Goal: Transaction & Acquisition: Book appointment/travel/reservation

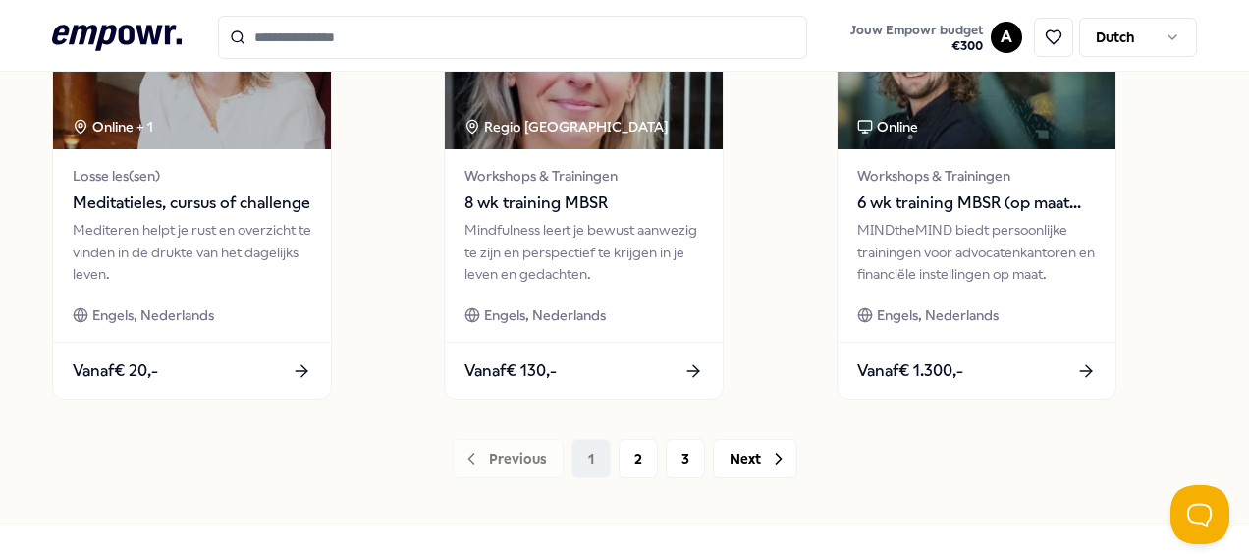
scroll to position [1575, 0]
click at [627, 468] on button "2" at bounding box center [638, 458] width 39 height 39
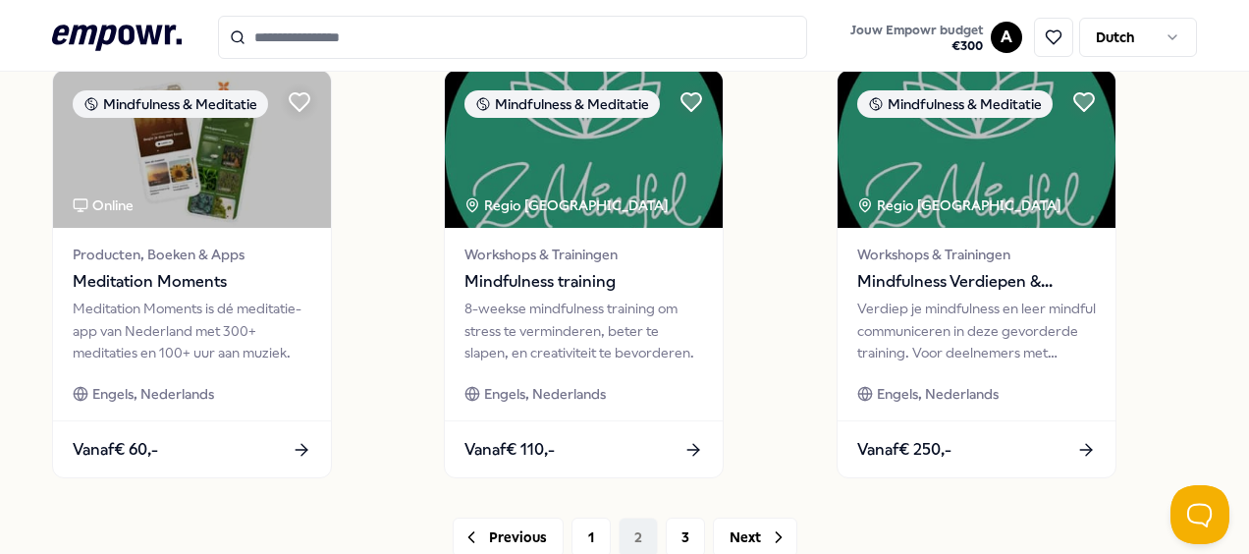
scroll to position [1641, 0]
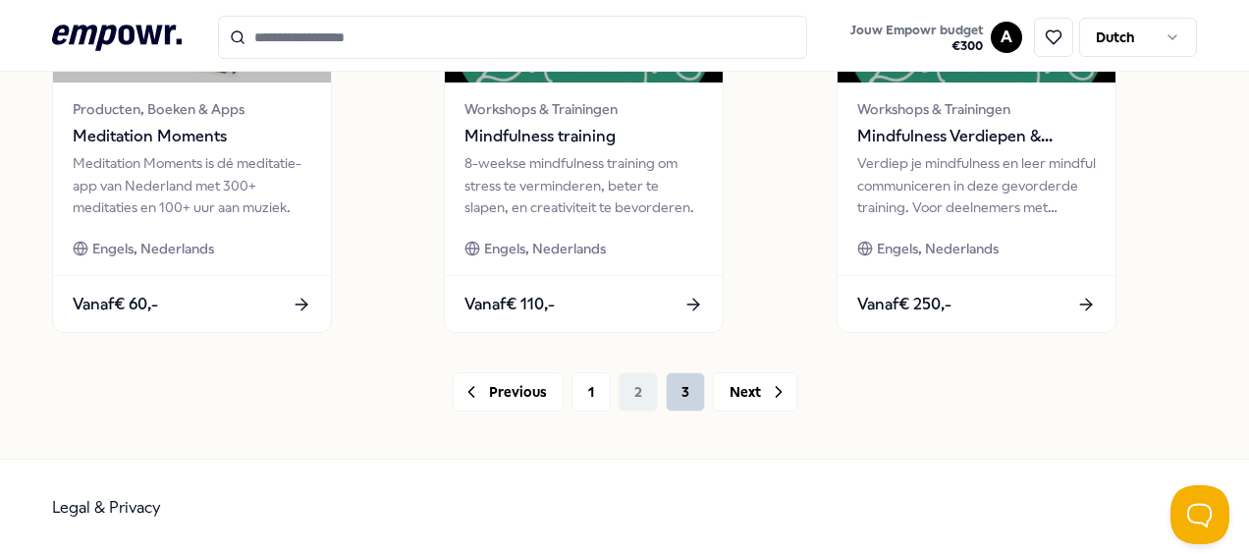
click at [693, 397] on button "3" at bounding box center [685, 391] width 39 height 39
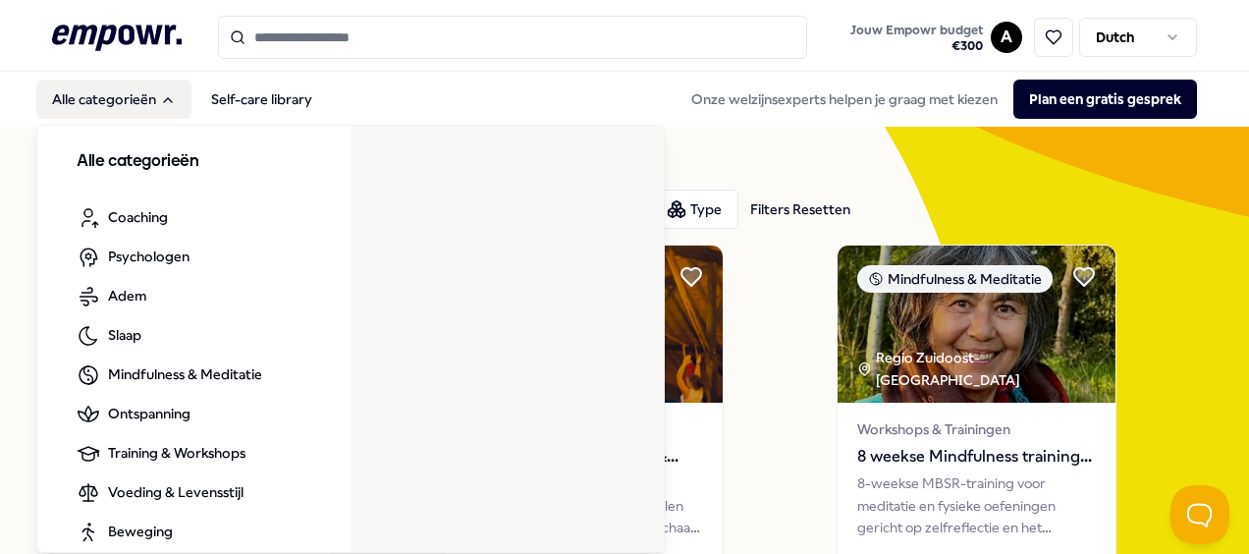
click at [162, 96] on icon "Main" at bounding box center [168, 100] width 16 height 16
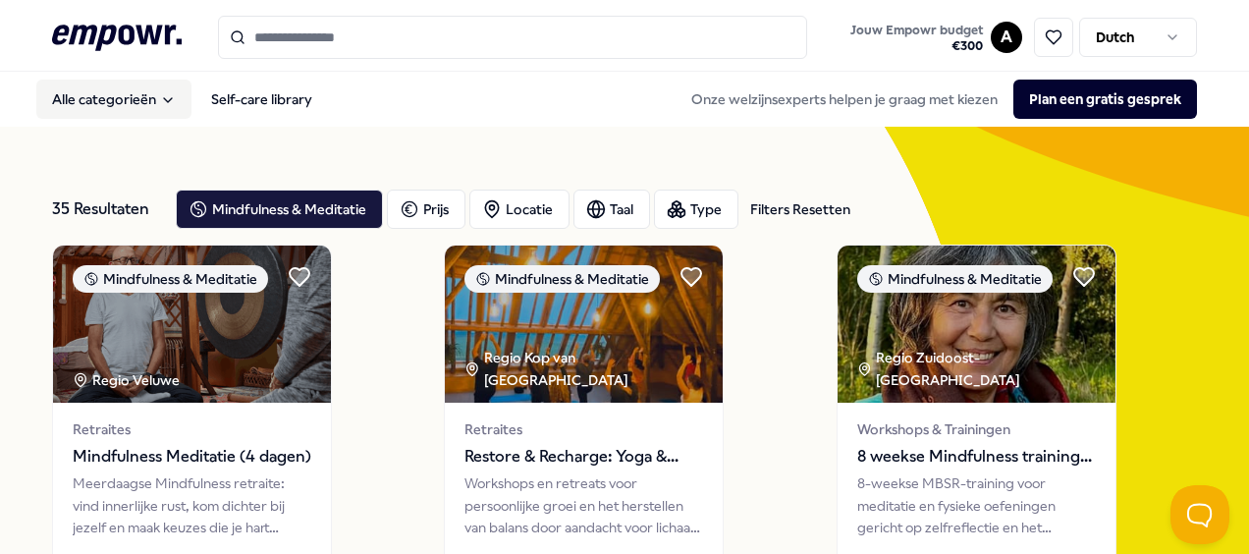
click at [162, 96] on icon "Main" at bounding box center [168, 100] width 16 height 16
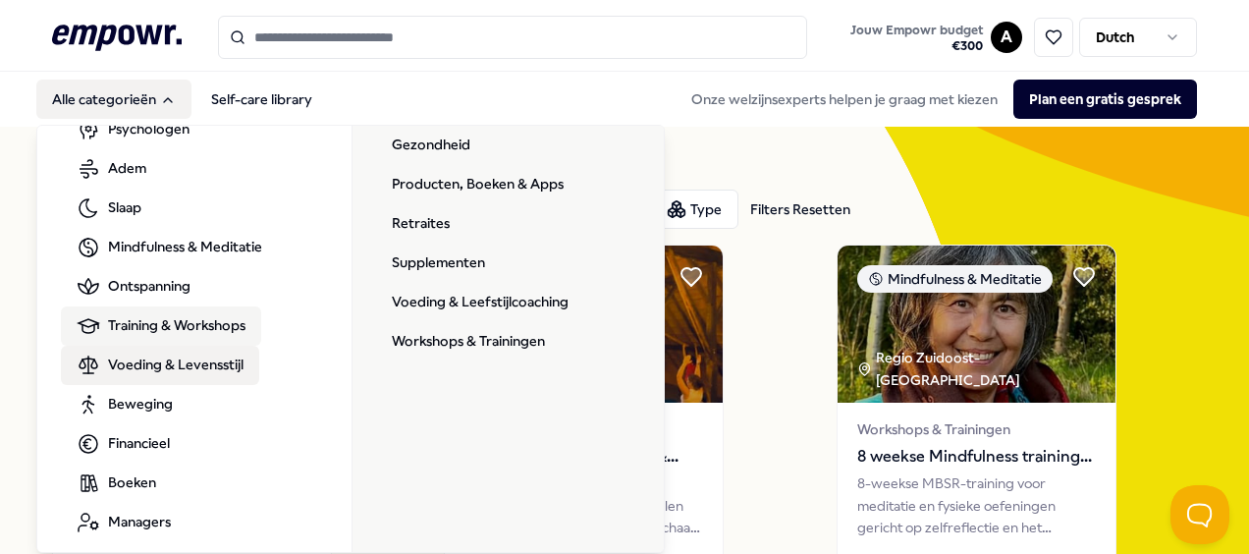
scroll to position [139, 0]
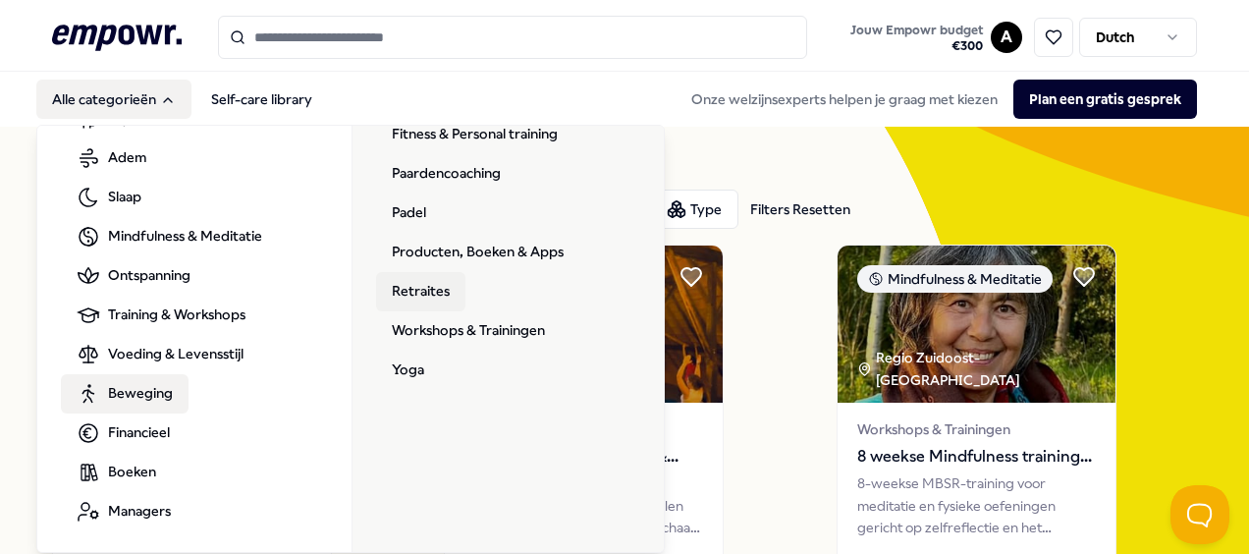
click at [391, 295] on link "Retraites" at bounding box center [420, 291] width 89 height 39
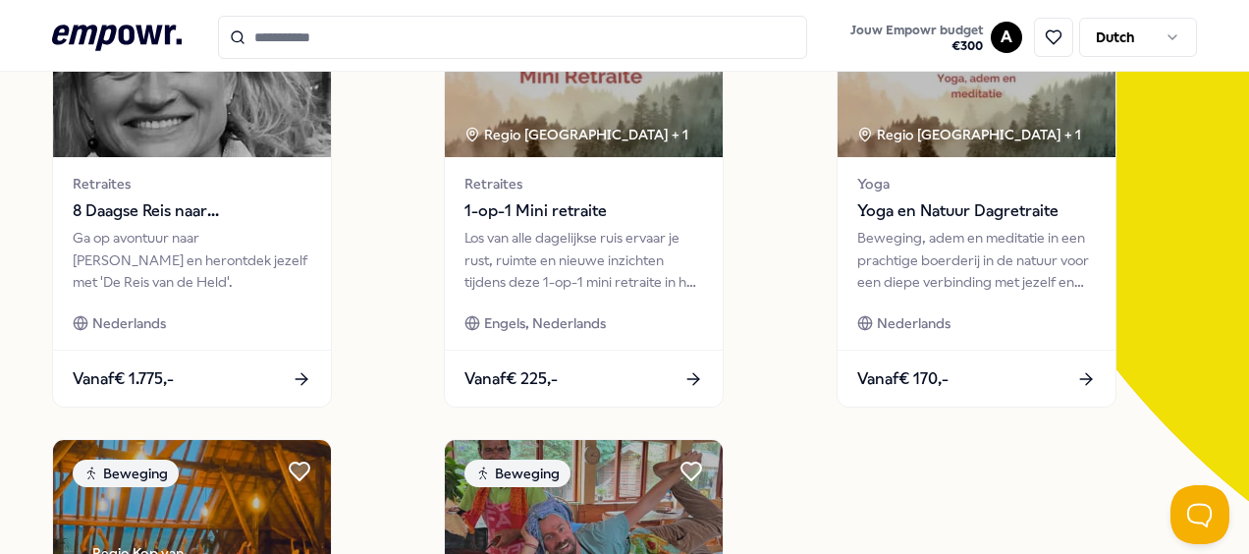
scroll to position [241, 0]
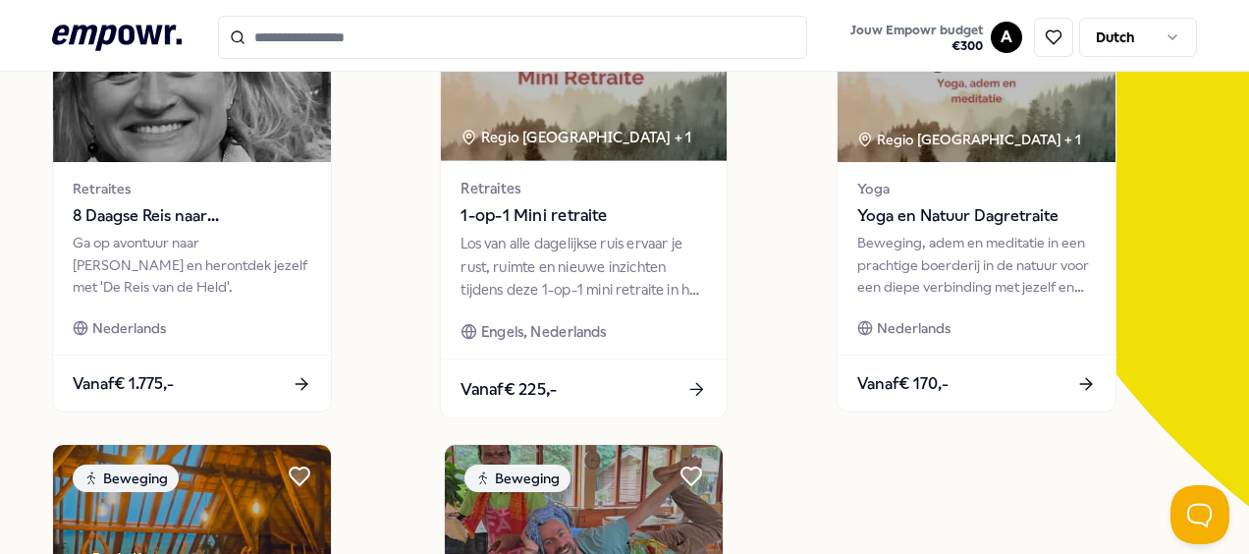
click at [544, 296] on div "Los van alle dagelijkse ruis ervaar je rust, ruimte en nieuwe inzichten tijdens…" at bounding box center [585, 267] width 246 height 68
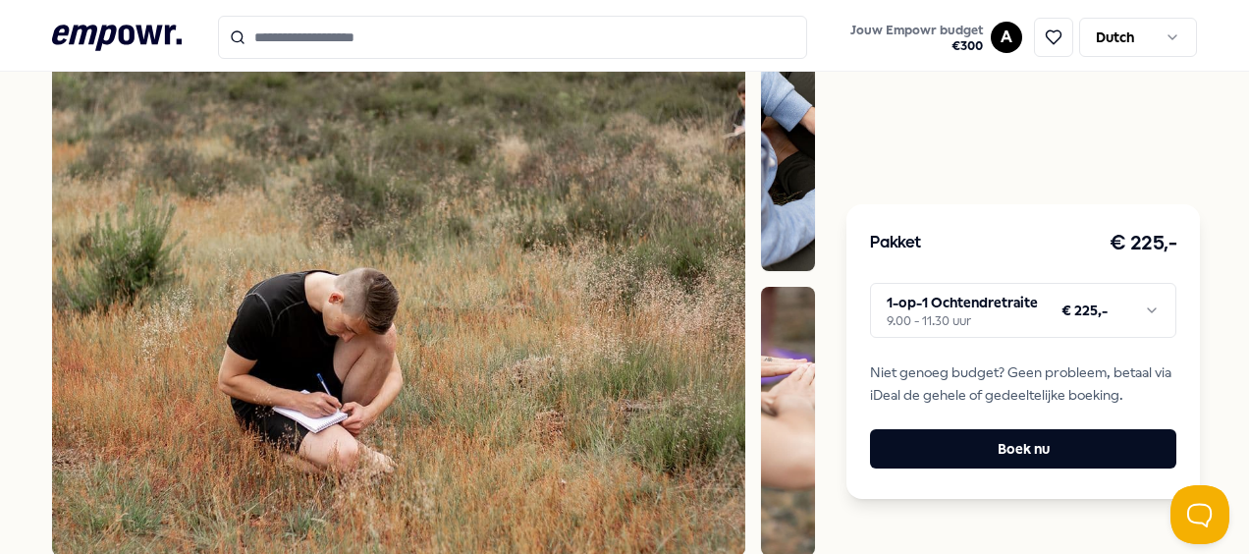
scroll to position [1067, 0]
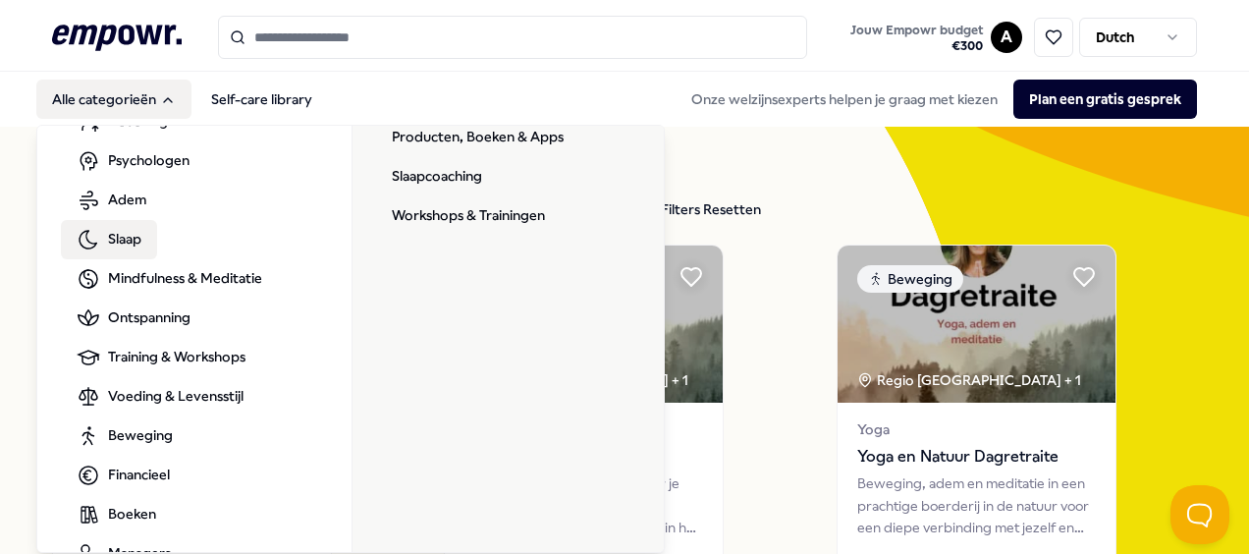
scroll to position [139, 0]
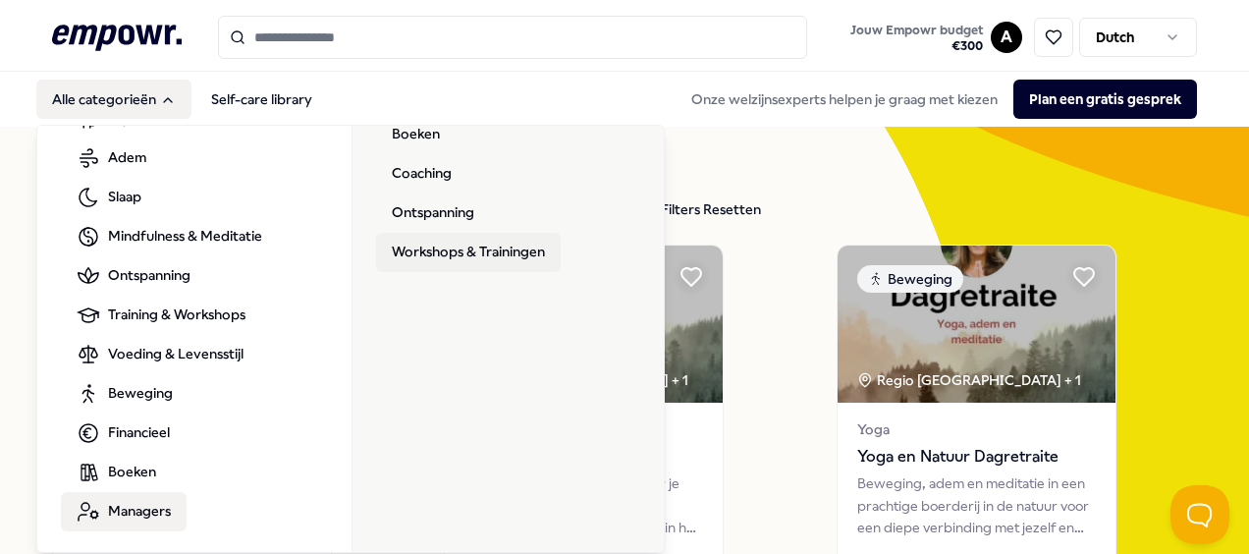
click at [466, 249] on link "Workshops & Trainingen" at bounding box center [468, 252] width 185 height 39
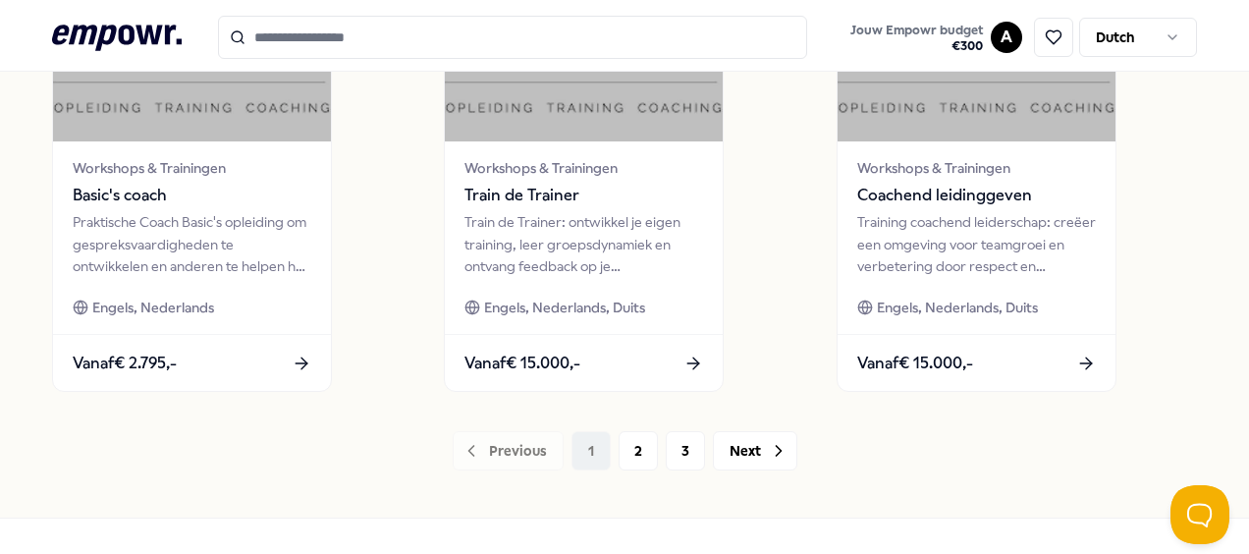
scroll to position [1582, 0]
click at [619, 446] on button "2" at bounding box center [638, 450] width 39 height 39
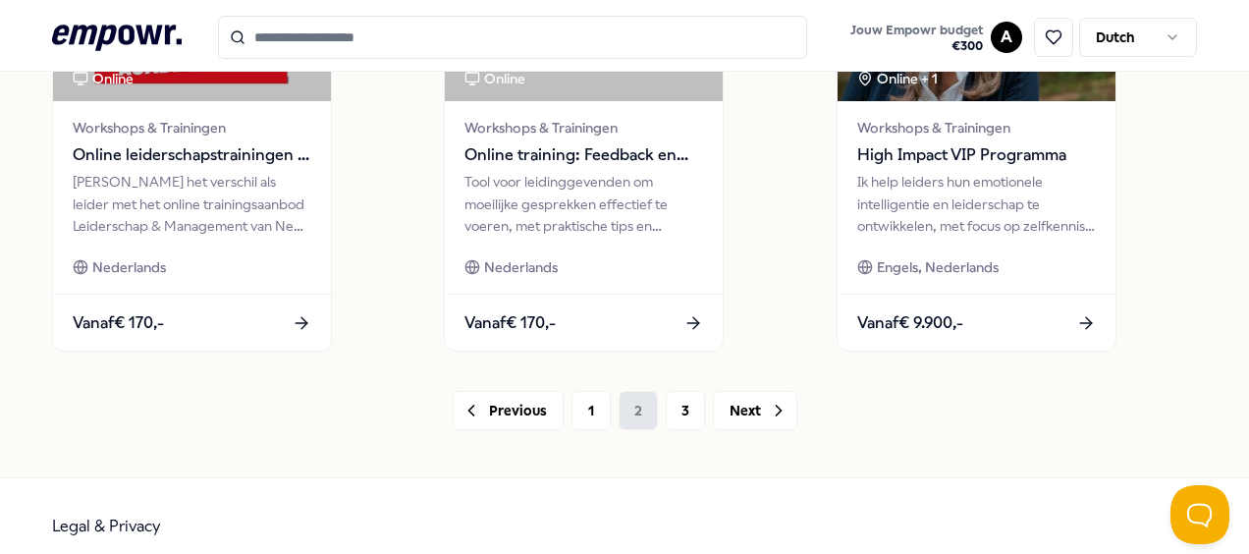
scroll to position [1641, 0]
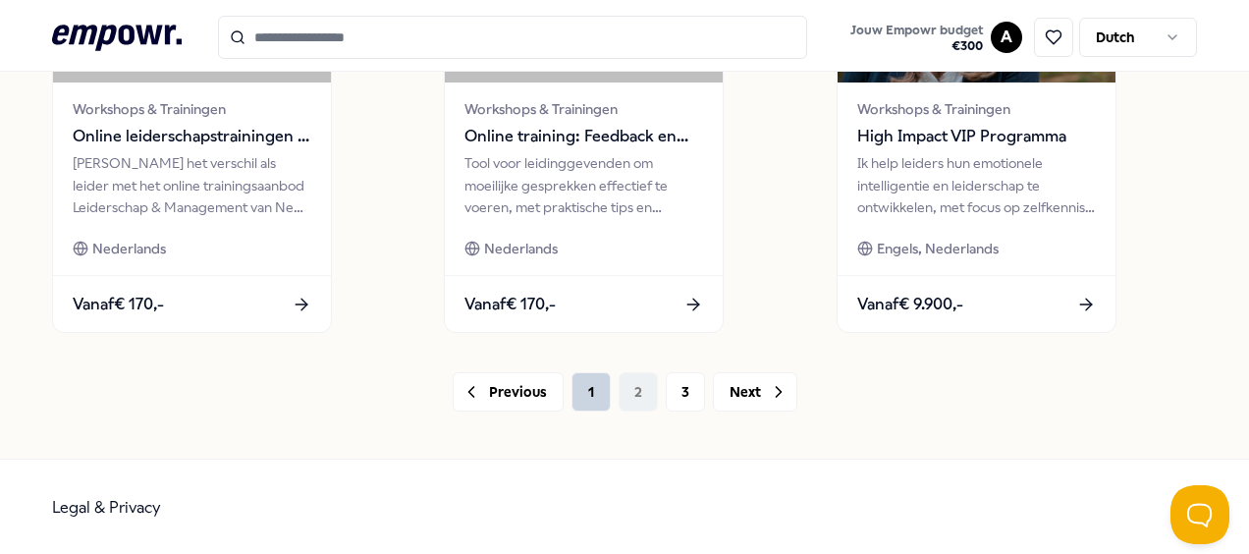
click at [580, 393] on button "1" at bounding box center [591, 391] width 39 height 39
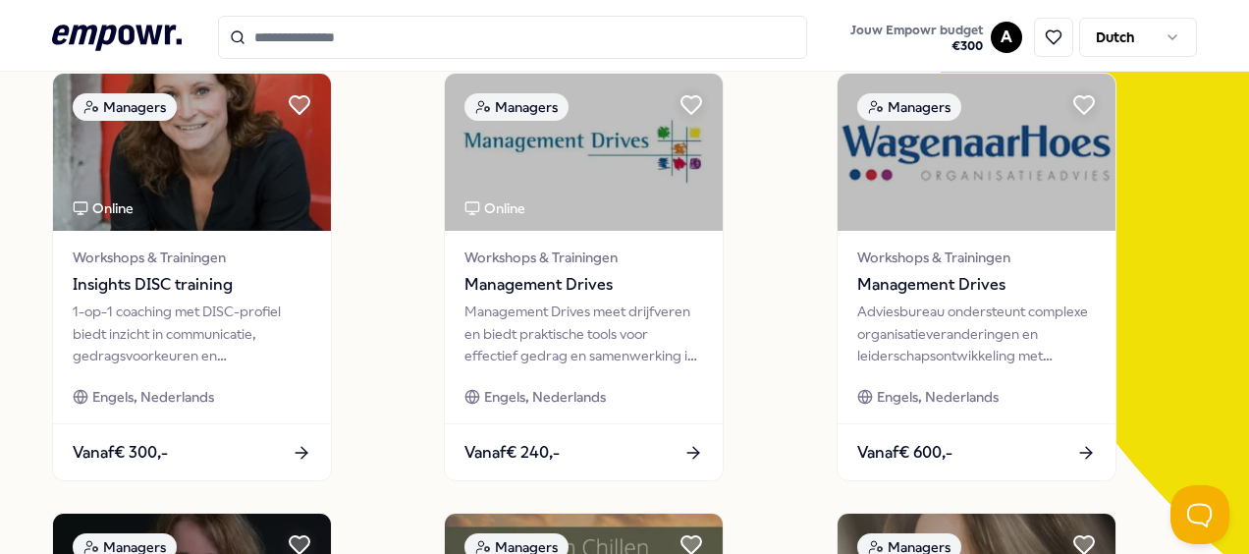
scroll to position [171, 0]
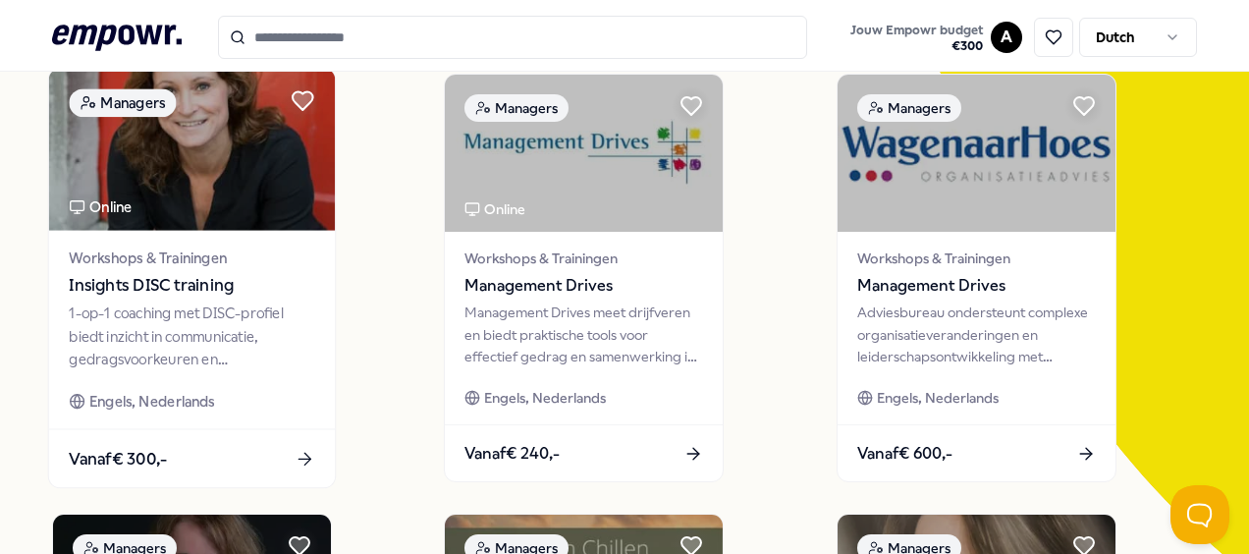
click at [185, 246] on div "Workshops & Trainingen Insights DISC training 1-op-1 coaching met DISC-profiel …" at bounding box center [192, 330] width 286 height 198
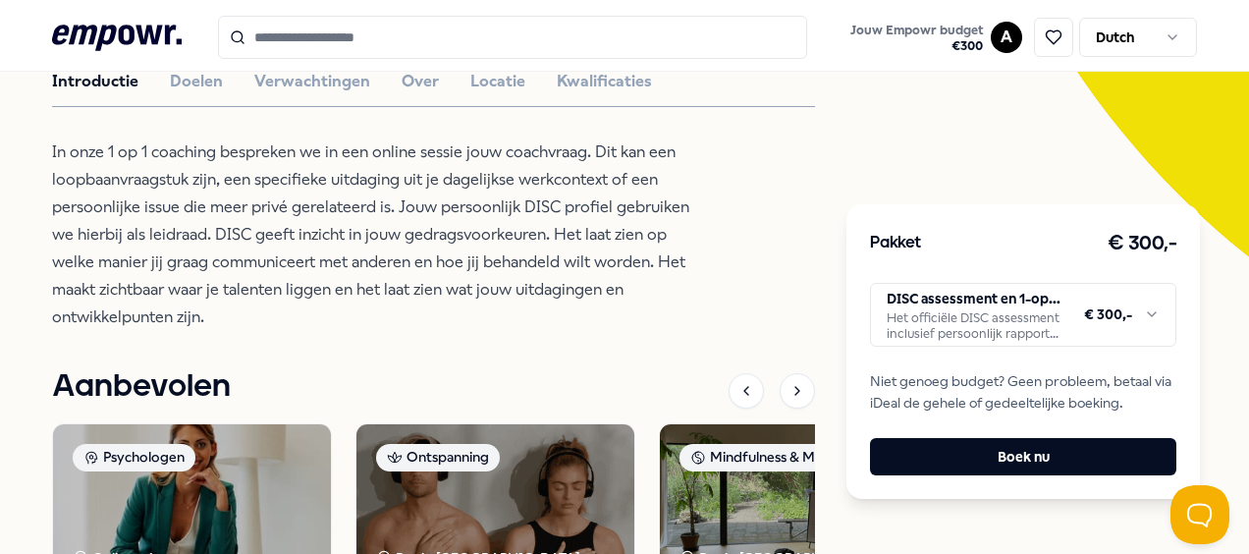
scroll to position [491, 0]
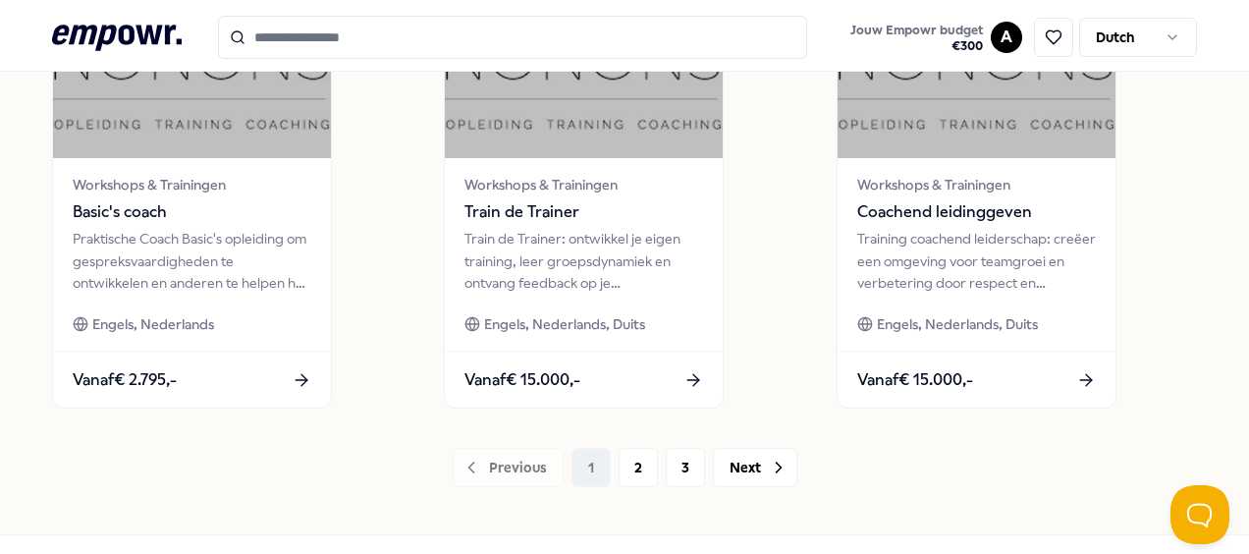
scroll to position [1567, 0]
click at [635, 463] on button "2" at bounding box center [638, 466] width 39 height 39
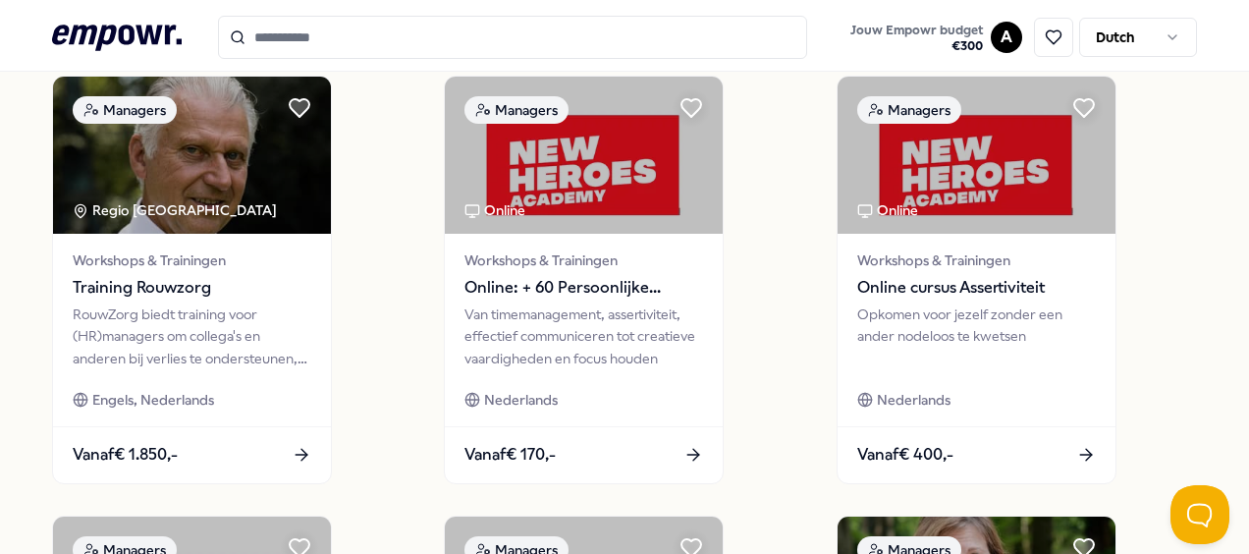
scroll to position [1641, 0]
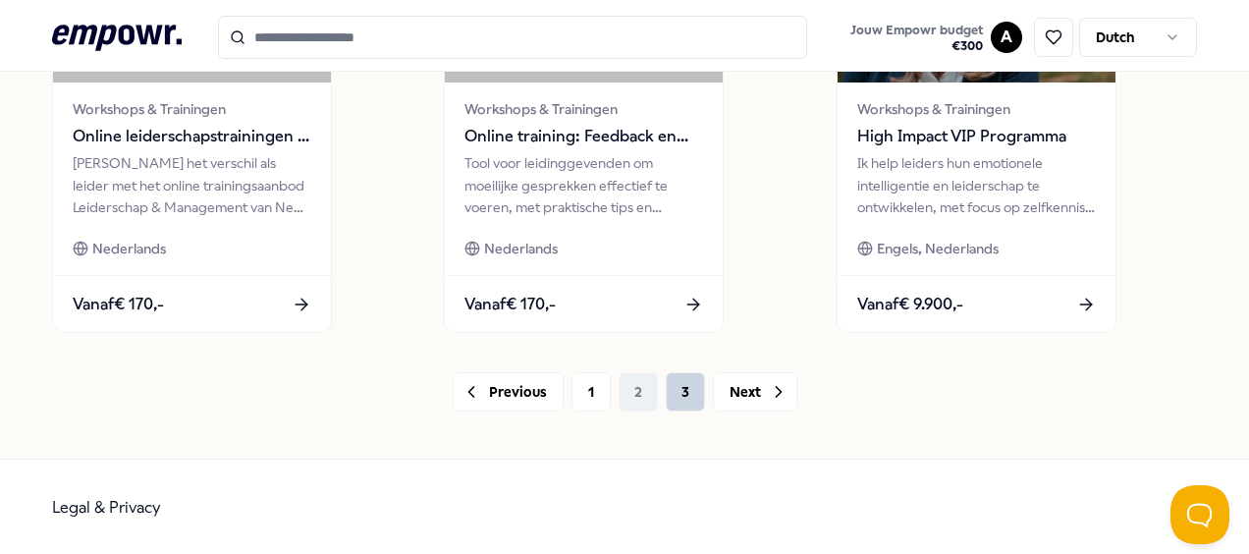
click at [680, 394] on button "3" at bounding box center [685, 391] width 39 height 39
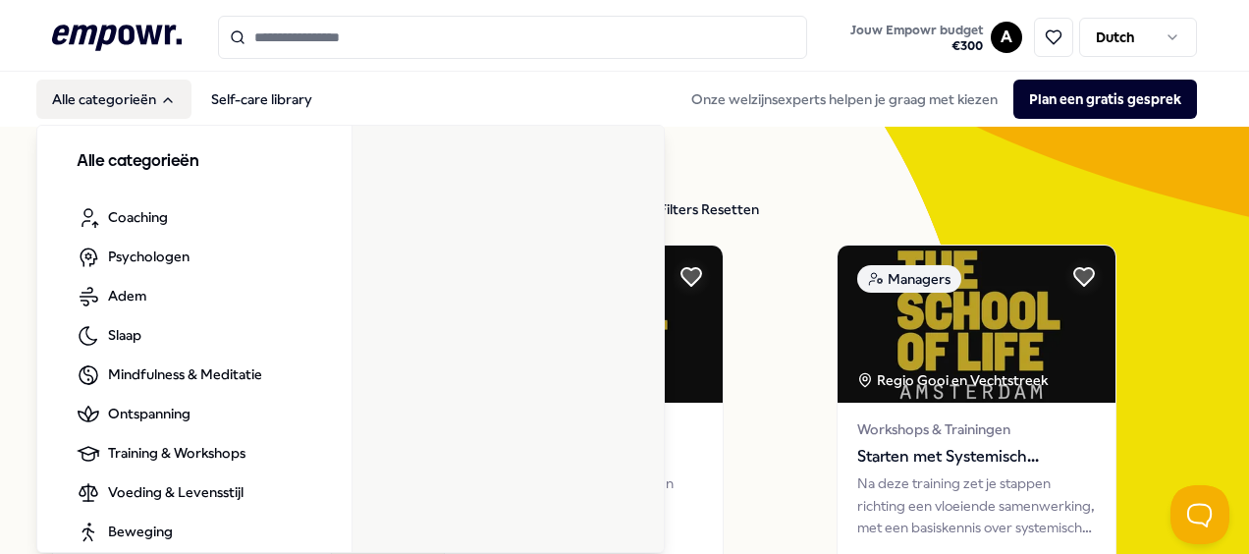
click at [165, 92] on icon "Main" at bounding box center [168, 100] width 16 height 16
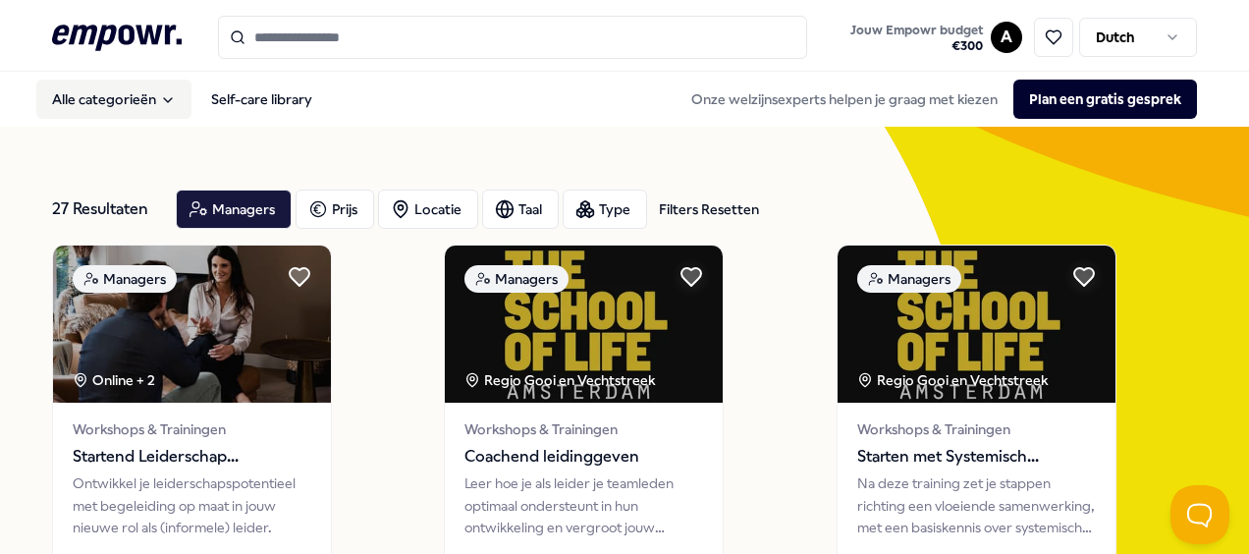
click at [165, 92] on icon "Main" at bounding box center [168, 100] width 16 height 16
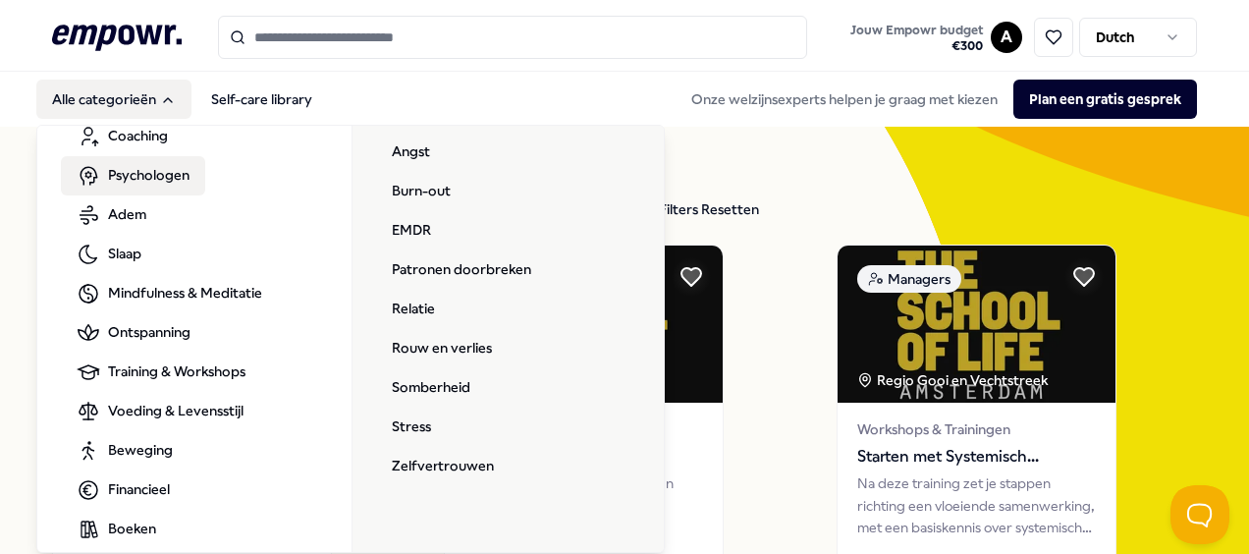
scroll to position [83, 0]
click at [401, 299] on link "Relatie" at bounding box center [413, 308] width 75 height 39
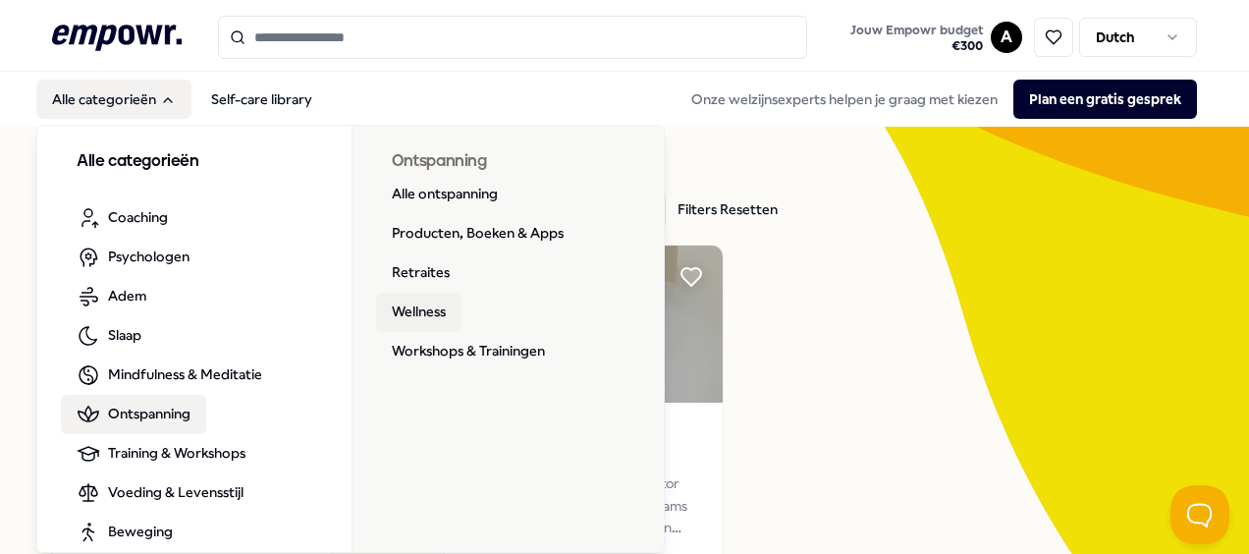
click at [439, 314] on link "Wellness" at bounding box center [418, 312] width 85 height 39
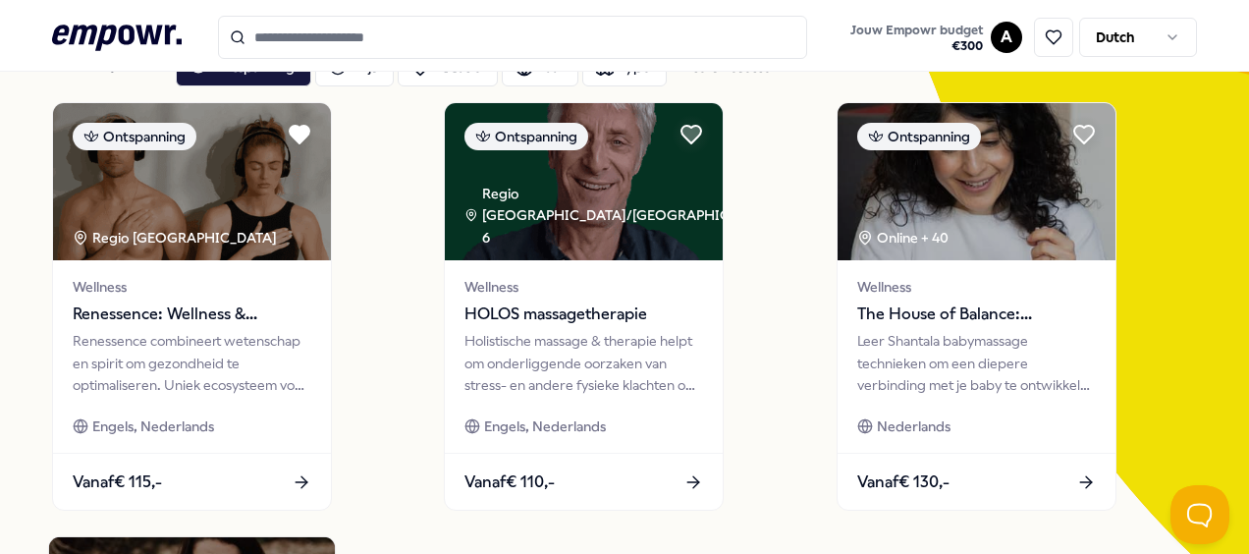
scroll to position [182, 0]
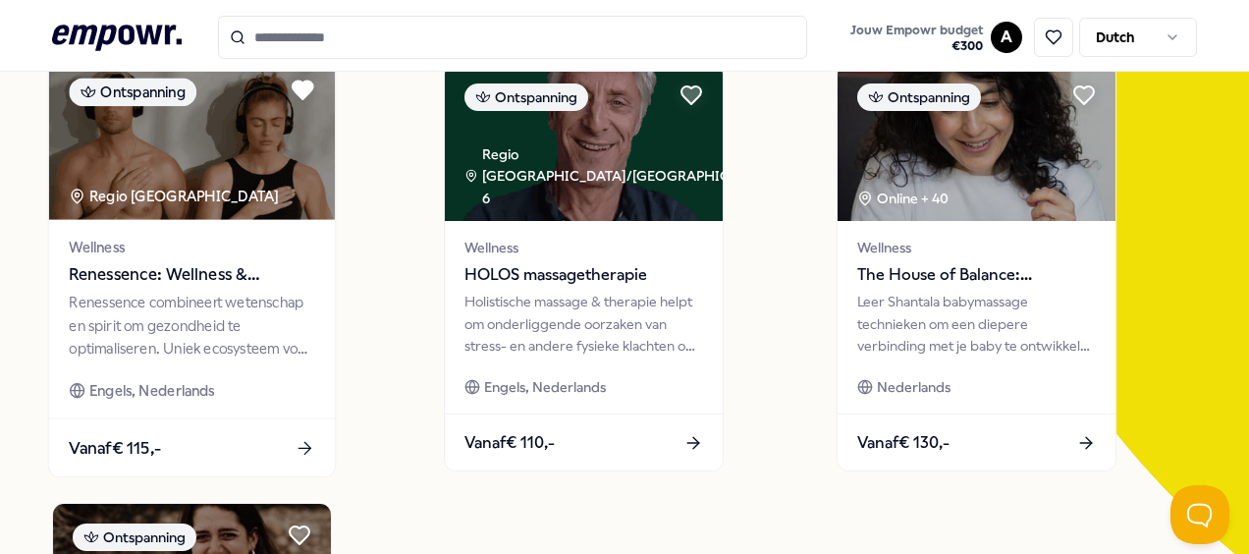
click at [169, 265] on span "Renessence: Wellness & Mindfulness" at bounding box center [192, 275] width 246 height 26
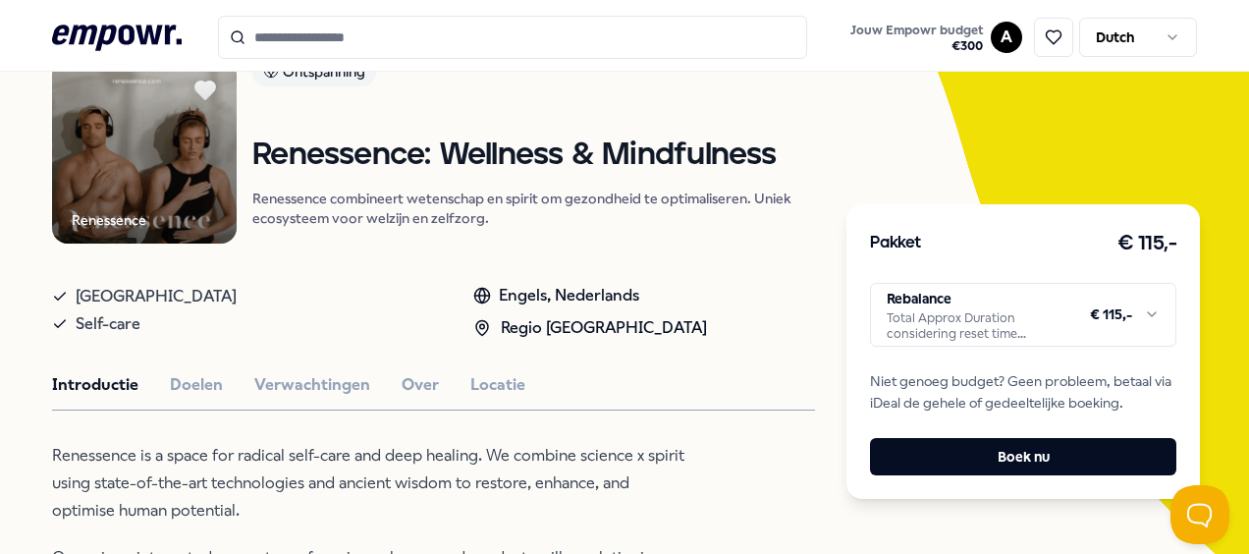
scroll to position [159, 0]
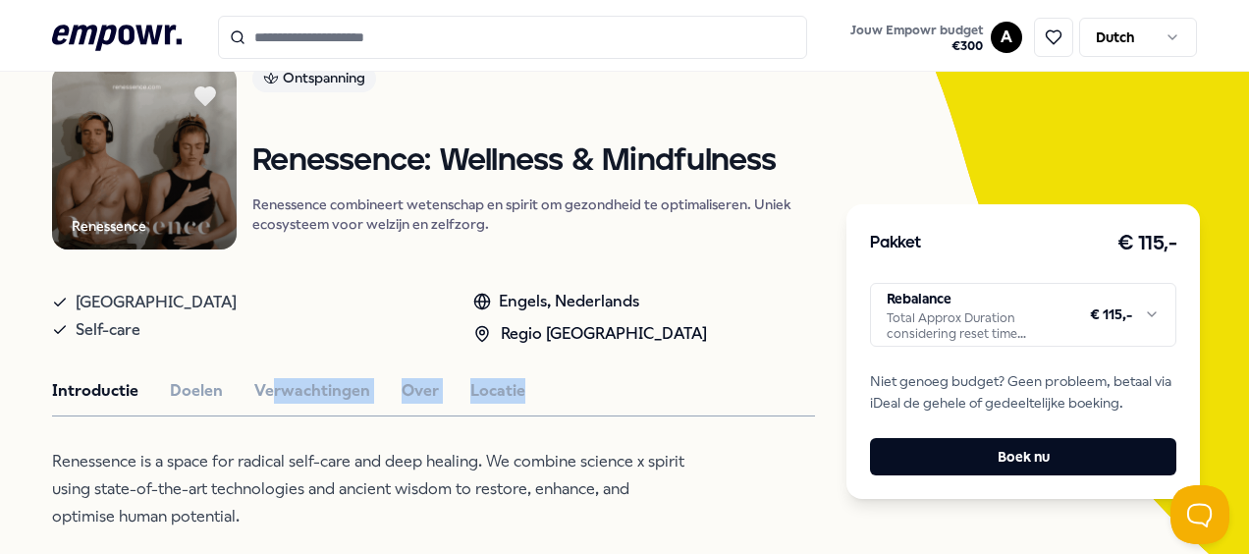
drag, startPoint x: 279, startPoint y: 402, endPoint x: 275, endPoint y: 356, distance: 46.3
drag, startPoint x: 275, startPoint y: 356, endPoint x: 301, endPoint y: 382, distance: 36.8
click at [301, 382] on button "Verwachtingen" at bounding box center [312, 391] width 116 height 26
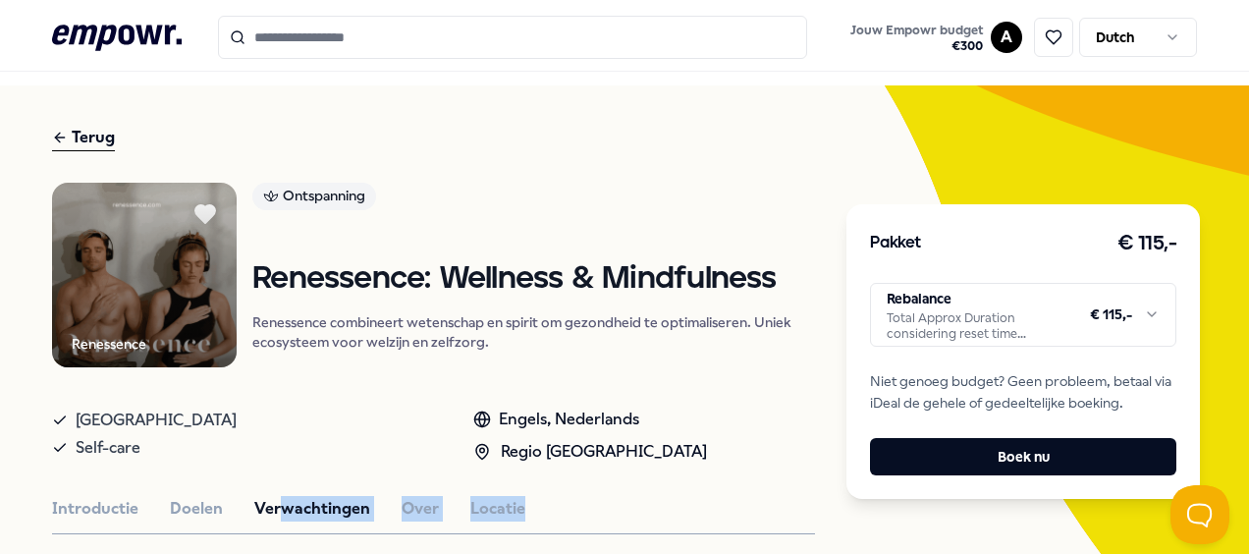
scroll to position [0, 0]
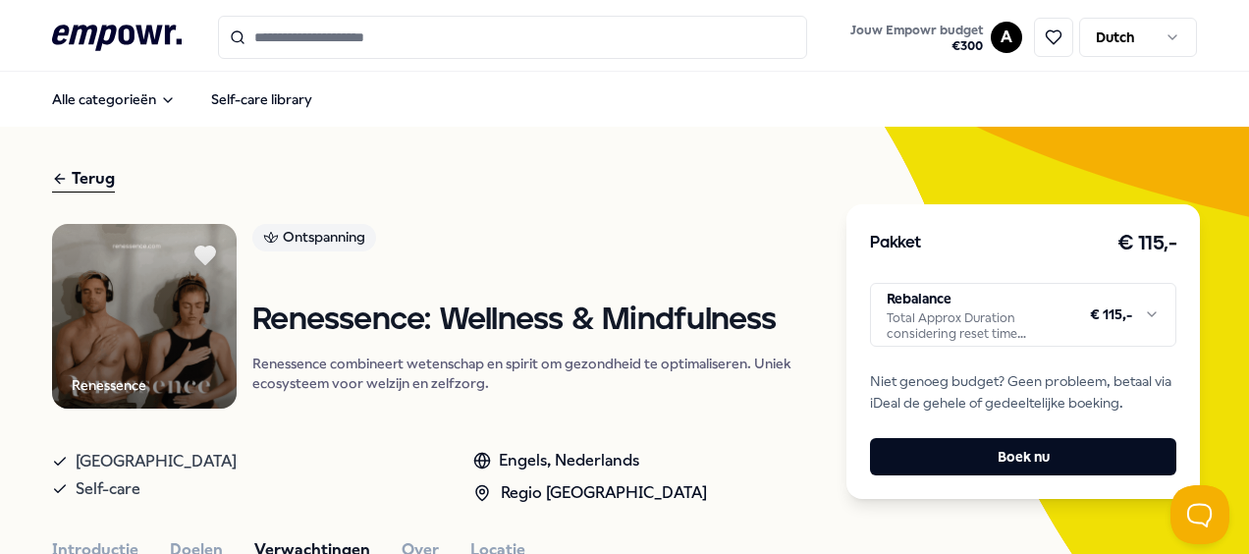
click at [94, 167] on div "Terug" at bounding box center [83, 179] width 63 height 27
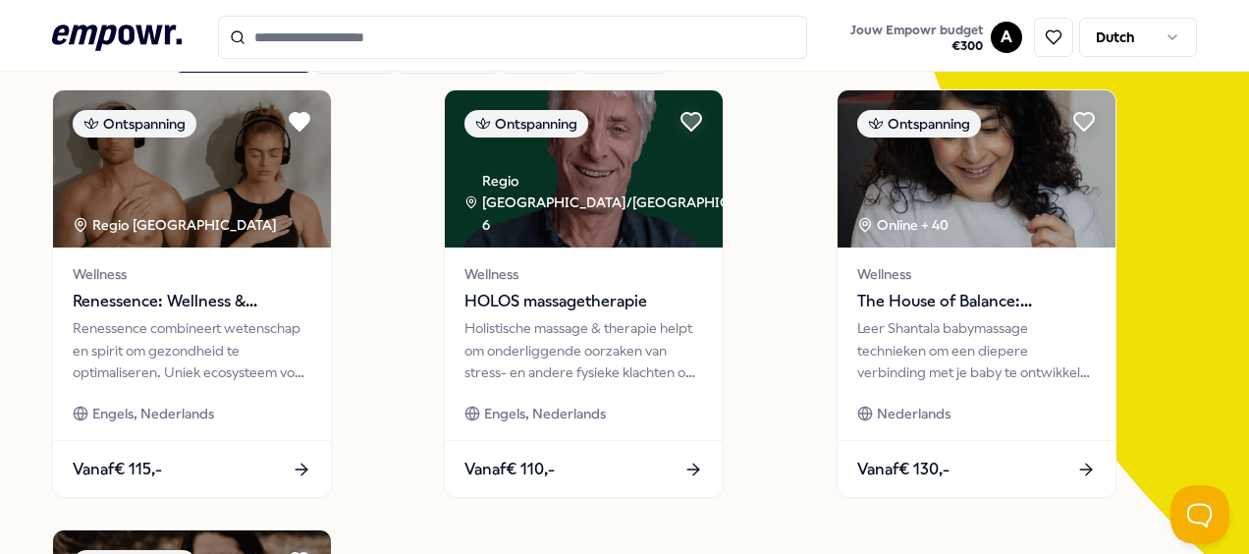
scroll to position [154, 0]
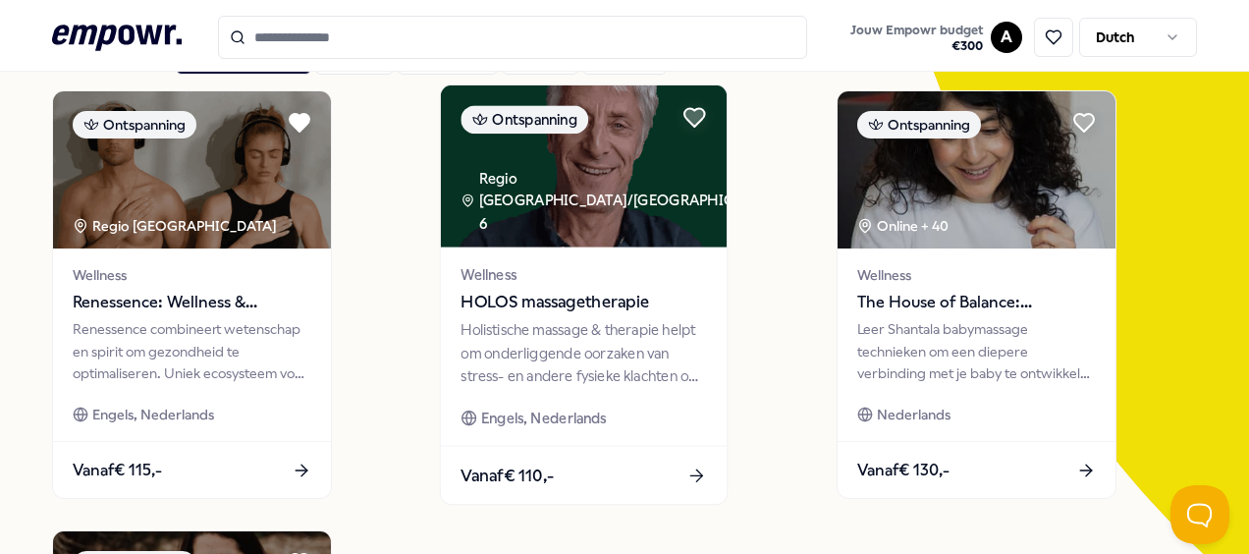
click at [592, 305] on span "HOLOS massagetherapie" at bounding box center [585, 303] width 246 height 26
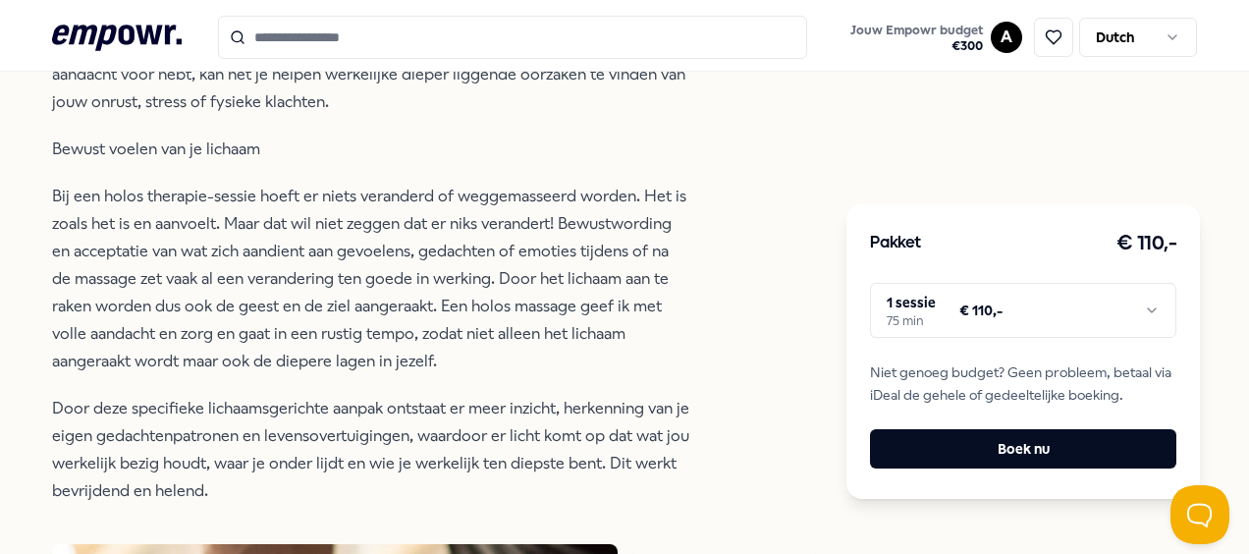
scroll to position [737, 0]
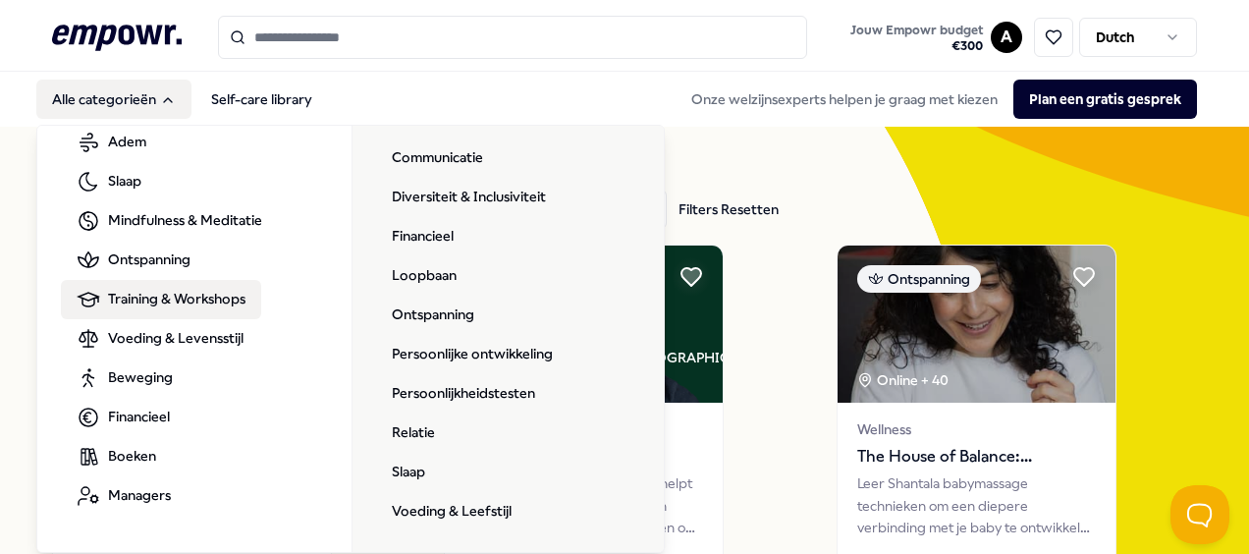
scroll to position [153, 0]
click at [519, 346] on link "Persoonlijke ontwikkeling" at bounding box center [472, 355] width 193 height 39
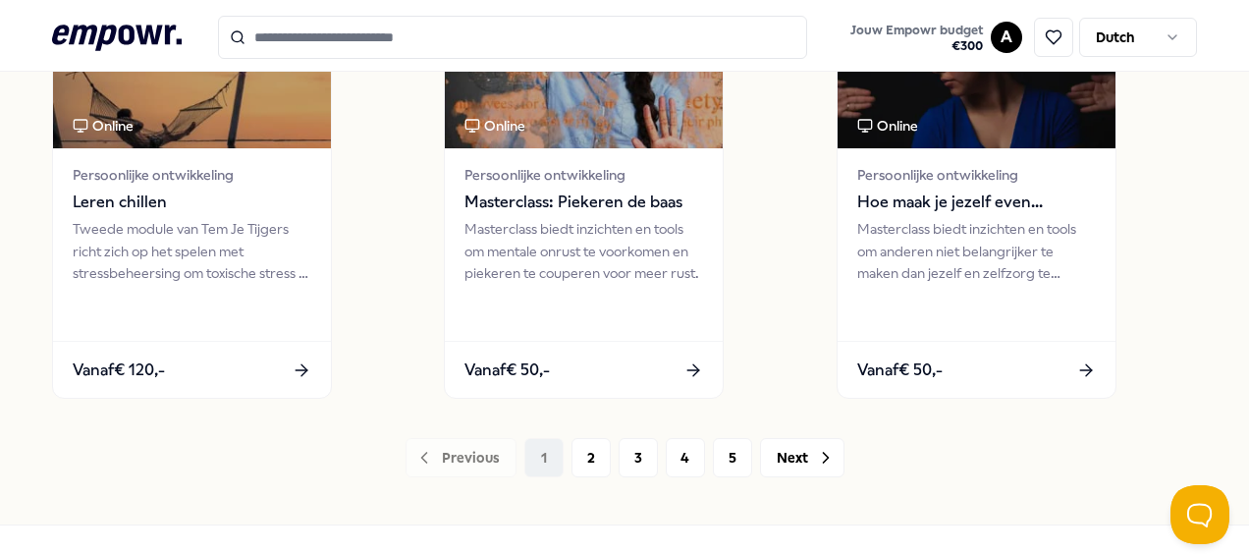
scroll to position [1574, 0]
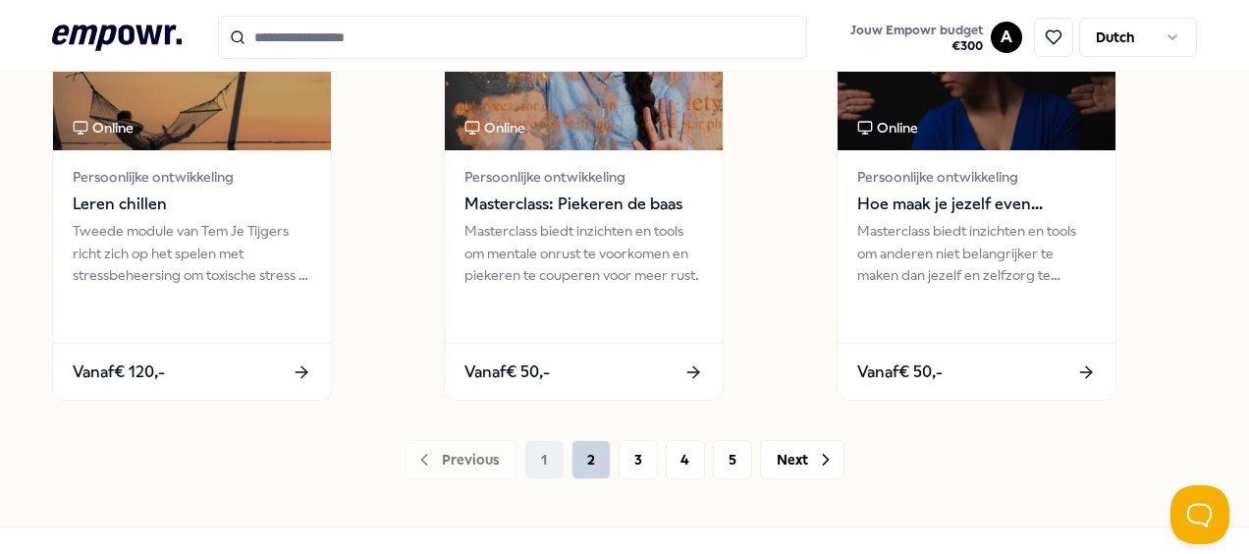
click at [583, 454] on button "2" at bounding box center [591, 459] width 39 height 39
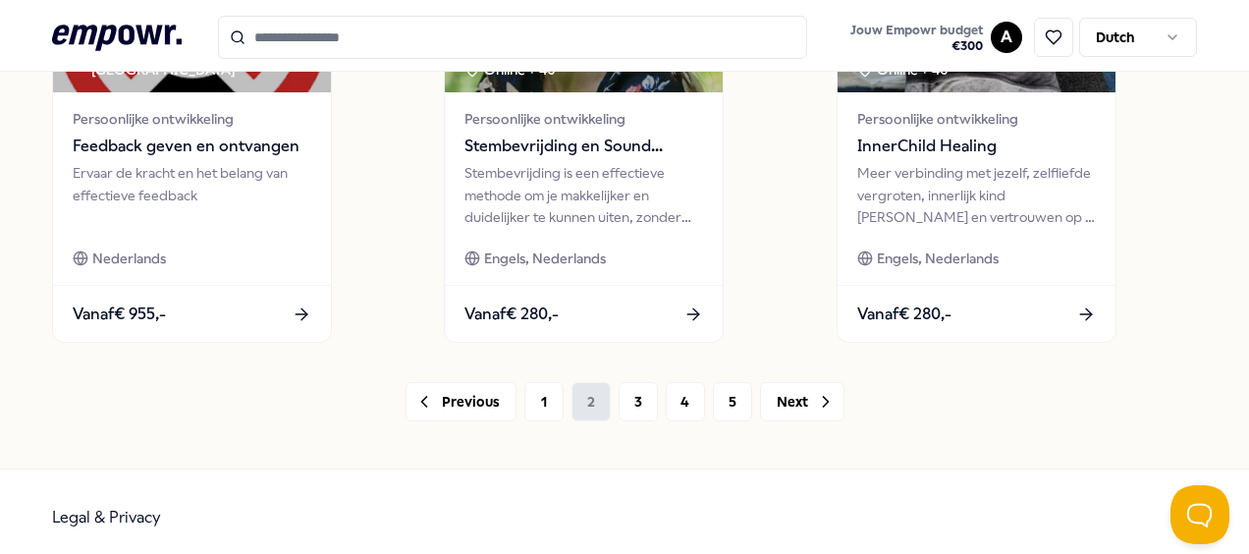
scroll to position [1641, 0]
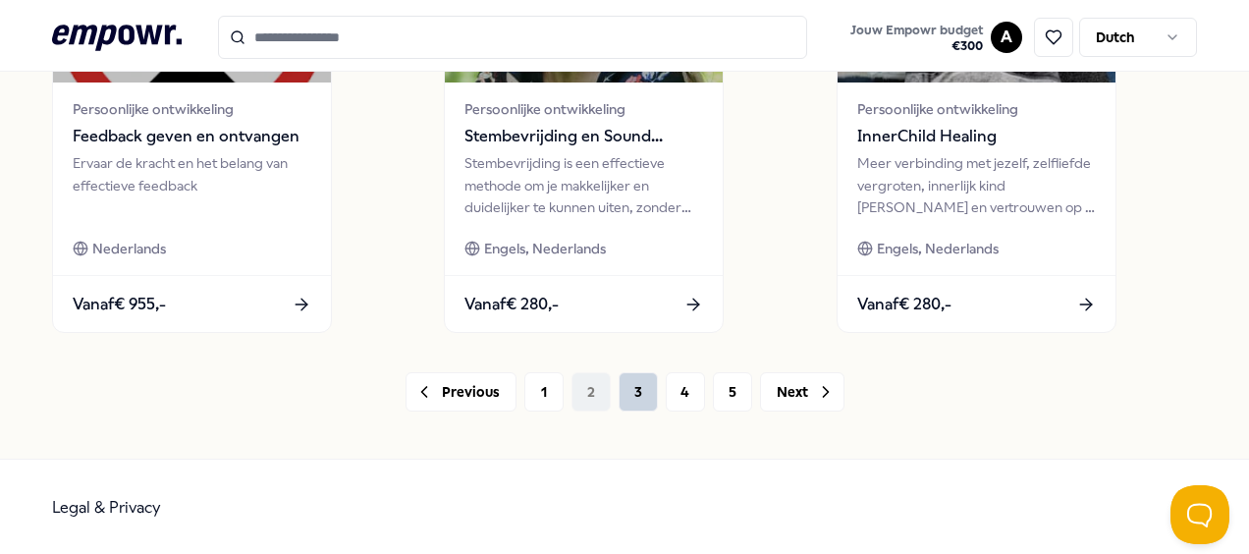
click at [623, 391] on button "3" at bounding box center [638, 391] width 39 height 39
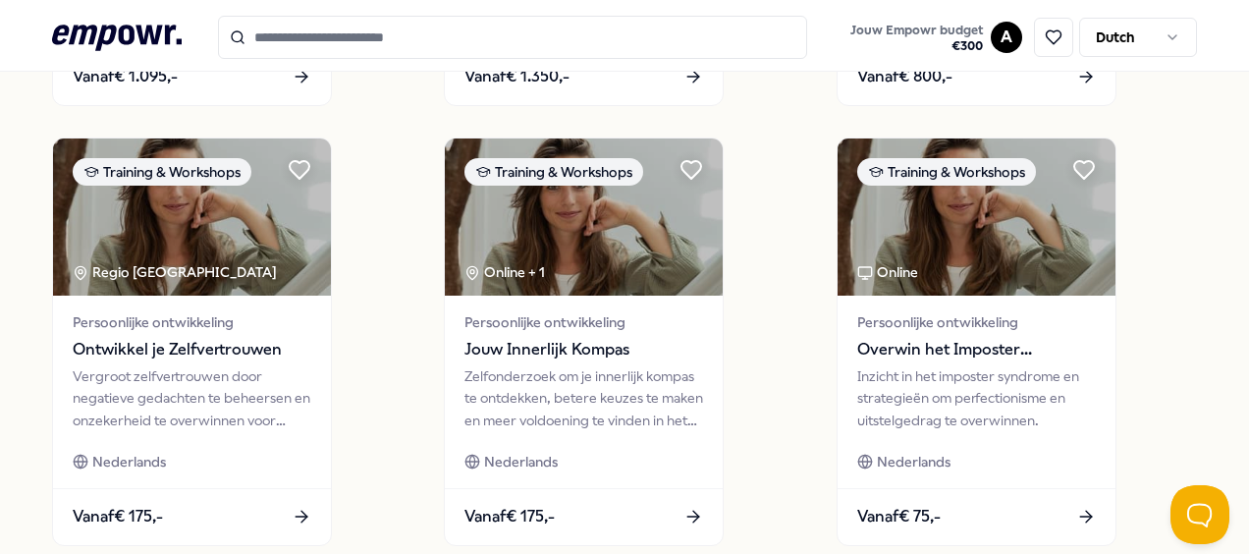
scroll to position [989, 0]
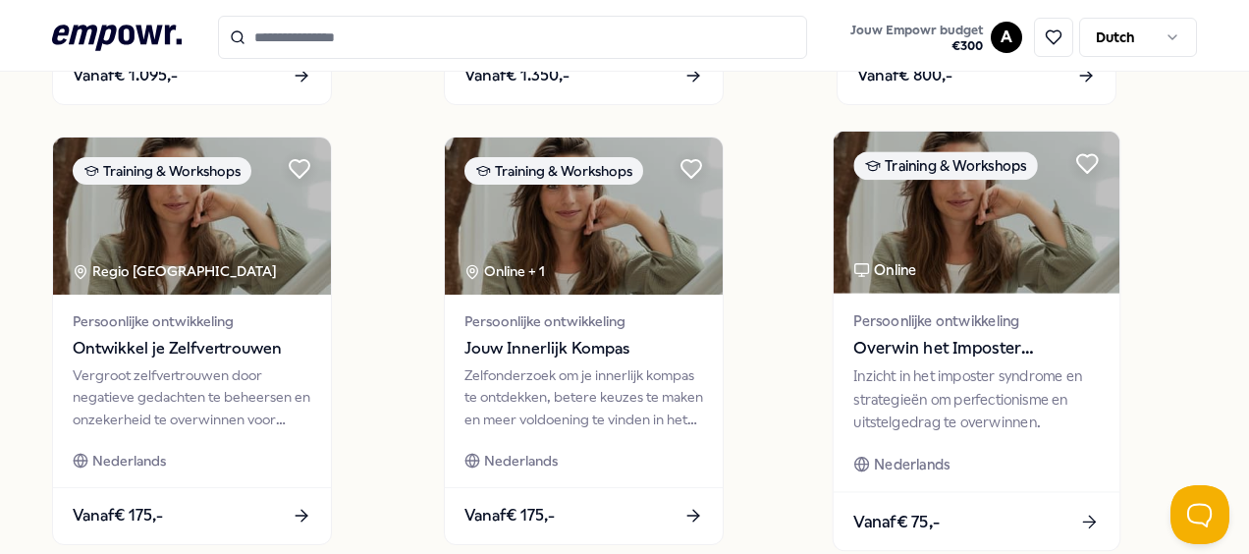
click at [968, 340] on span "Overwin het Imposter Syndrome" at bounding box center [977, 349] width 246 height 26
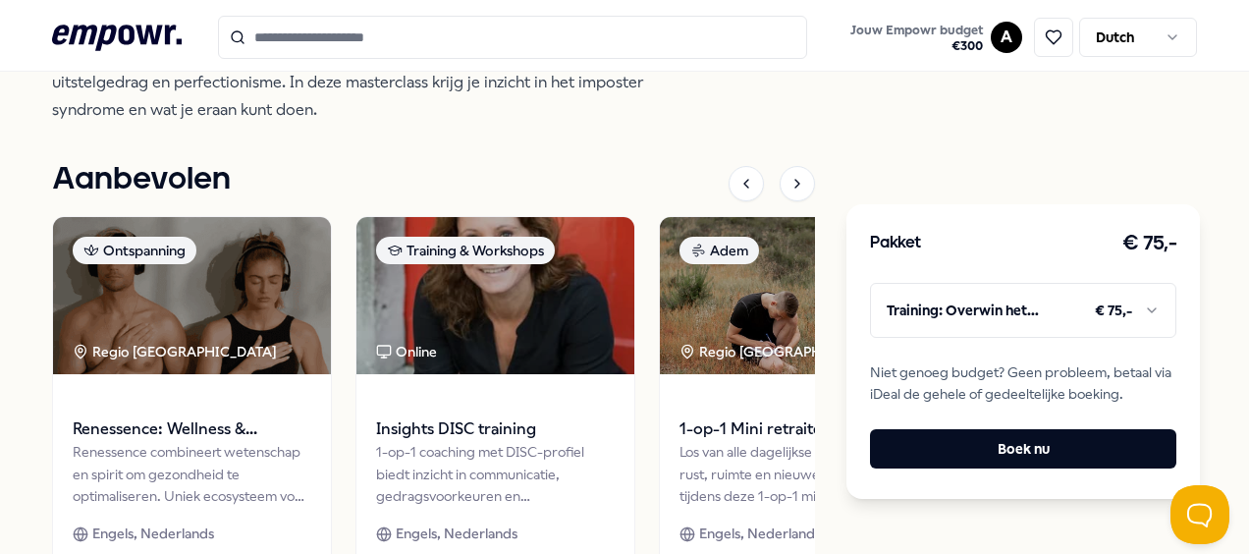
scroll to position [666, 0]
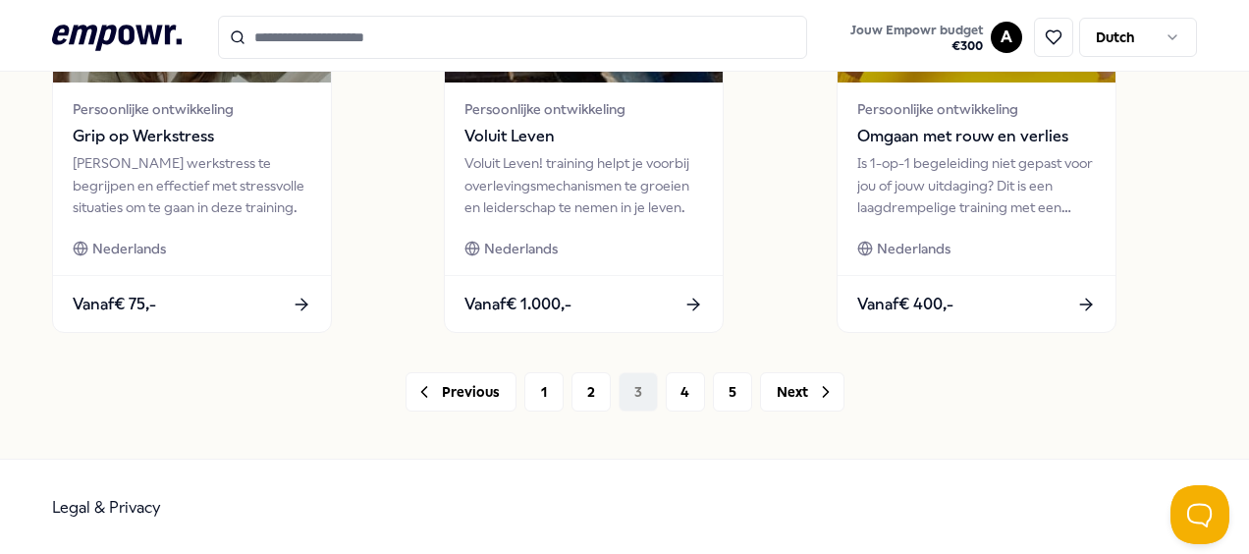
scroll to position [1640, 0]
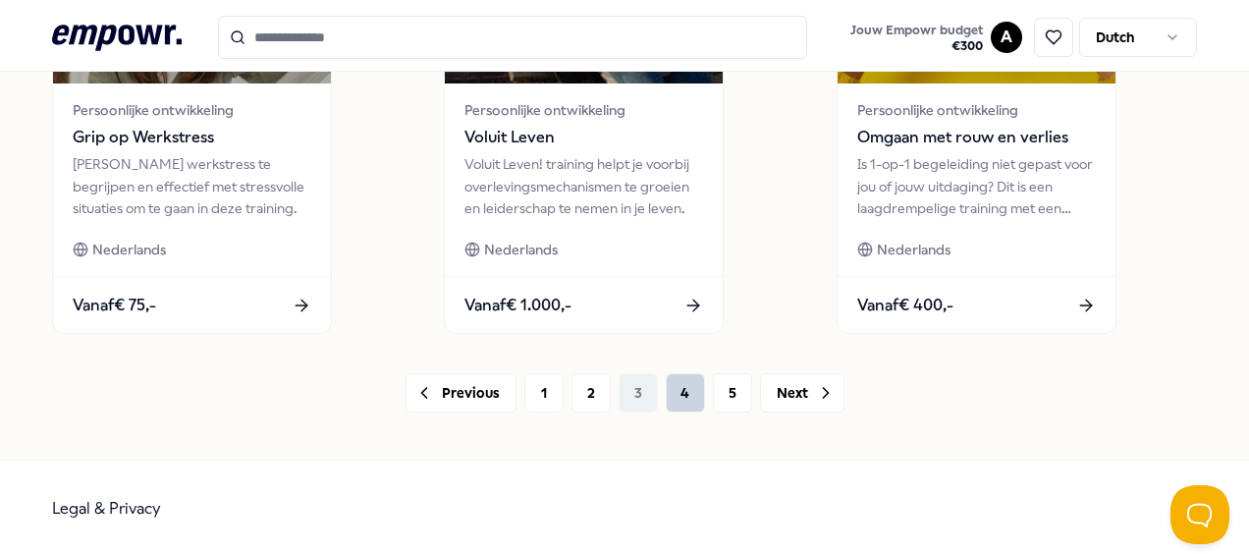
click at [675, 397] on button "4" at bounding box center [685, 392] width 39 height 39
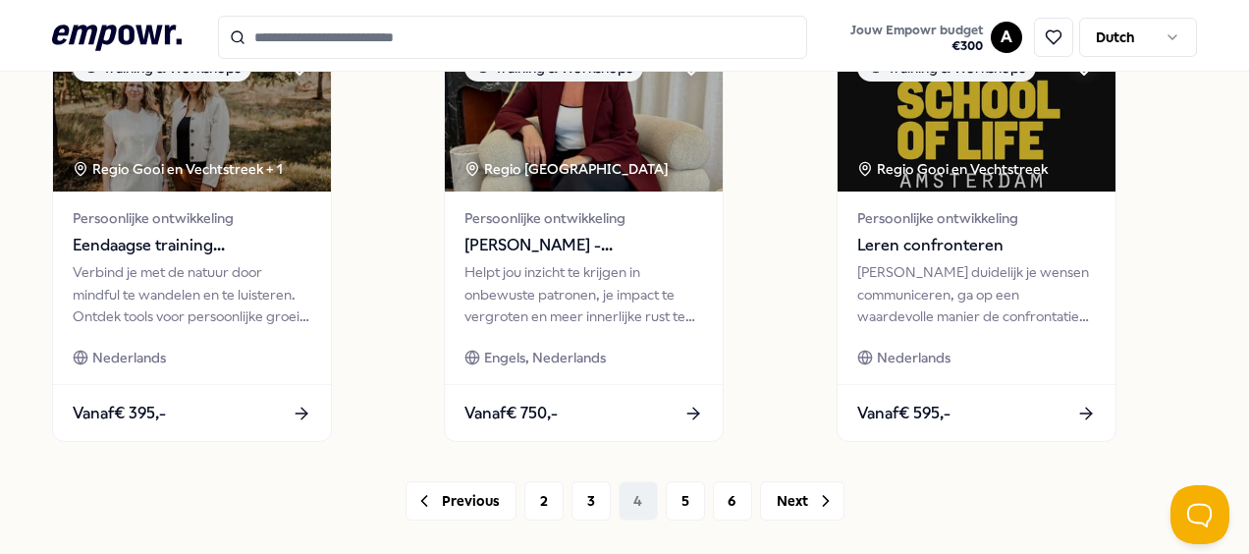
scroll to position [1641, 0]
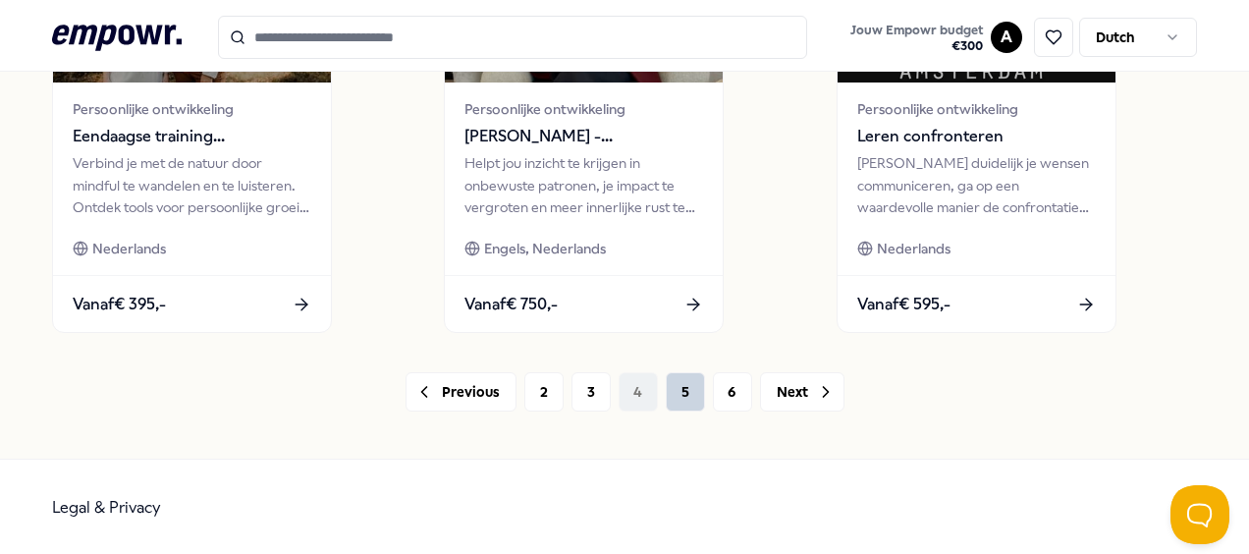
click at [682, 390] on button "5" at bounding box center [685, 391] width 39 height 39
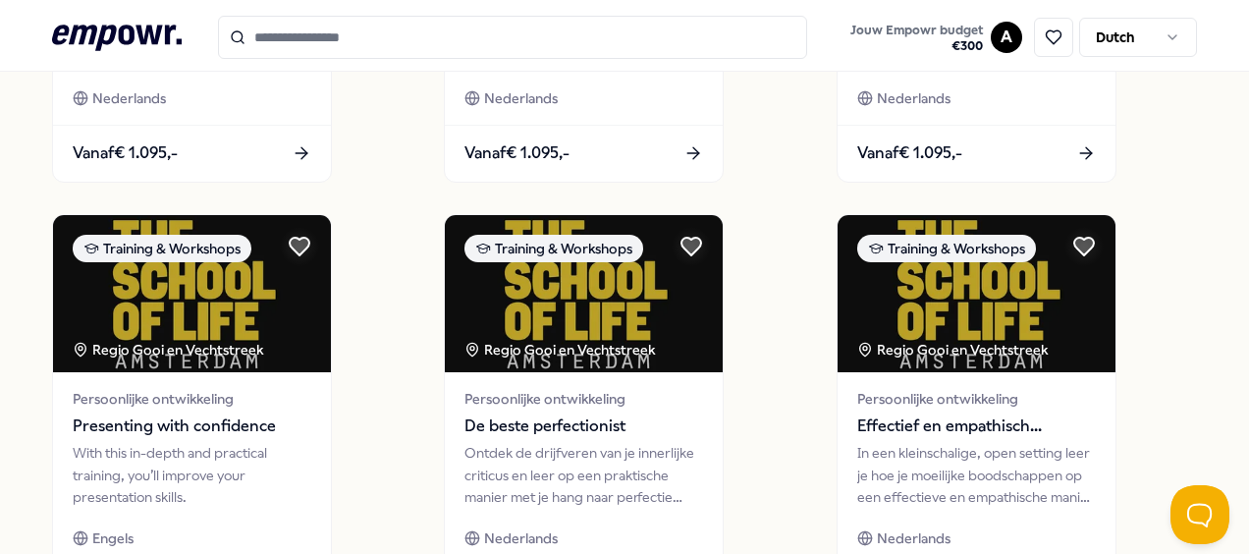
scroll to position [1641, 0]
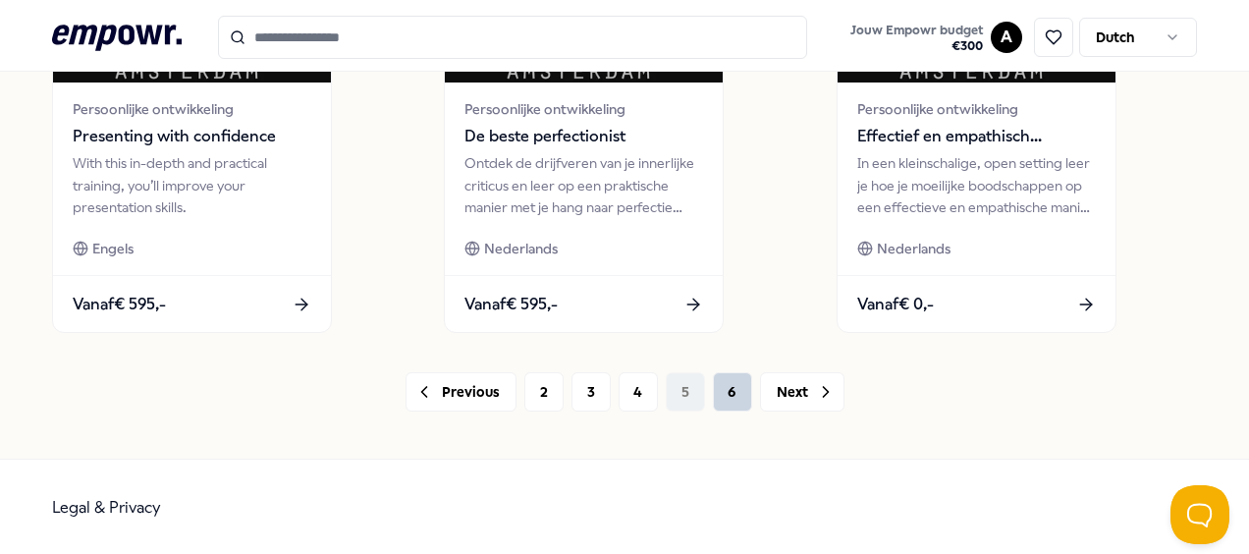
click at [723, 400] on button "6" at bounding box center [732, 391] width 39 height 39
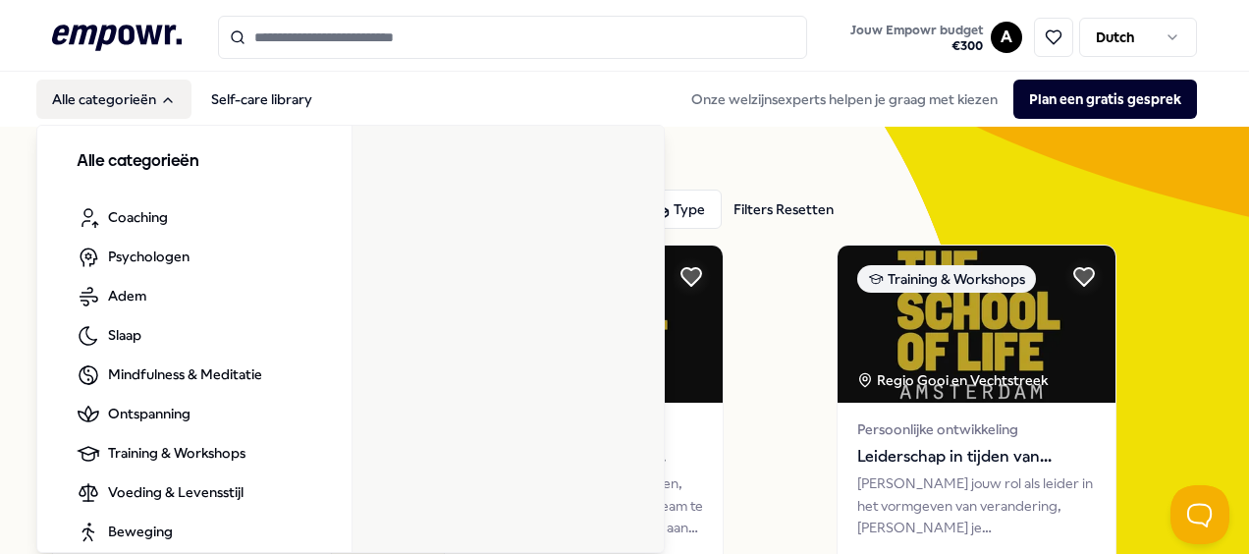
click at [157, 102] on button "Alle categorieën" at bounding box center [113, 99] width 155 height 39
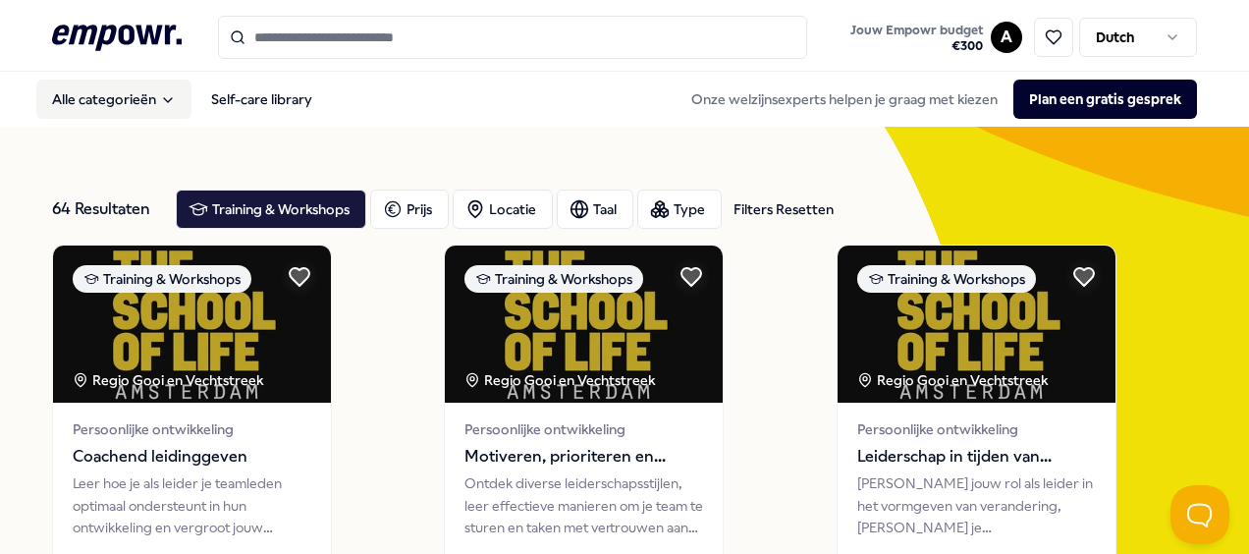
click at [157, 102] on button "Alle categorieën" at bounding box center [113, 99] width 155 height 39
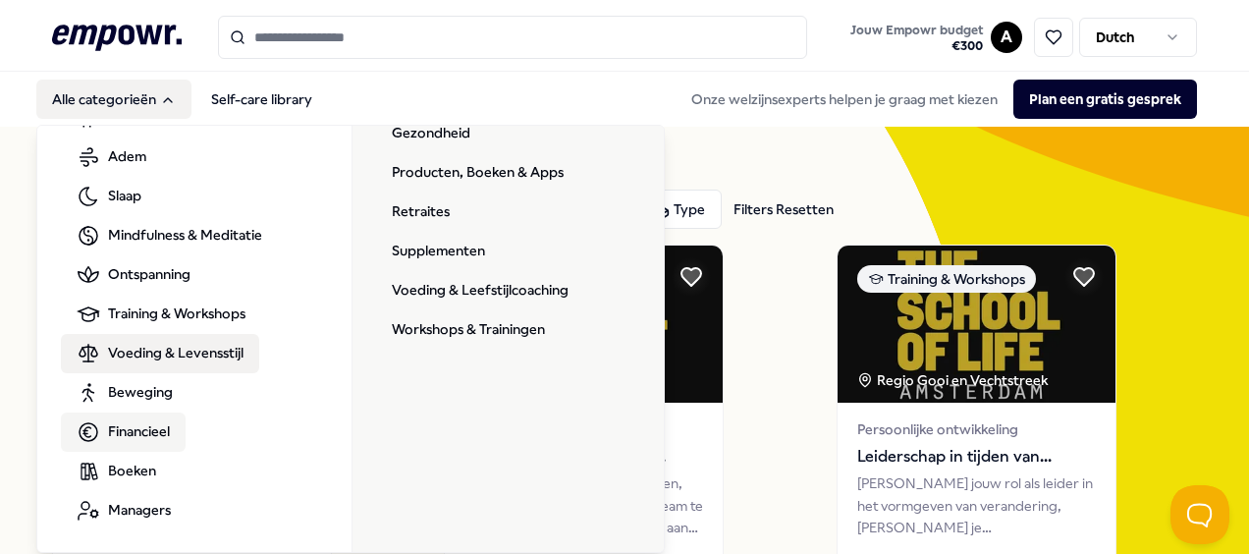
scroll to position [139, 0]
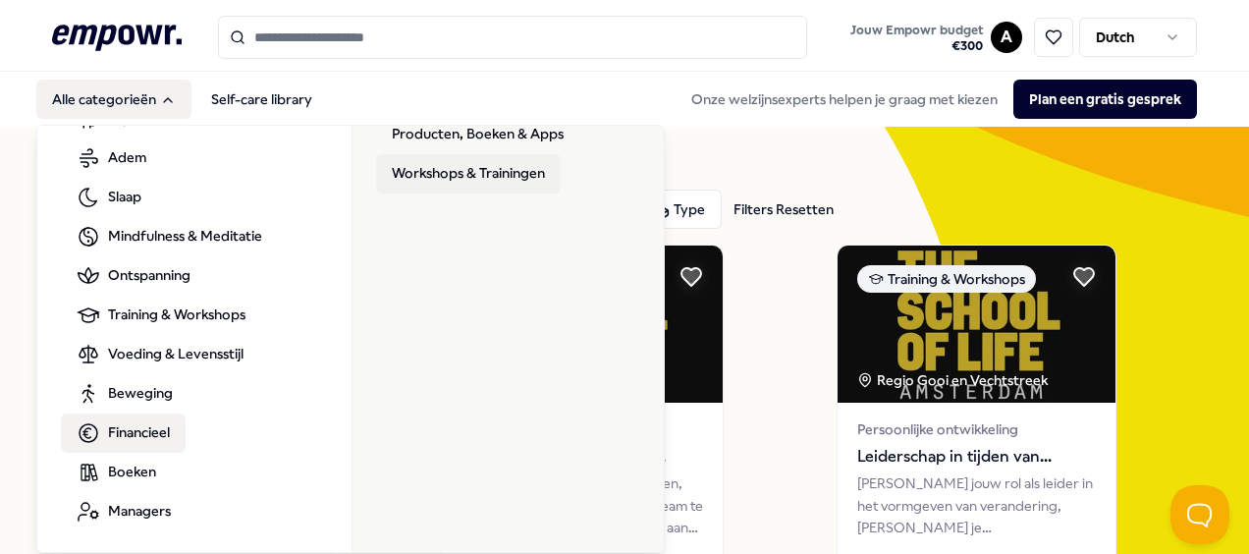
click at [462, 169] on link "Workshops & Trainingen" at bounding box center [468, 173] width 185 height 39
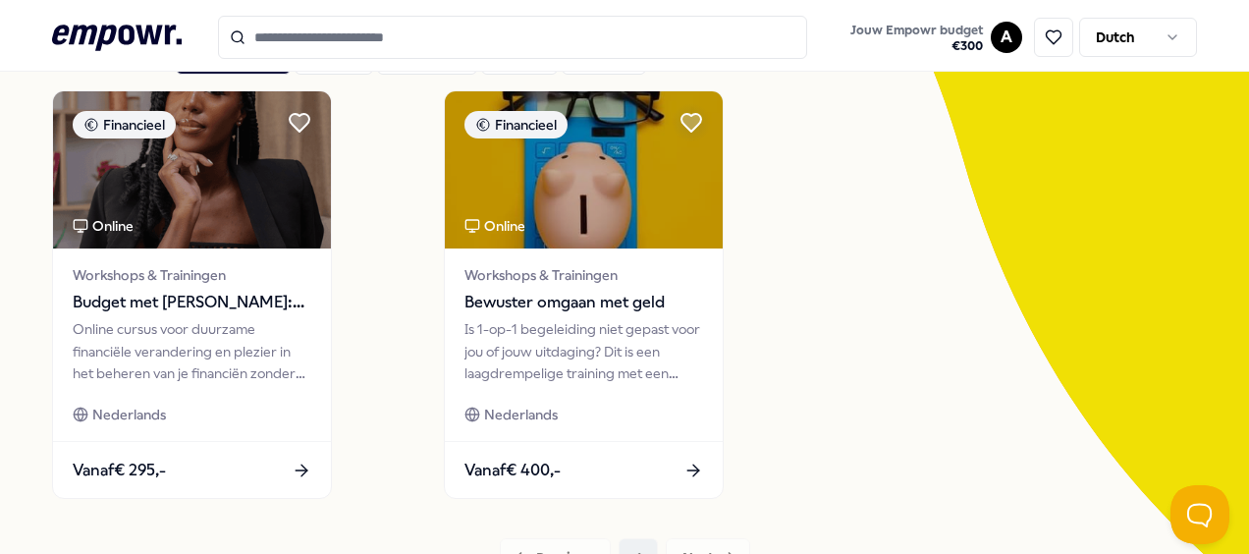
scroll to position [155, 0]
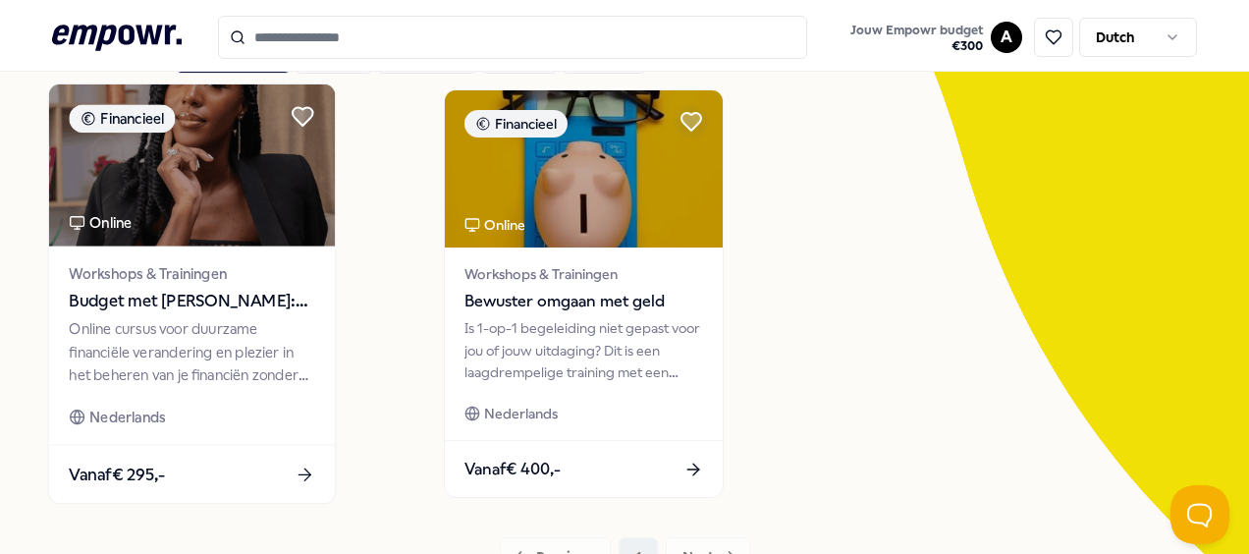
click at [240, 184] on img at bounding box center [192, 165] width 286 height 162
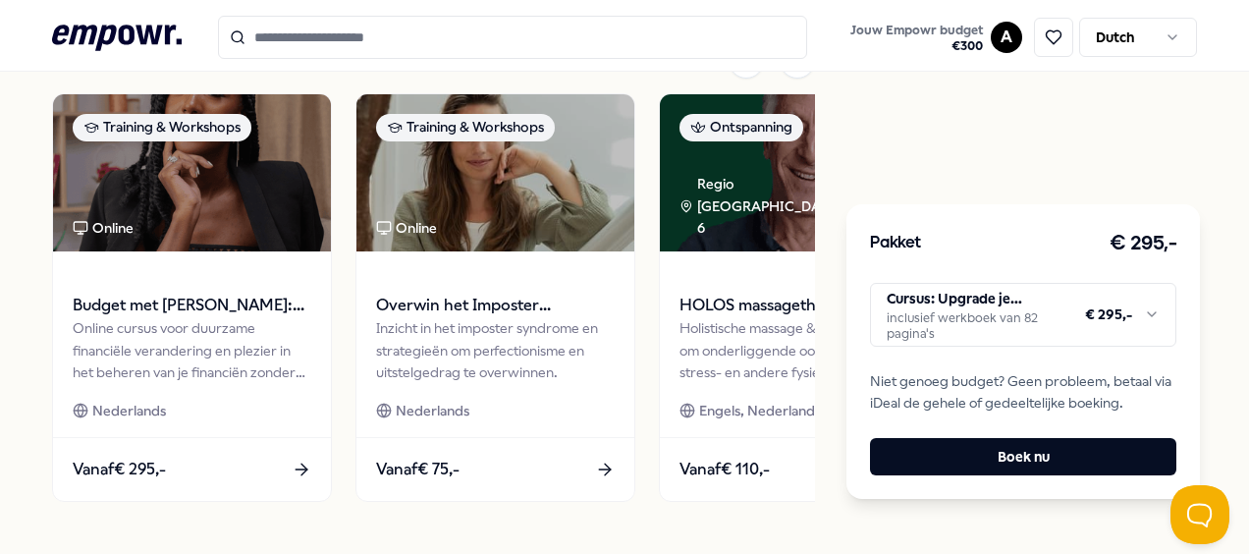
scroll to position [824, 0]
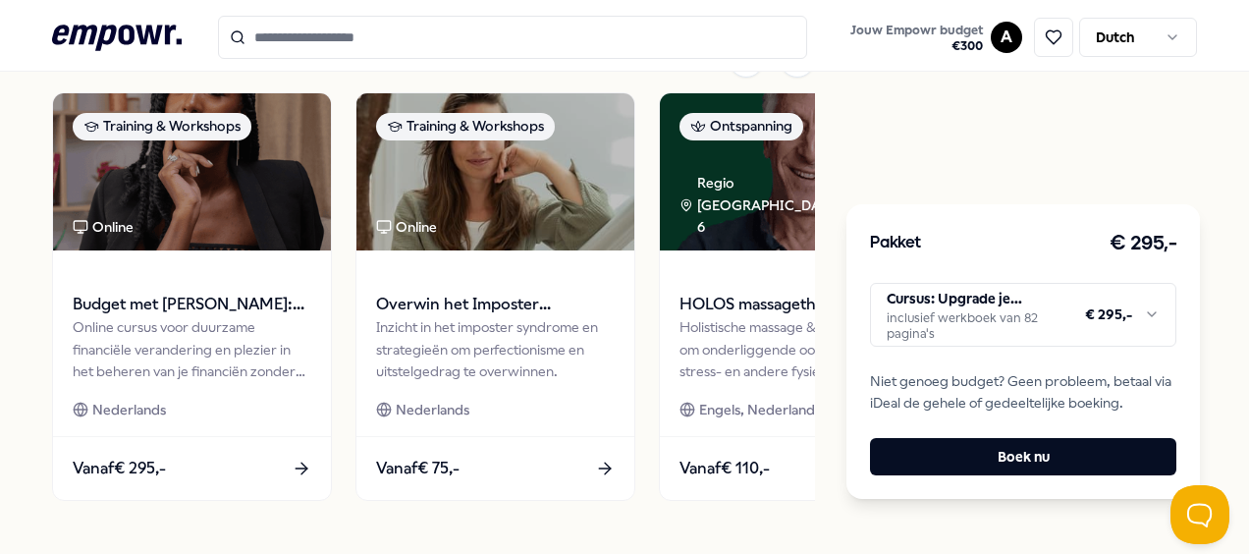
scroll to position [321, 0]
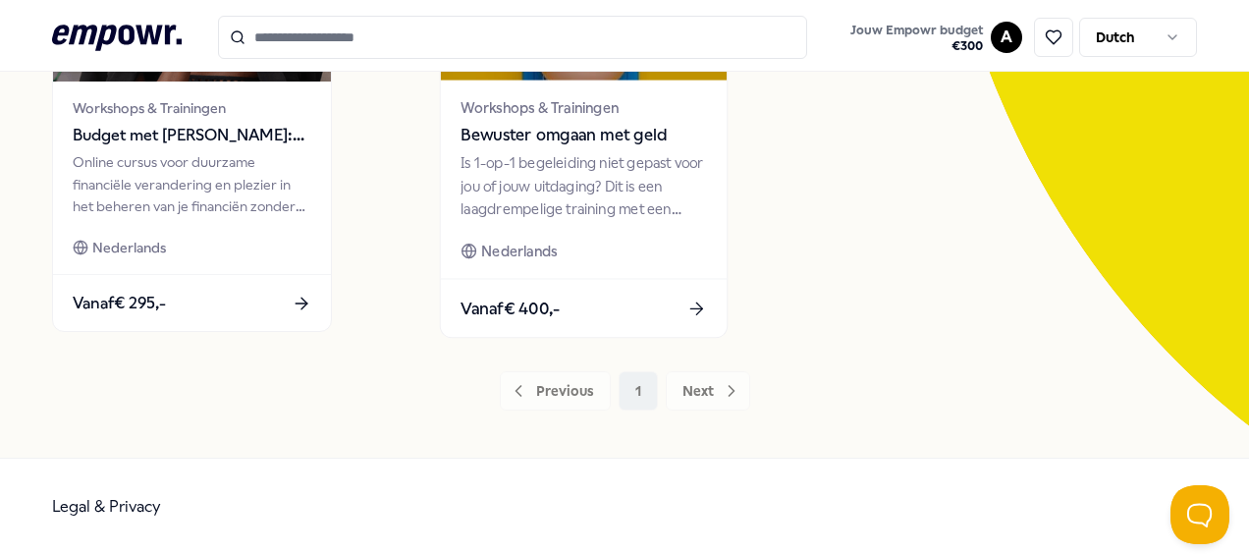
click at [585, 120] on div "Workshops & Trainingen Bewuster omgaan met geld" at bounding box center [585, 122] width 246 height 52
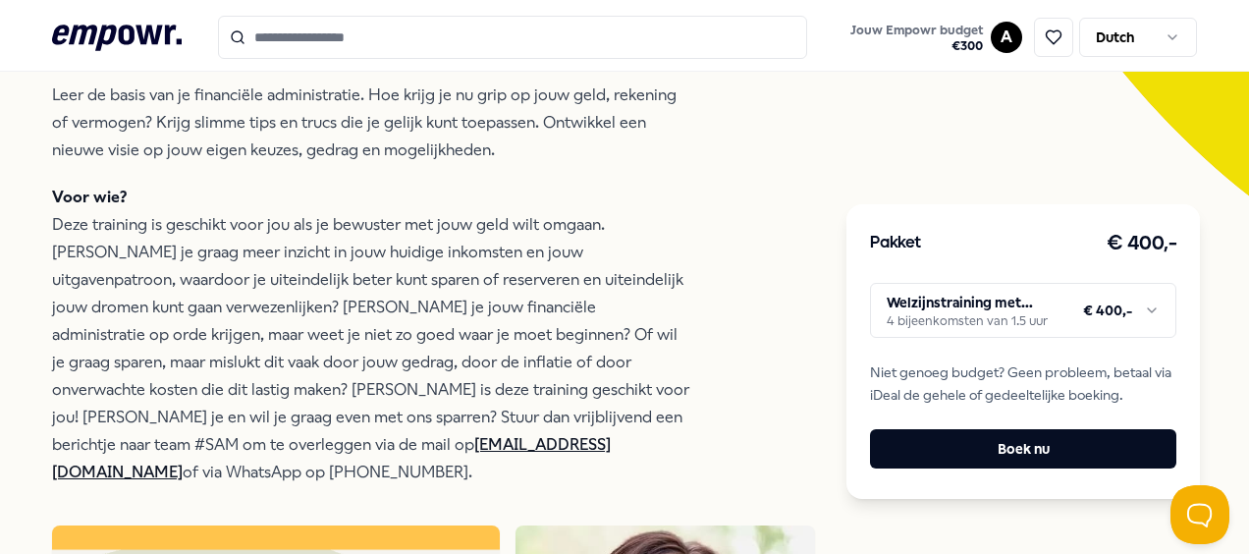
scroll to position [552, 0]
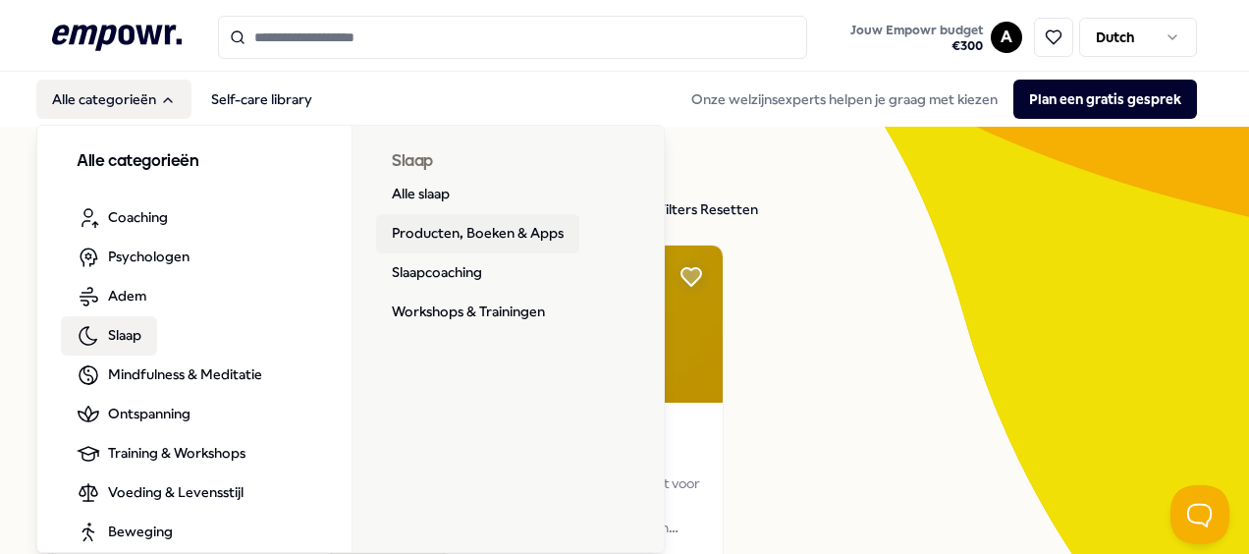
click at [469, 239] on link "Producten, Boeken & Apps" at bounding box center [477, 233] width 203 height 39
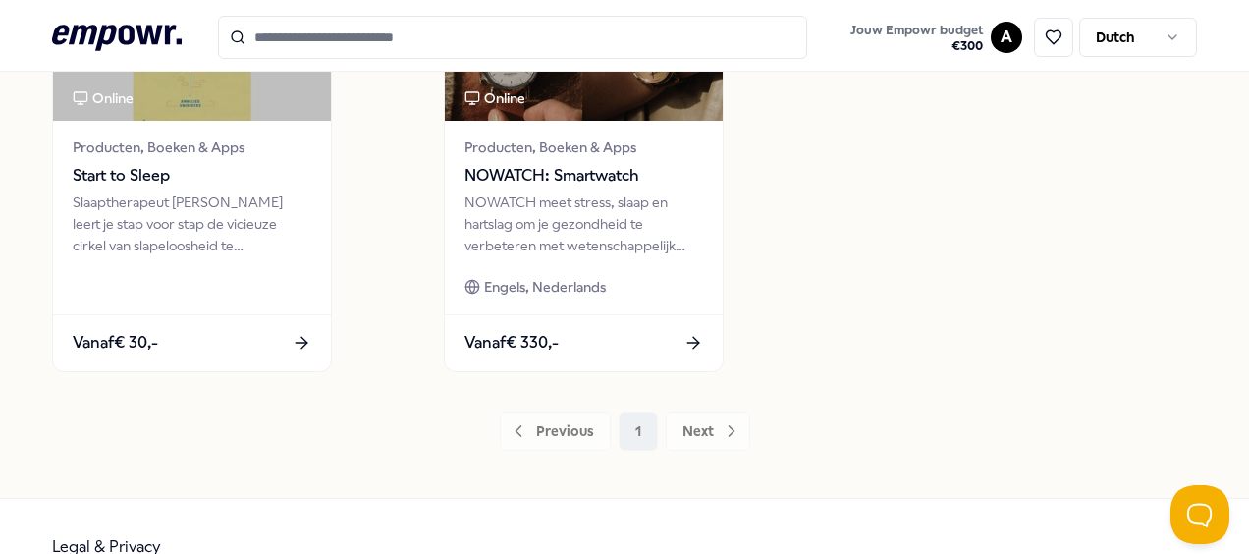
scroll to position [559, 0]
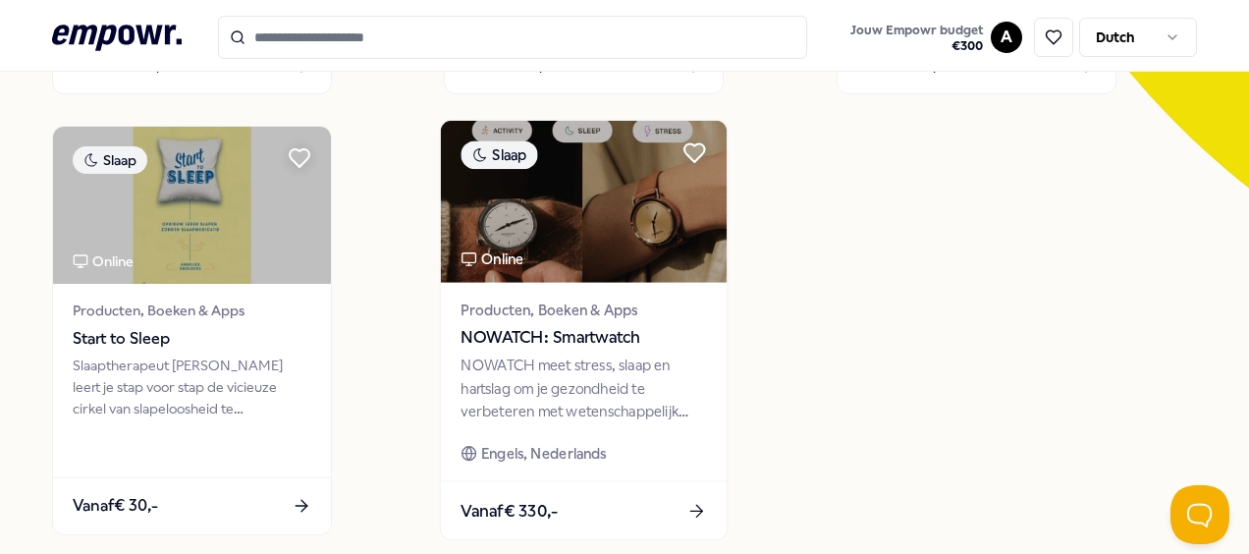
click at [575, 328] on span "NOWATCH: Smartwatch" at bounding box center [585, 338] width 246 height 26
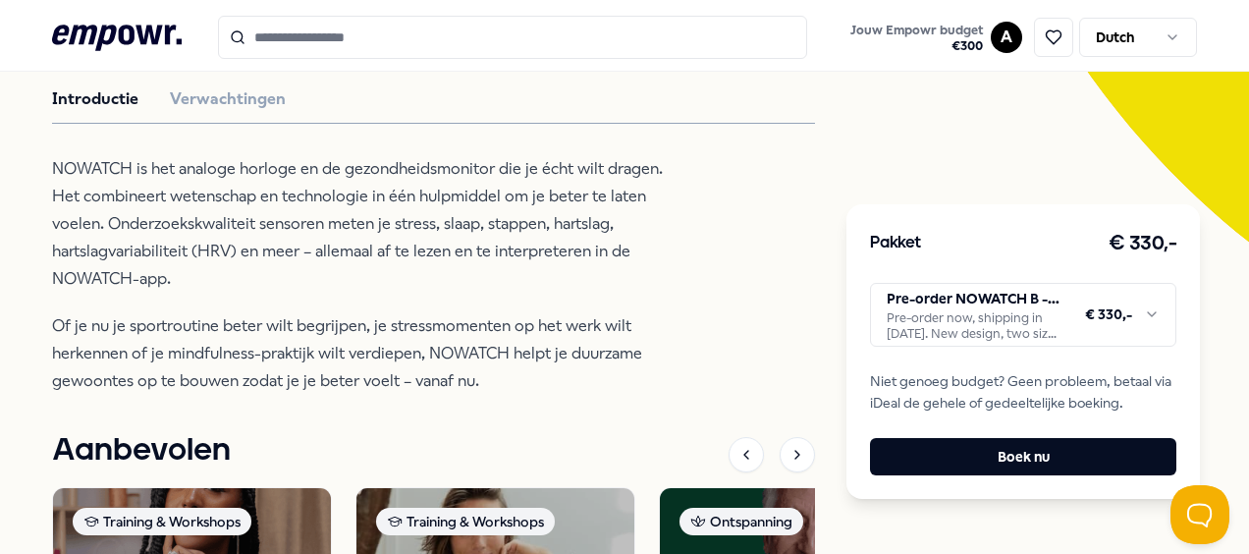
scroll to position [501, 0]
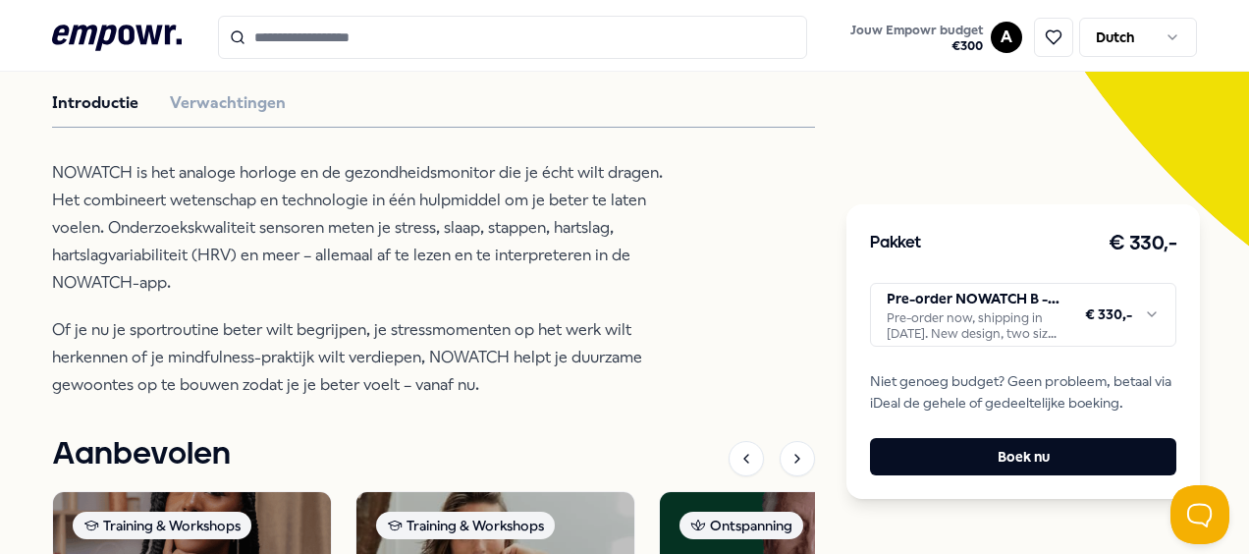
click at [220, 116] on div "NoWatch Slaap NOWATCH: Smartwatch NOWATCH meet stress, slaap en hartslag om je …" at bounding box center [433, 321] width 763 height 1197
click at [212, 96] on button "Verwachtingen" at bounding box center [228, 103] width 116 height 26
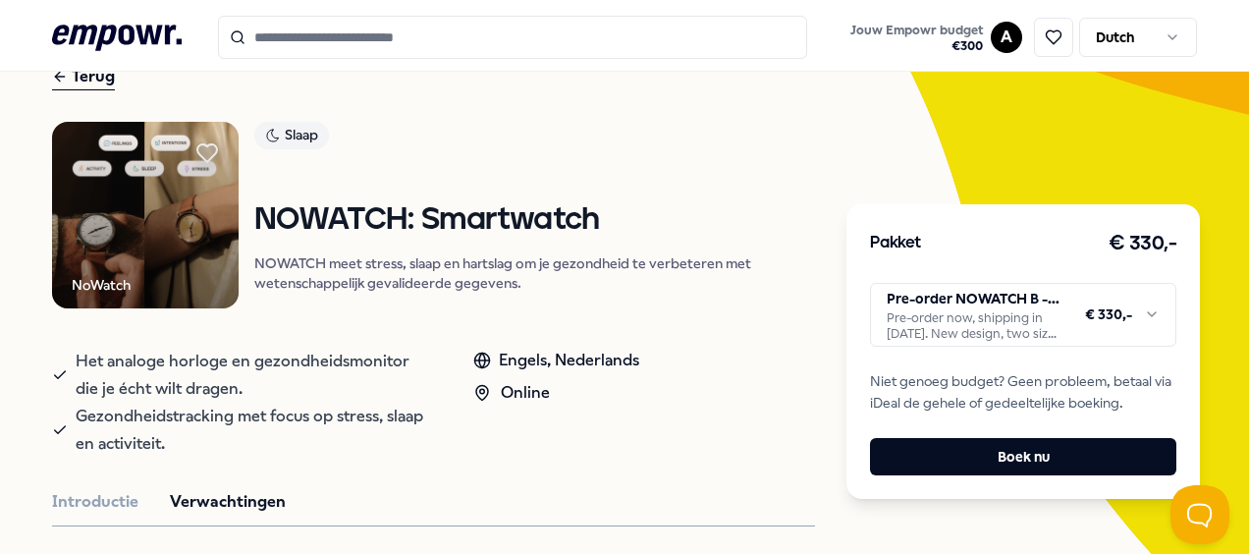
scroll to position [100, 0]
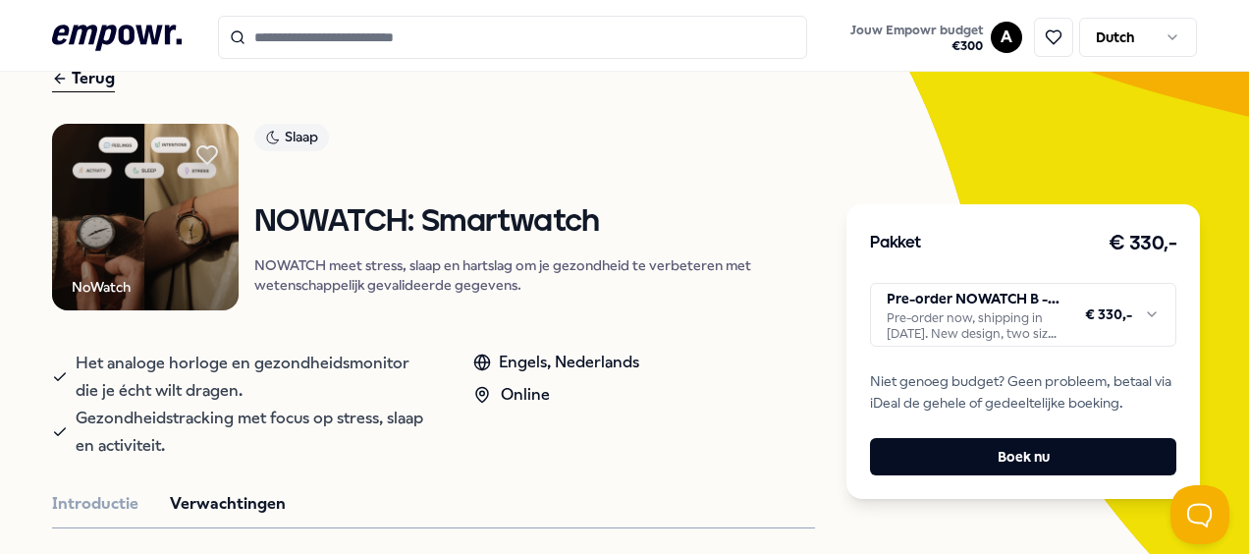
click at [137, 200] on img at bounding box center [145, 217] width 187 height 187
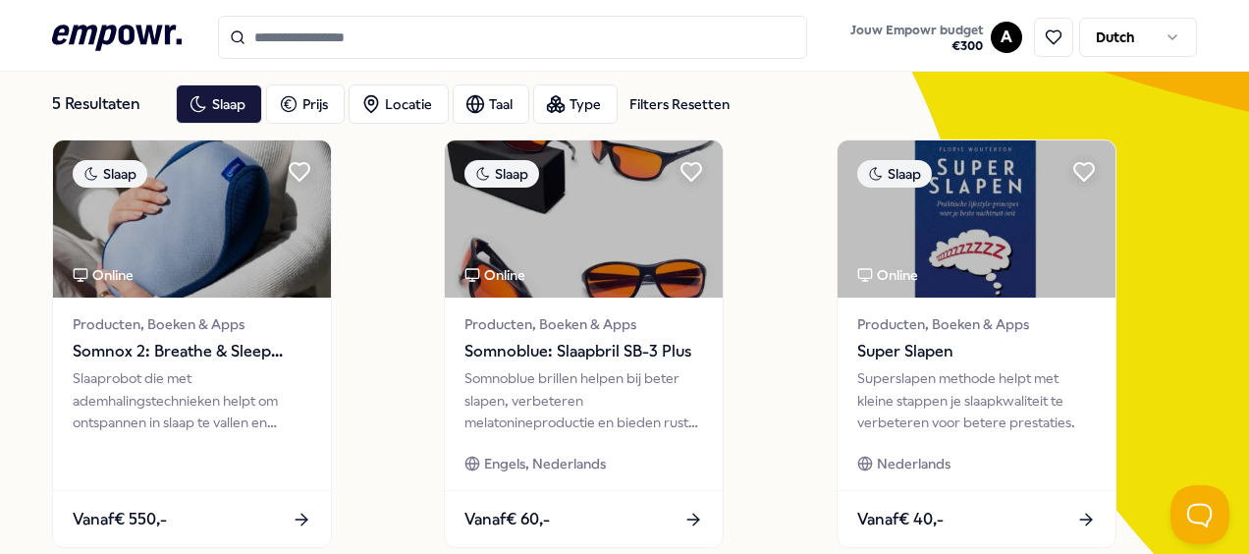
scroll to position [104, 0]
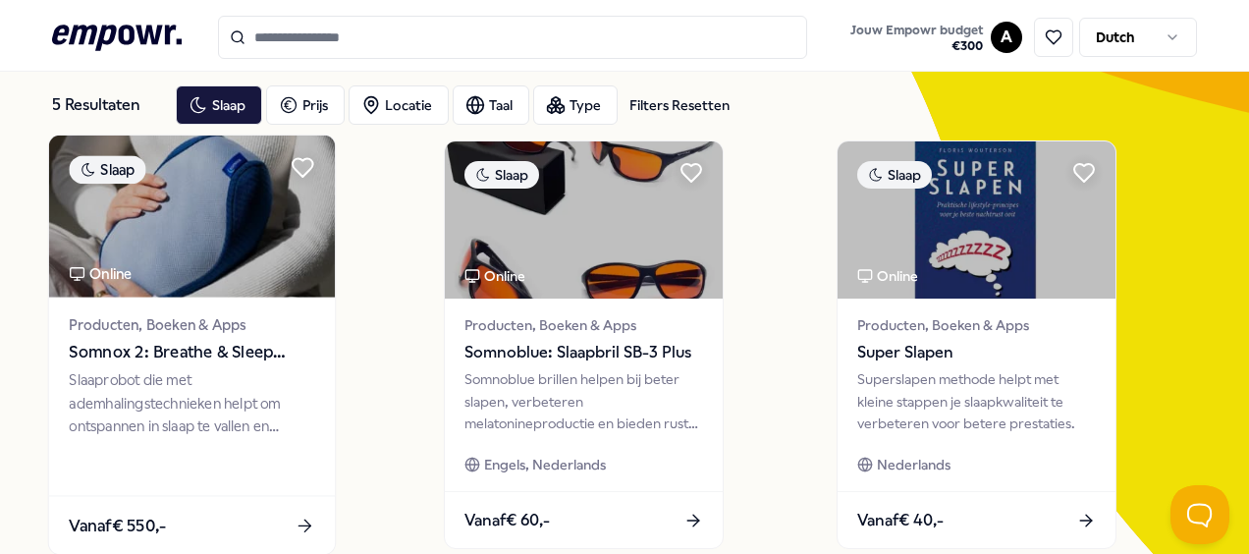
click at [188, 331] on span "Producten, Boeken & Apps" at bounding box center [192, 324] width 246 height 23
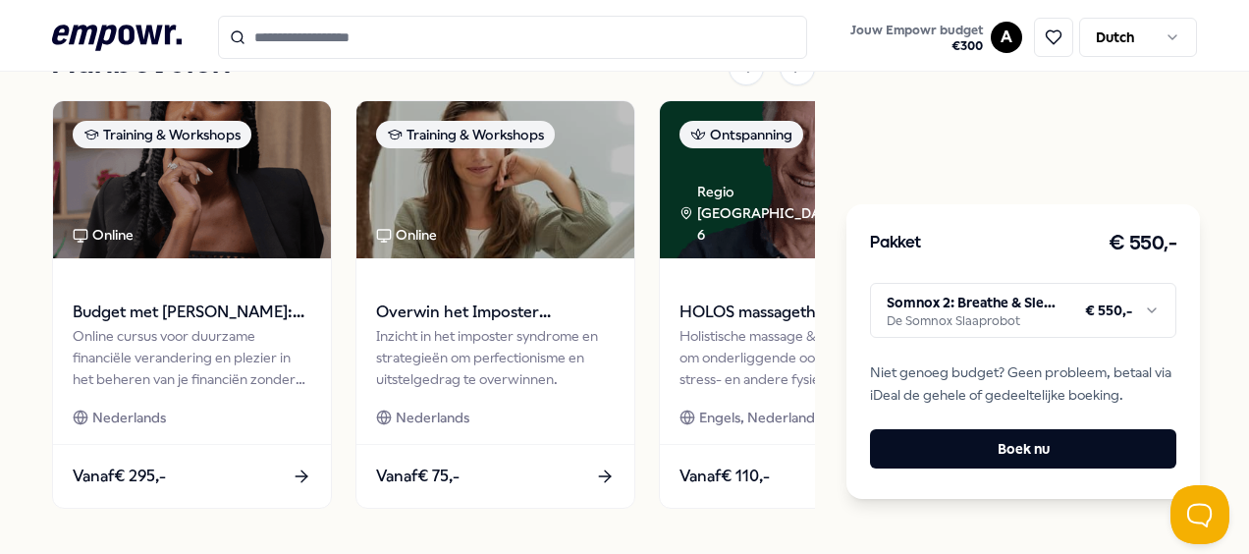
scroll to position [800, 0]
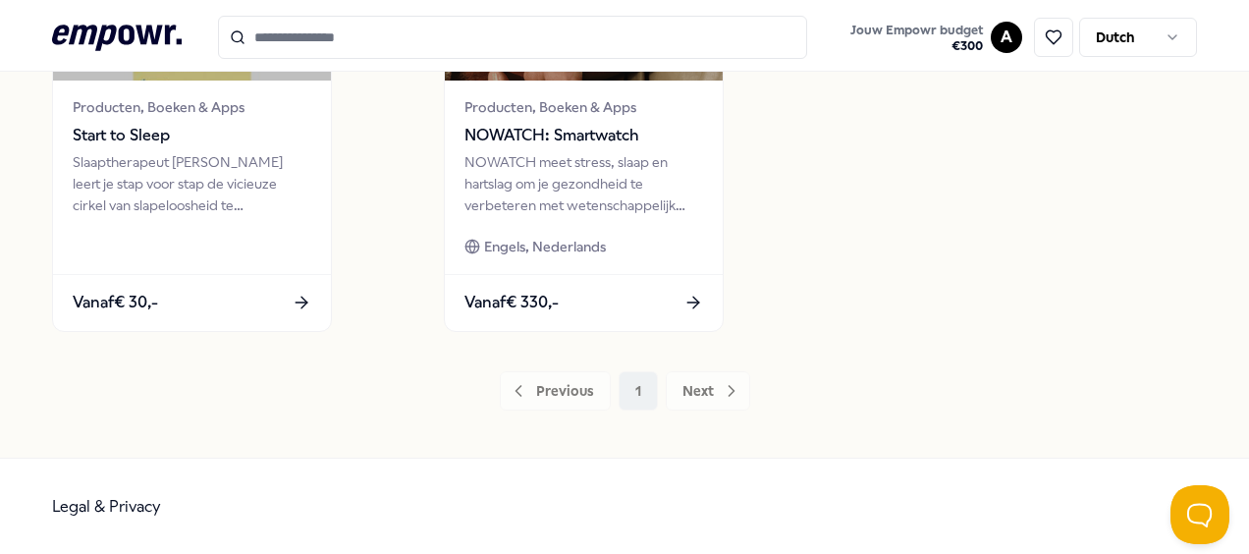
scroll to position [761, 0]
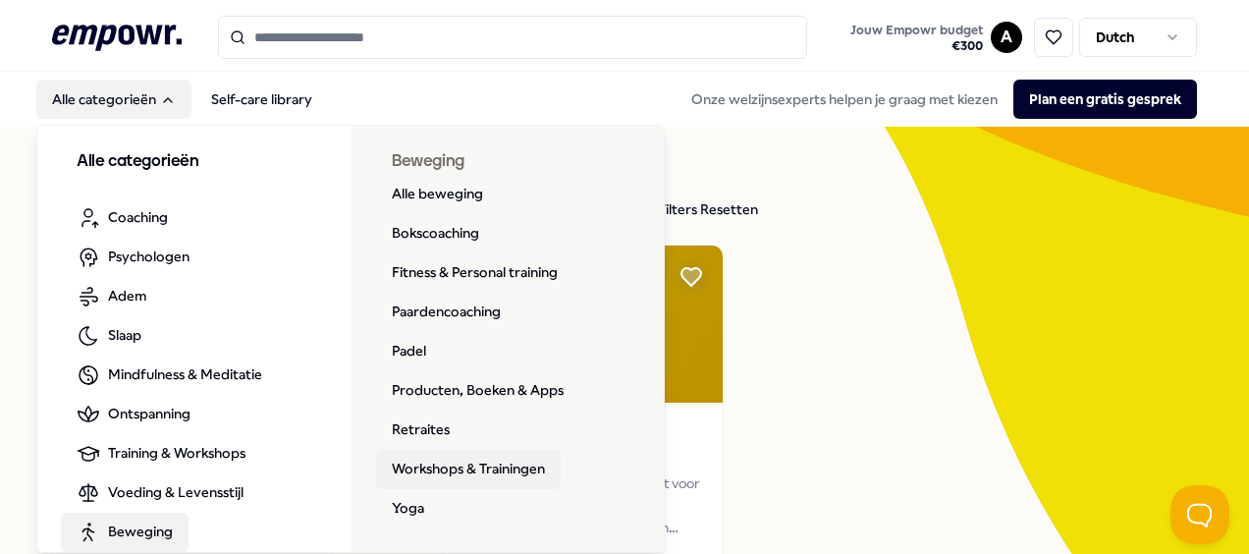
click at [473, 469] on link "Workshops & Trainingen" at bounding box center [468, 469] width 185 height 39
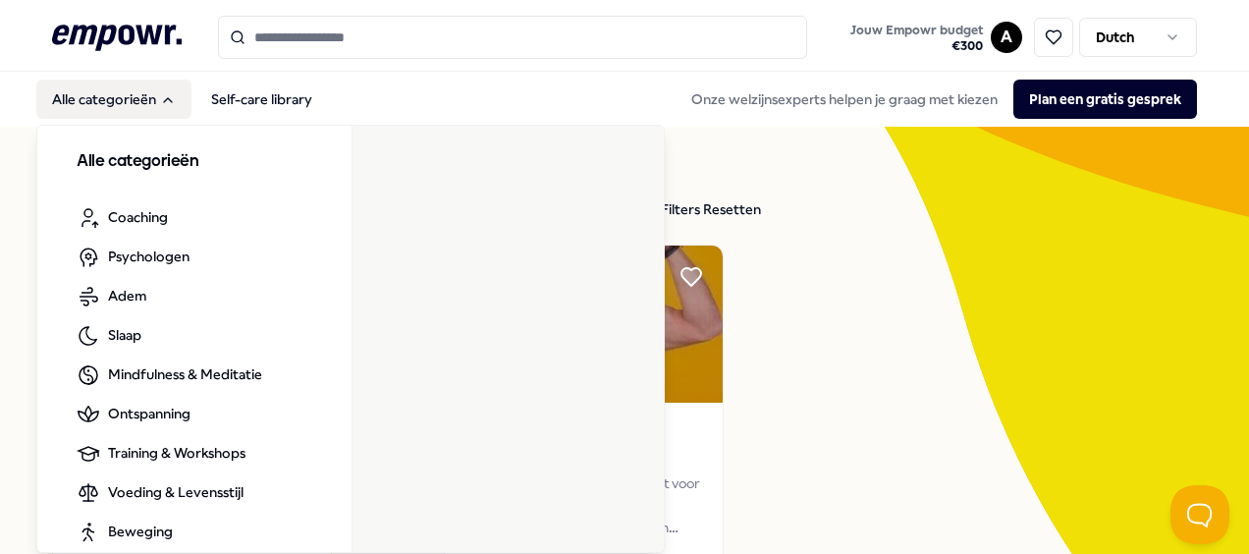
click at [138, 90] on button "Alle categorieën" at bounding box center [113, 99] width 155 height 39
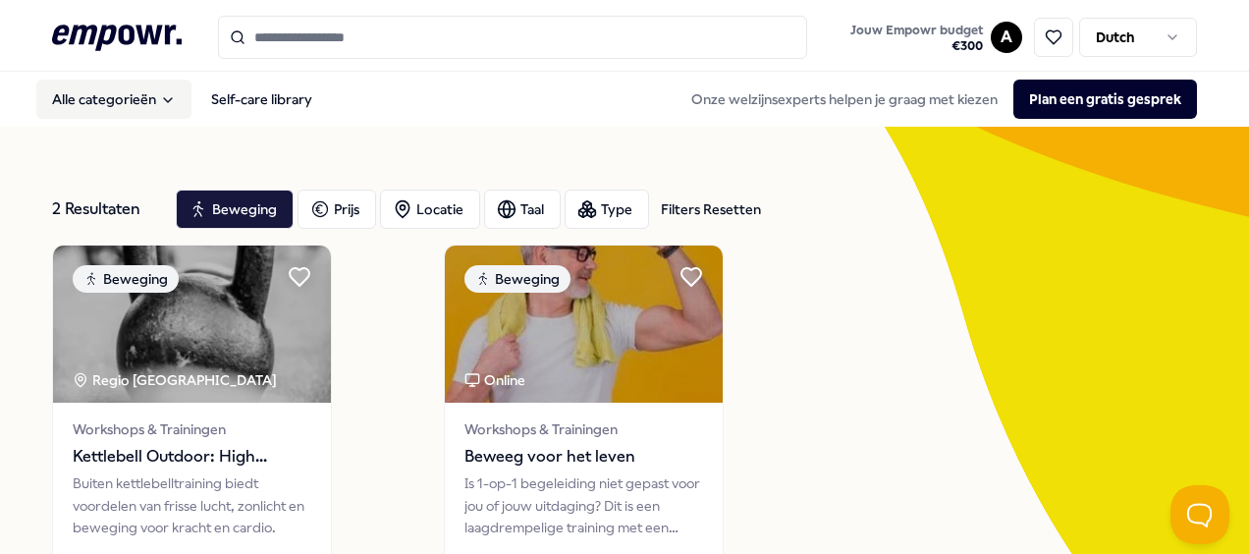
click at [138, 90] on button "Alle categorieën" at bounding box center [113, 99] width 155 height 39
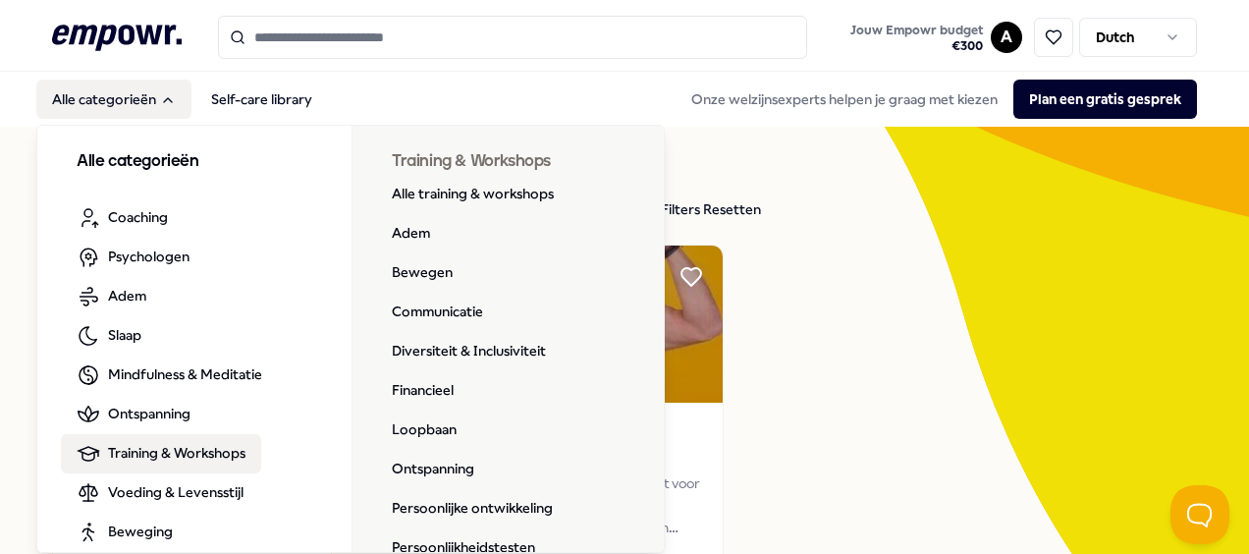
scroll to position [138, 0]
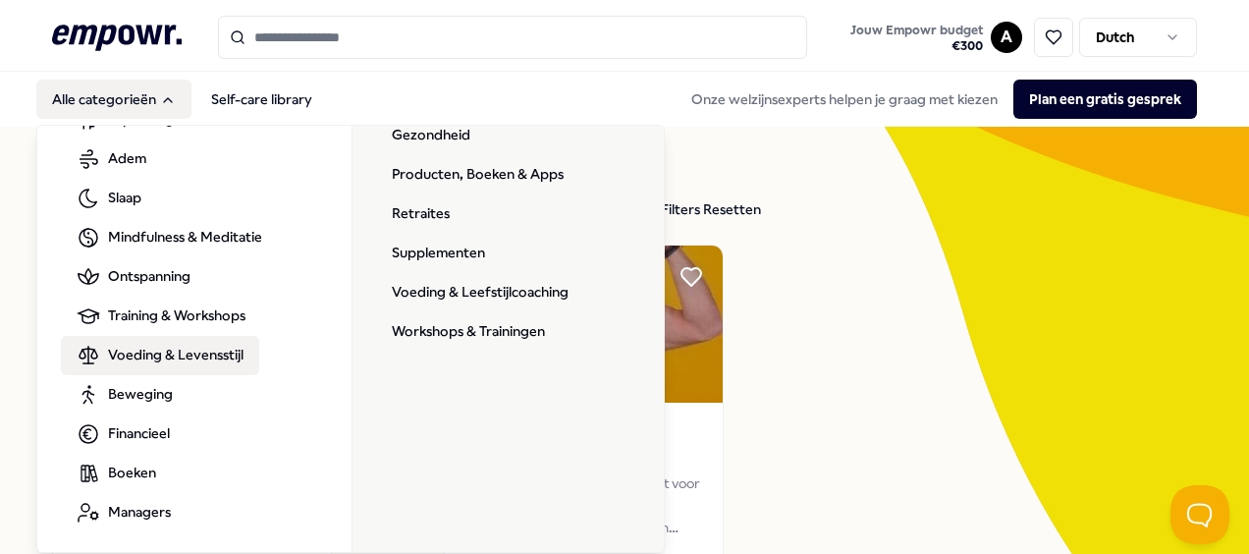
click at [171, 360] on span "Voeding & Levensstijl" at bounding box center [176, 355] width 136 height 22
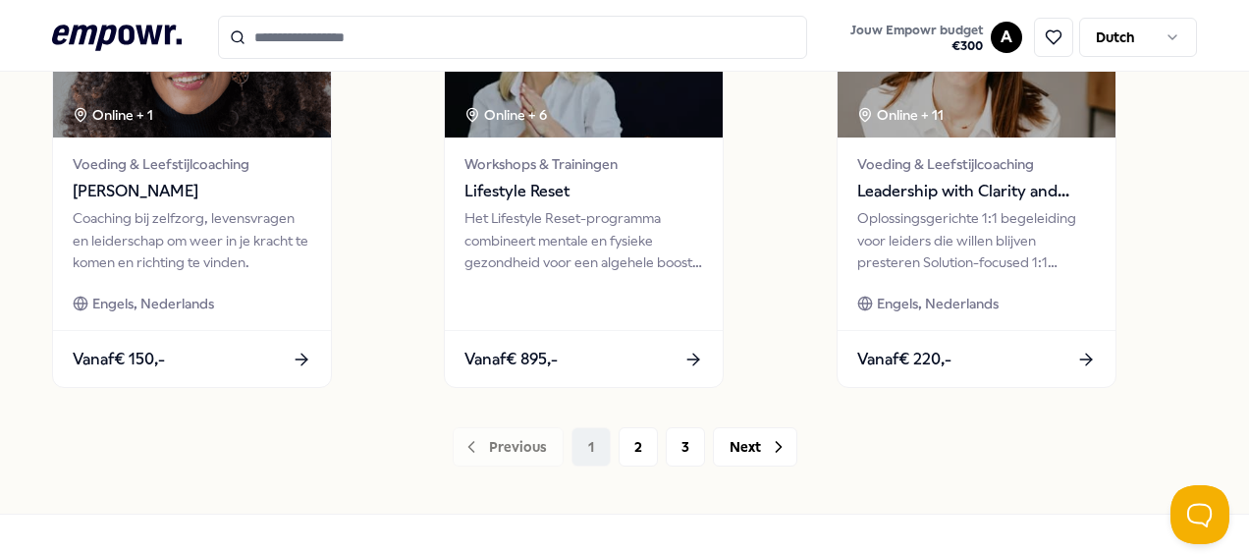
scroll to position [1607, 0]
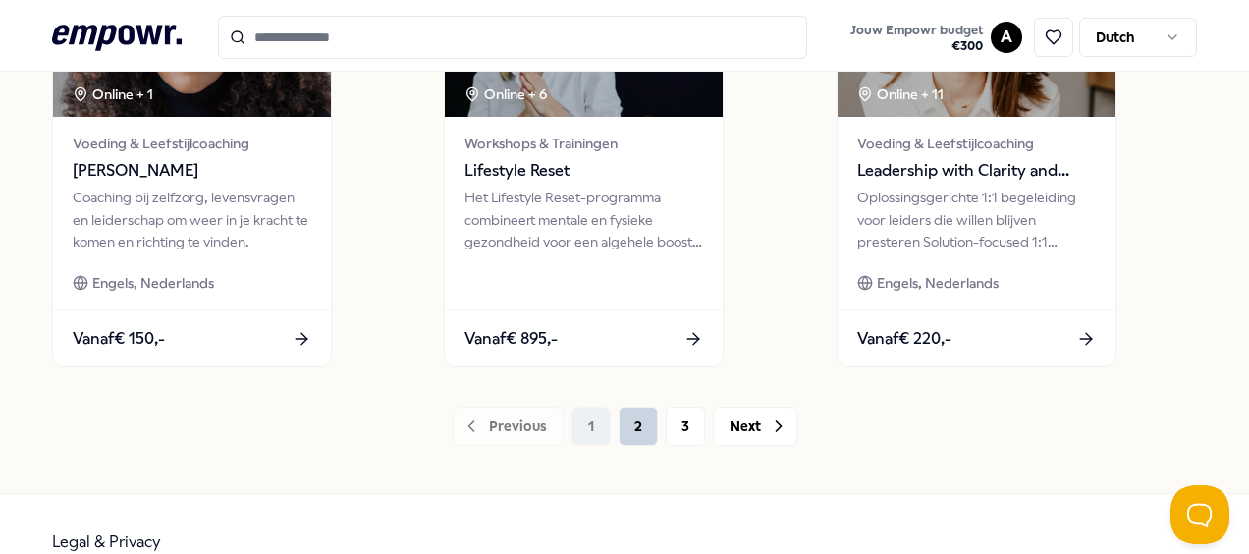
click at [639, 425] on button "2" at bounding box center [638, 426] width 39 height 39
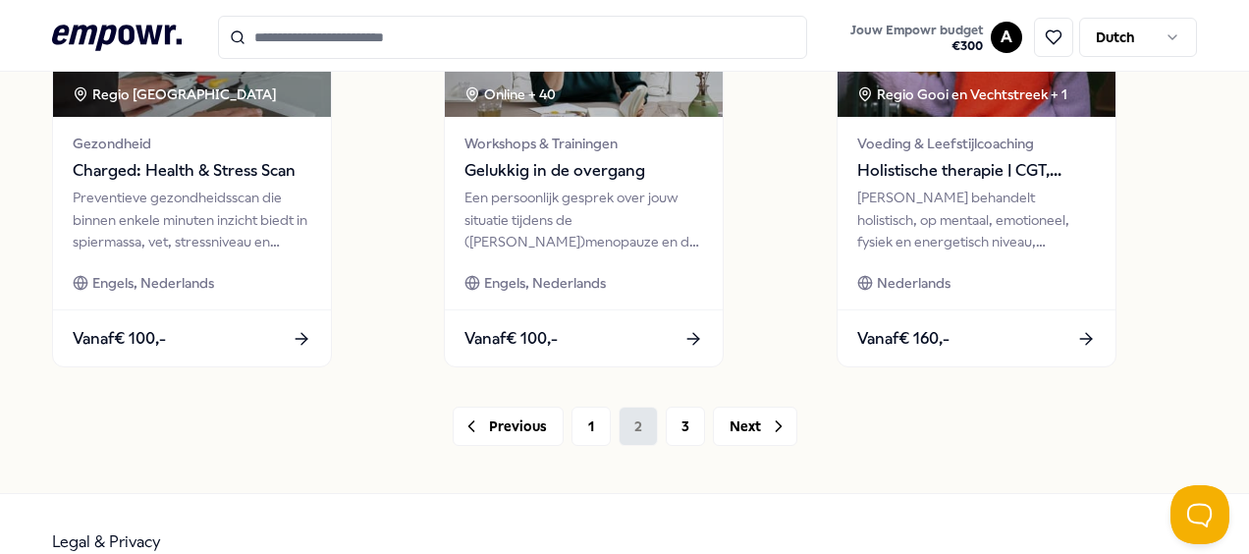
click at [639, 425] on div "Previous 1 2 3 Next" at bounding box center [624, 426] width 1145 height 39
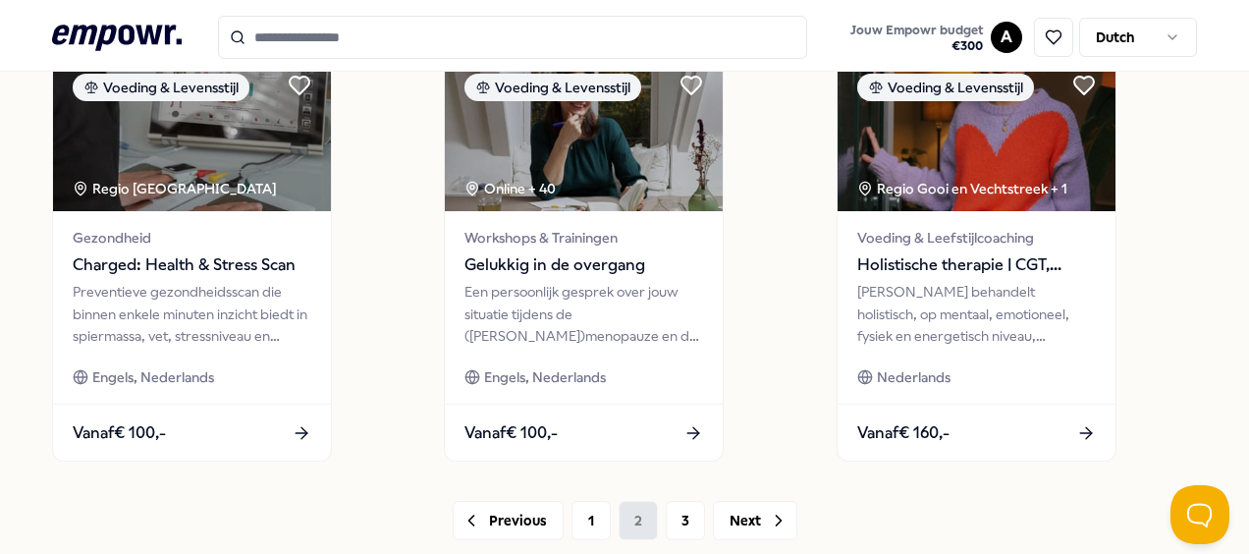
scroll to position [1514, 0]
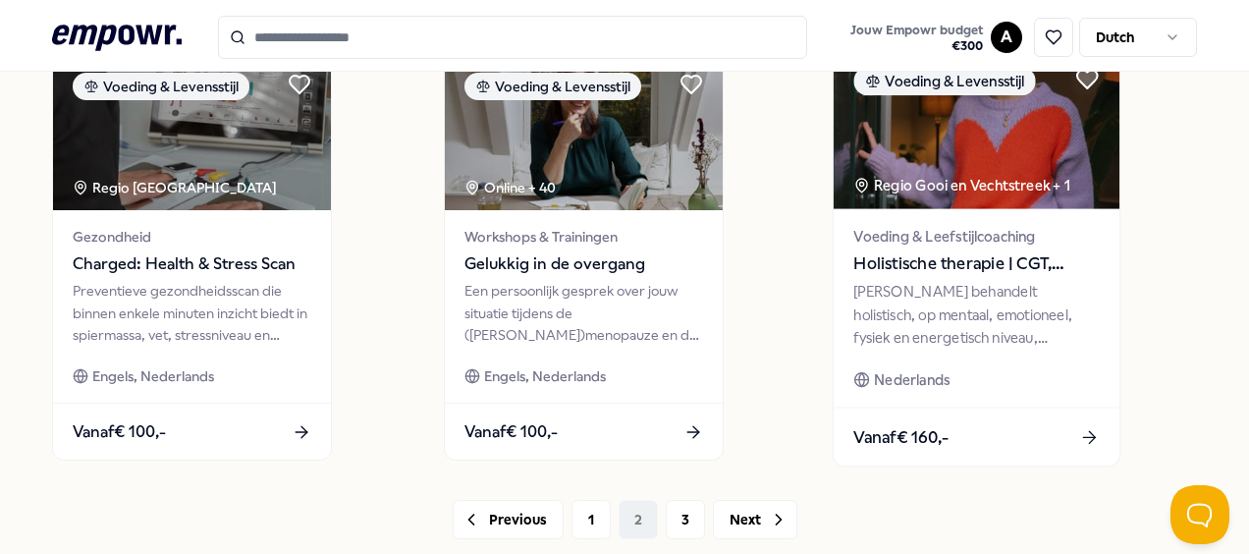
click at [934, 320] on div "Kim behandelt holistisch, op mentaal, emotioneel, fysiek en energetisch niveau,…" at bounding box center [977, 315] width 246 height 68
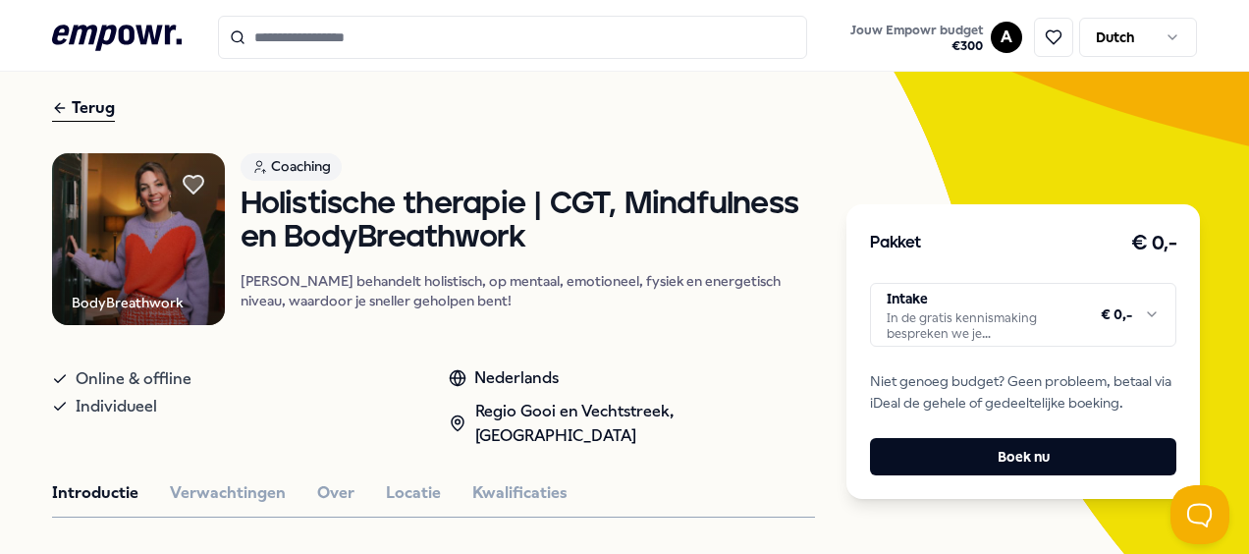
scroll to position [71, 0]
click at [272, 502] on button "Verwachtingen" at bounding box center [228, 493] width 116 height 26
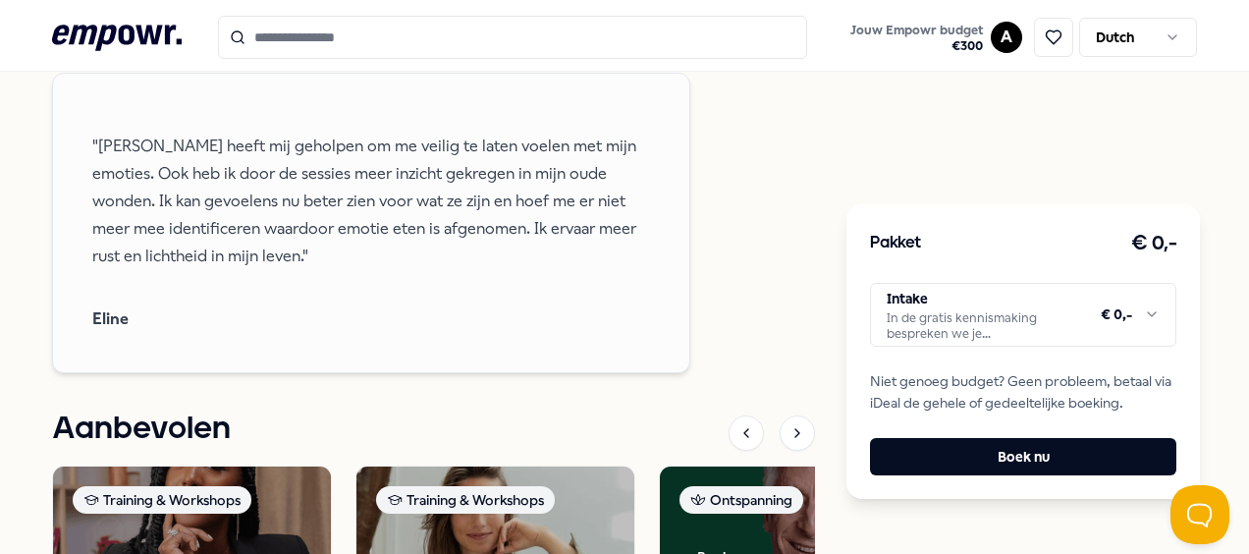
scroll to position [1663, 0]
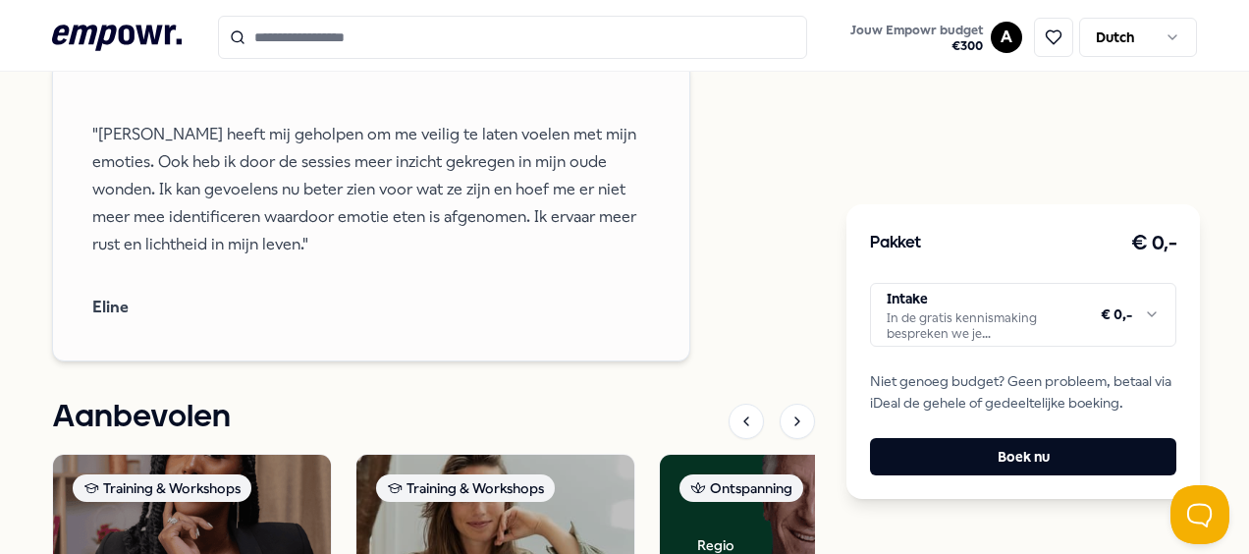
click at [443, 411] on div "Aanbevolen" at bounding box center [433, 421] width 763 height 41
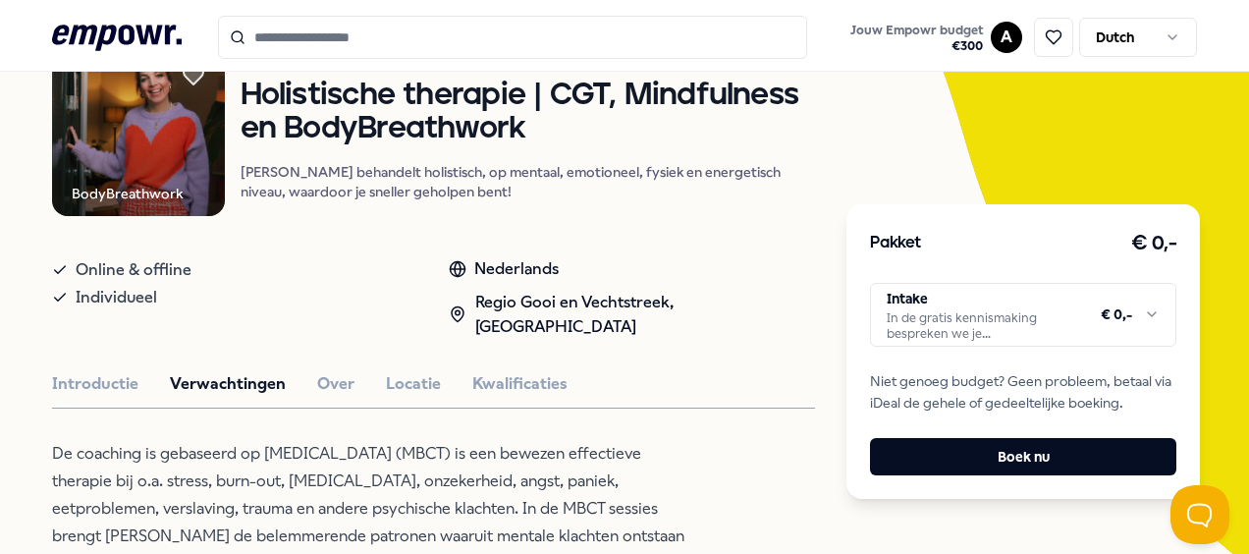
scroll to position [0, 0]
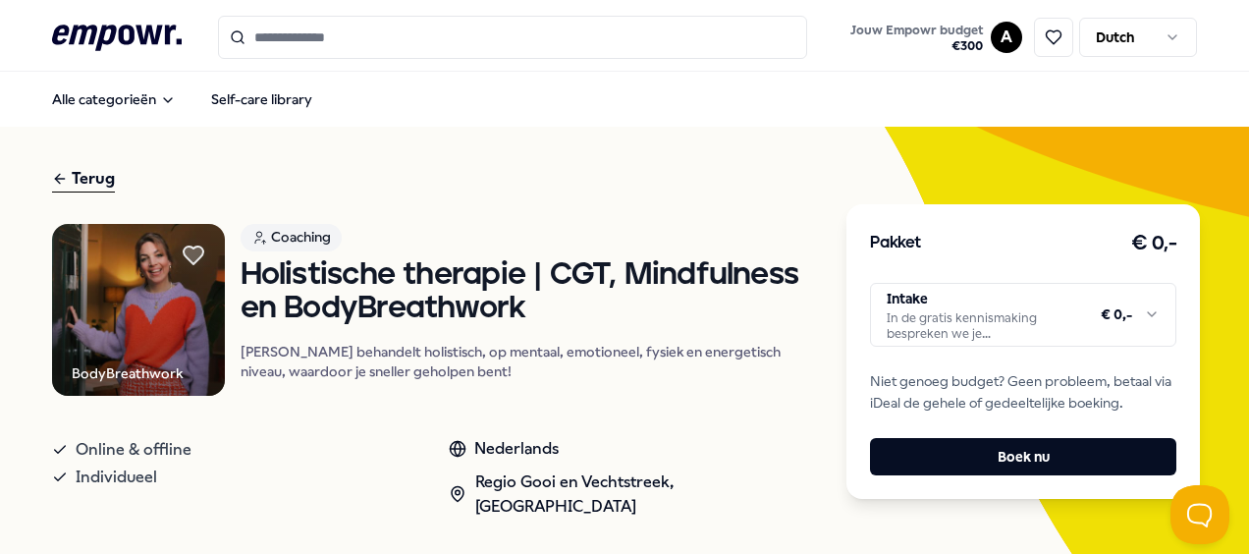
click at [489, 29] on input "Search for products, categories or subcategories" at bounding box center [512, 37] width 589 height 43
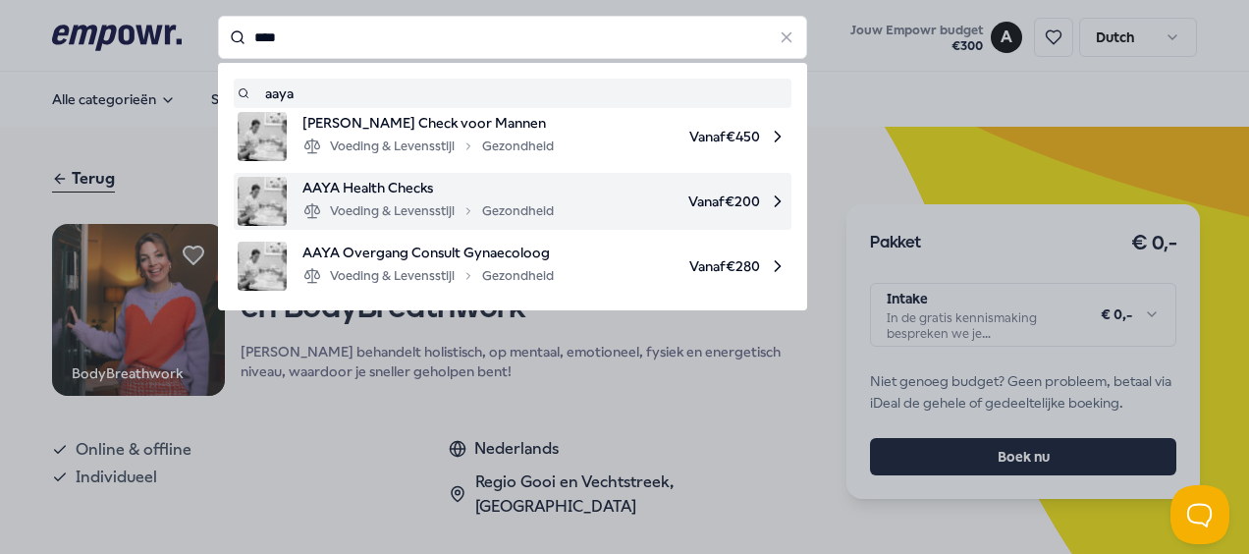
click at [736, 210] on span "Vanaf € 200" at bounding box center [679, 201] width 218 height 49
type input "****"
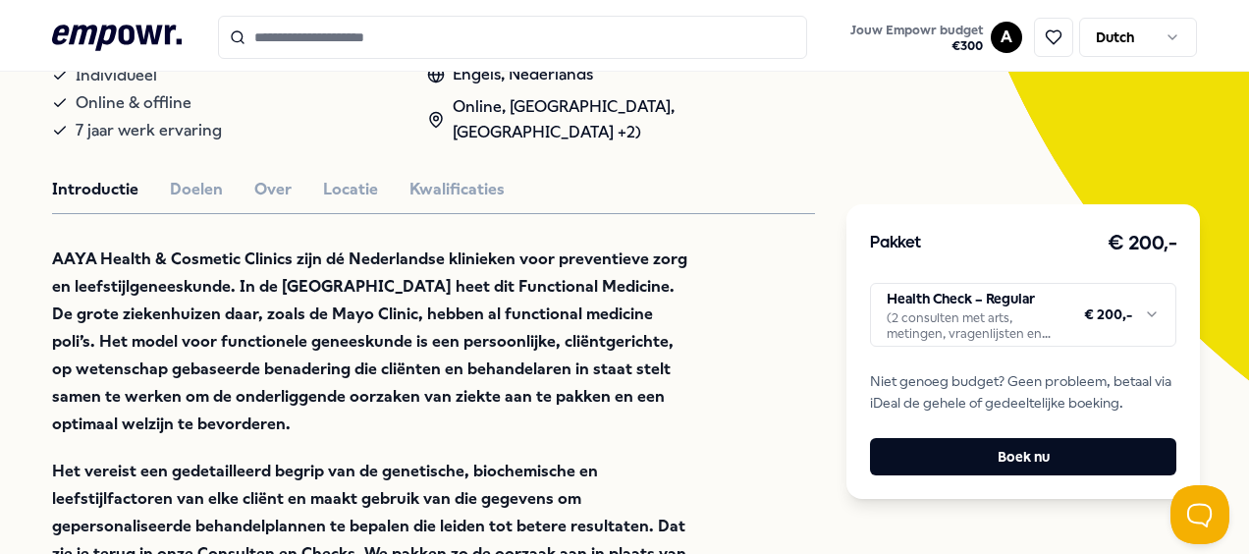
scroll to position [365, 0]
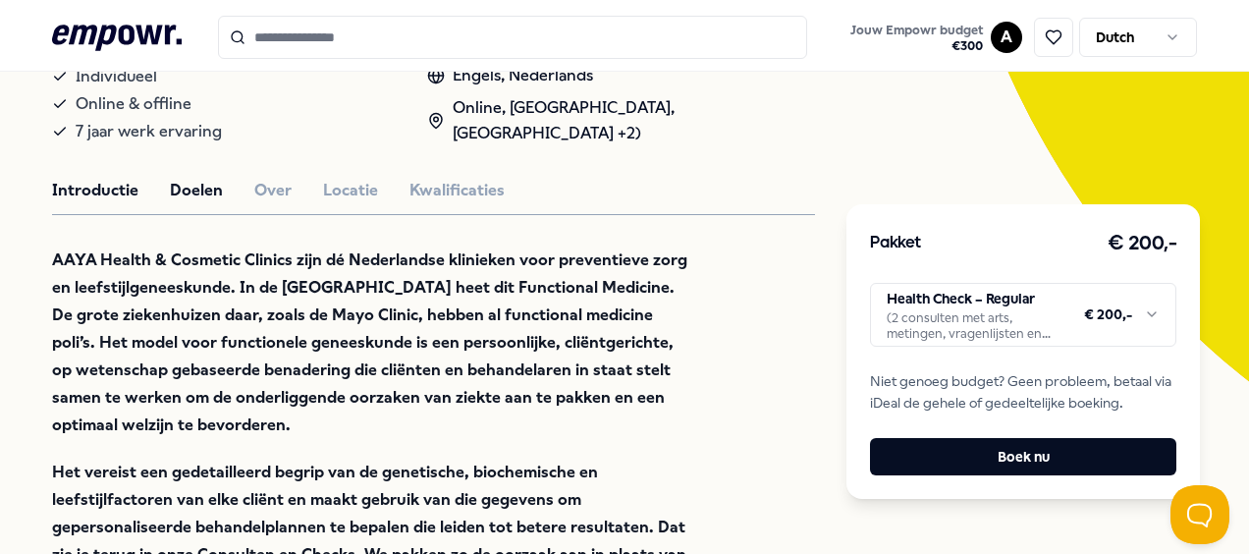
click at [215, 187] on button "Doelen" at bounding box center [196, 191] width 53 height 26
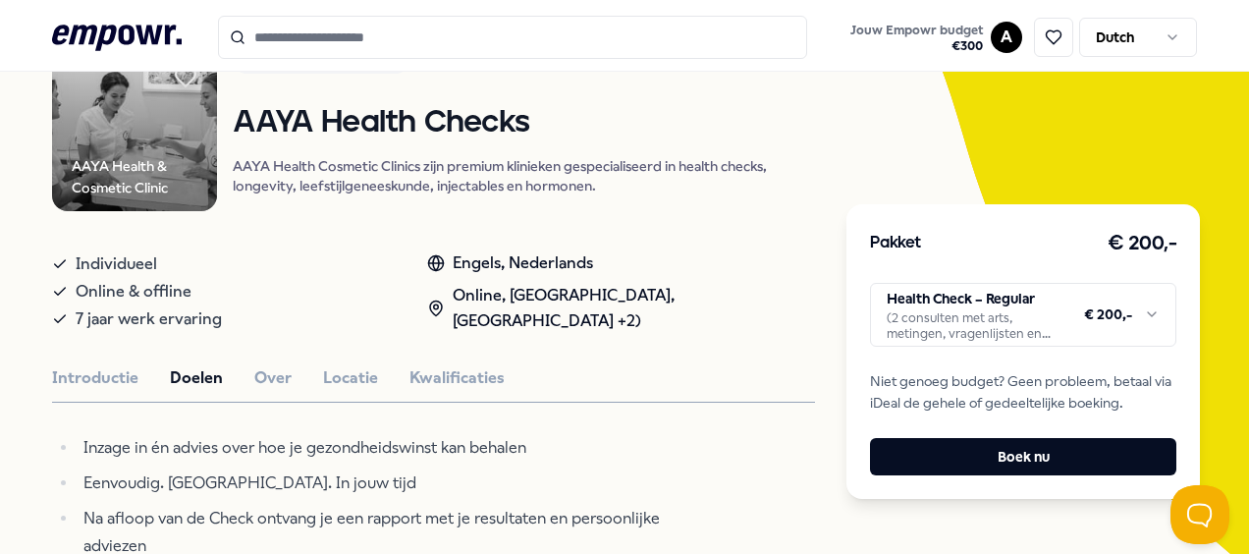
scroll to position [0, 0]
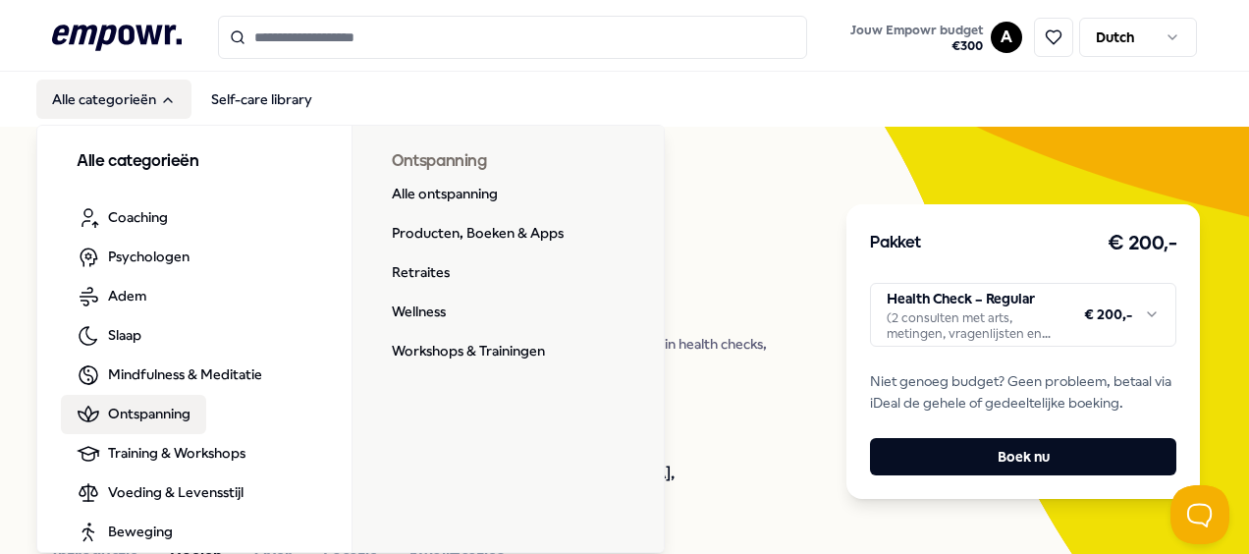
click at [155, 411] on span "Ontspanning" at bounding box center [149, 414] width 83 height 22
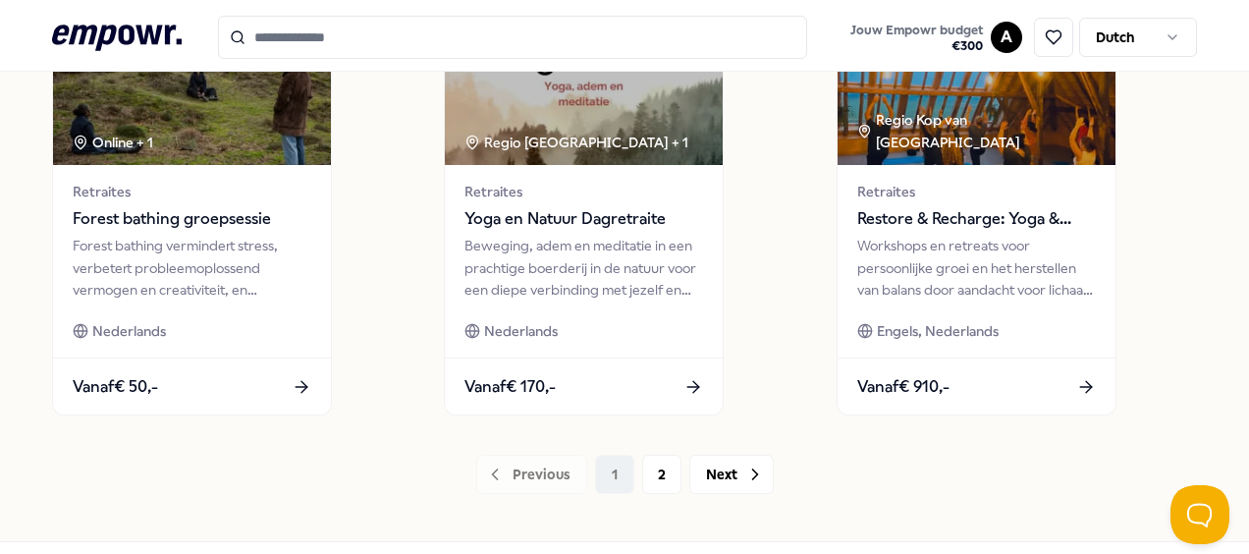
scroll to position [1554, 0]
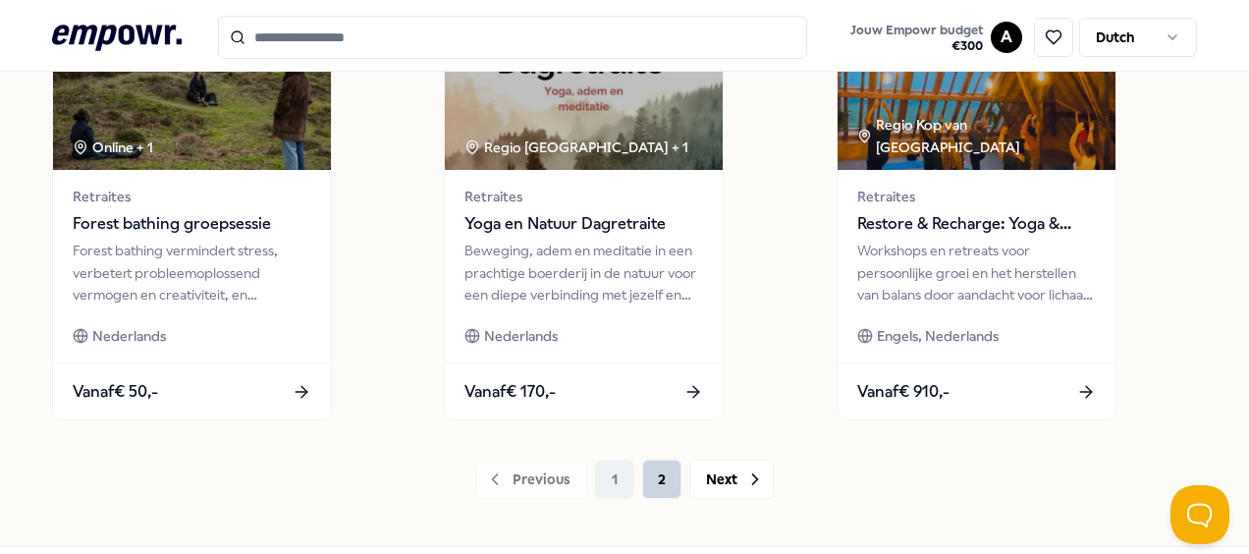
click at [644, 483] on button "2" at bounding box center [661, 479] width 39 height 39
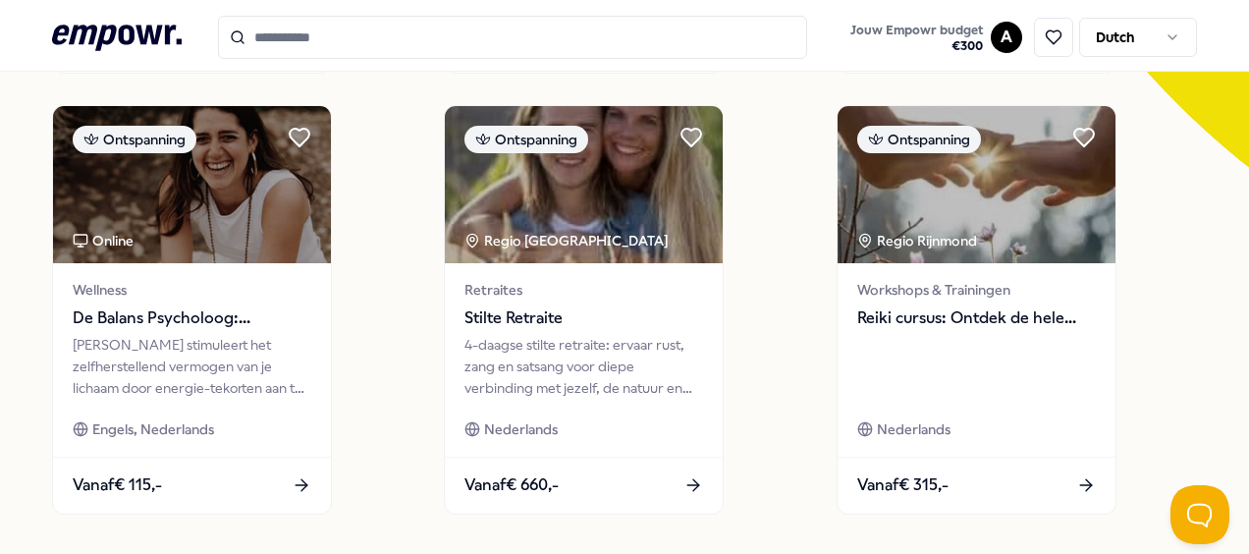
scroll to position [564, 0]
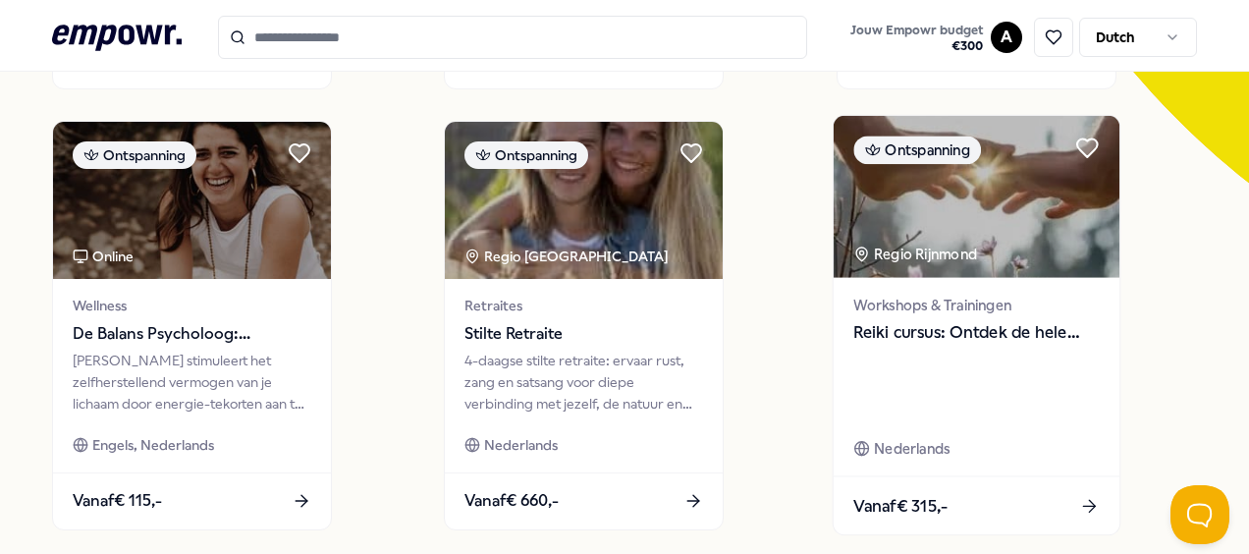
click at [978, 226] on img at bounding box center [976, 197] width 286 height 162
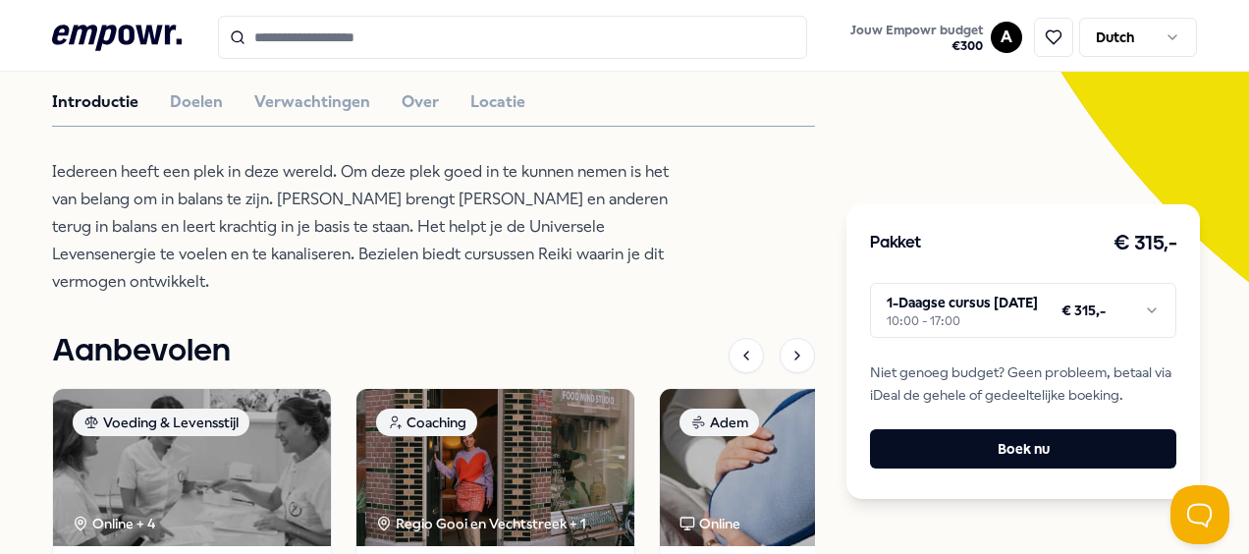
scroll to position [462, 0]
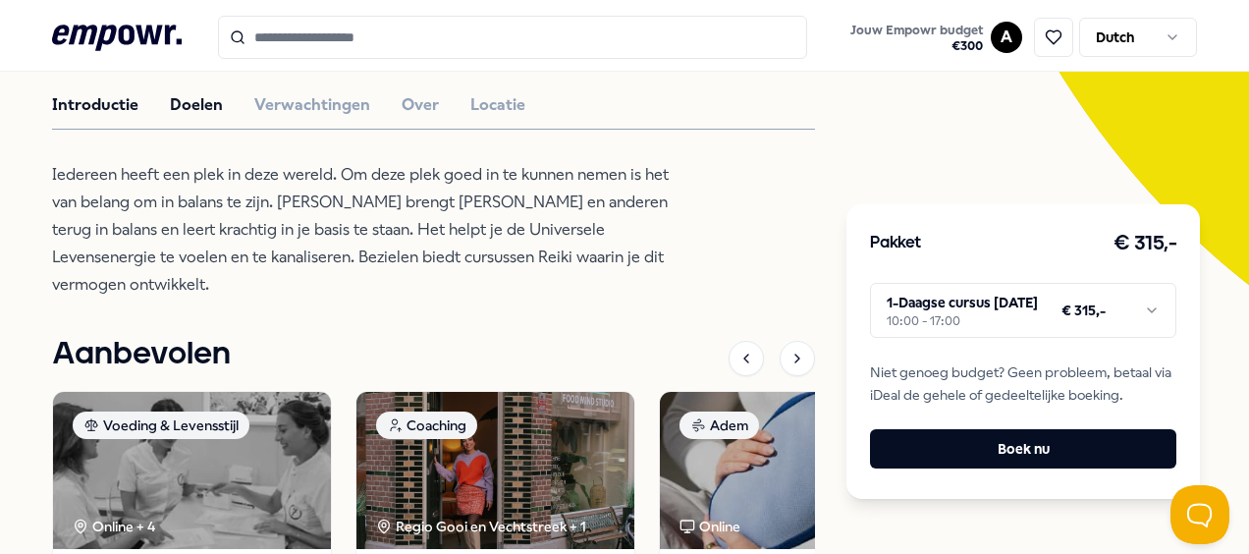
click at [195, 118] on button "Doelen" at bounding box center [196, 105] width 53 height 26
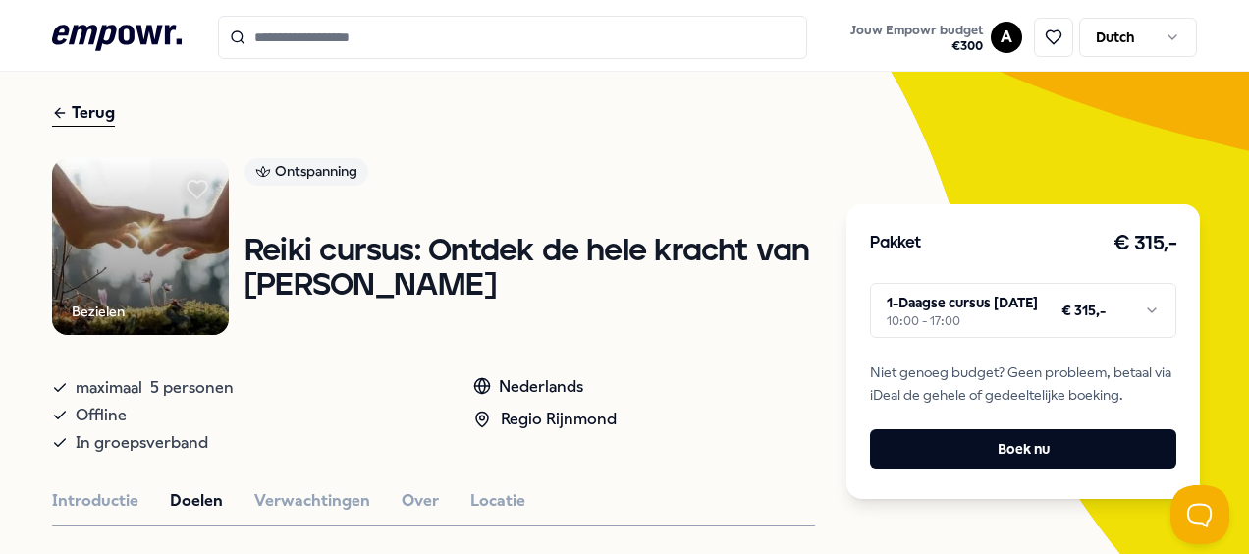
scroll to position [242, 0]
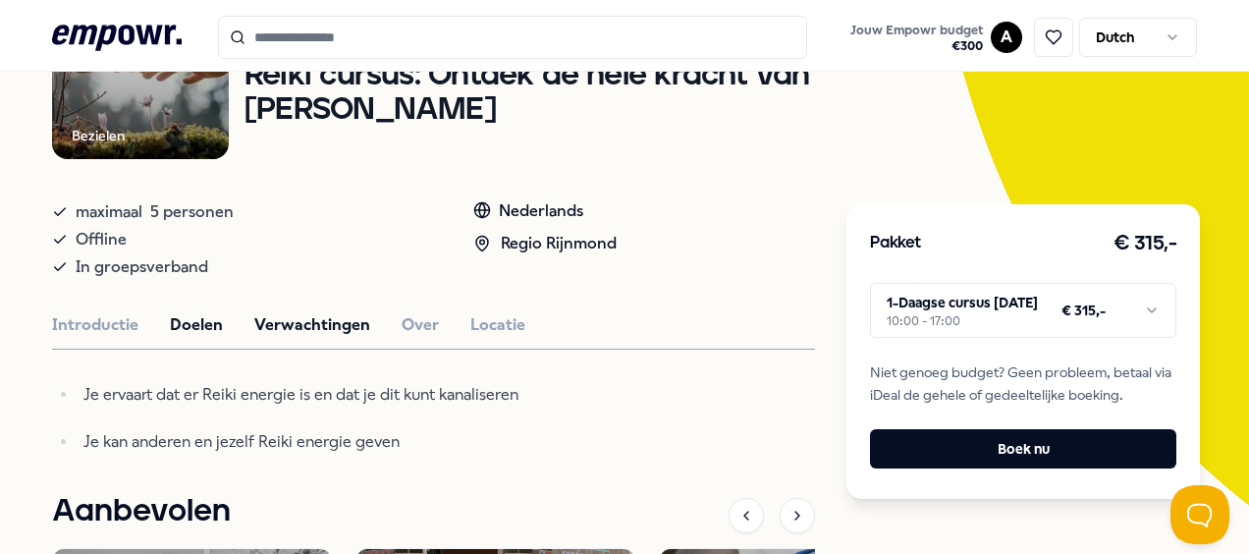
click at [317, 338] on button "Verwachtingen" at bounding box center [312, 325] width 116 height 26
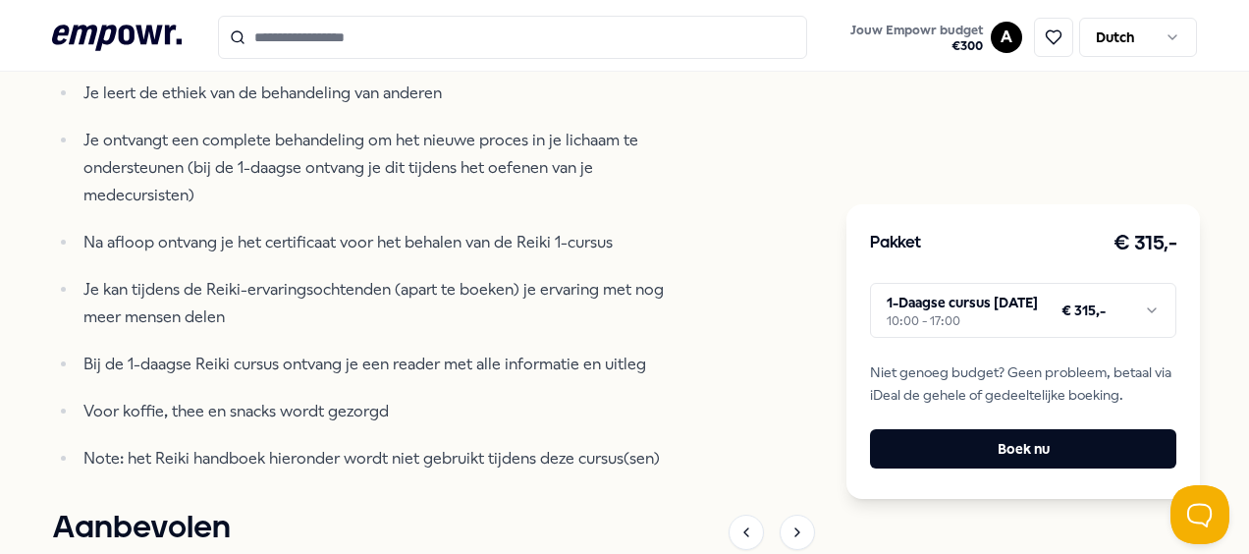
scroll to position [1000, 0]
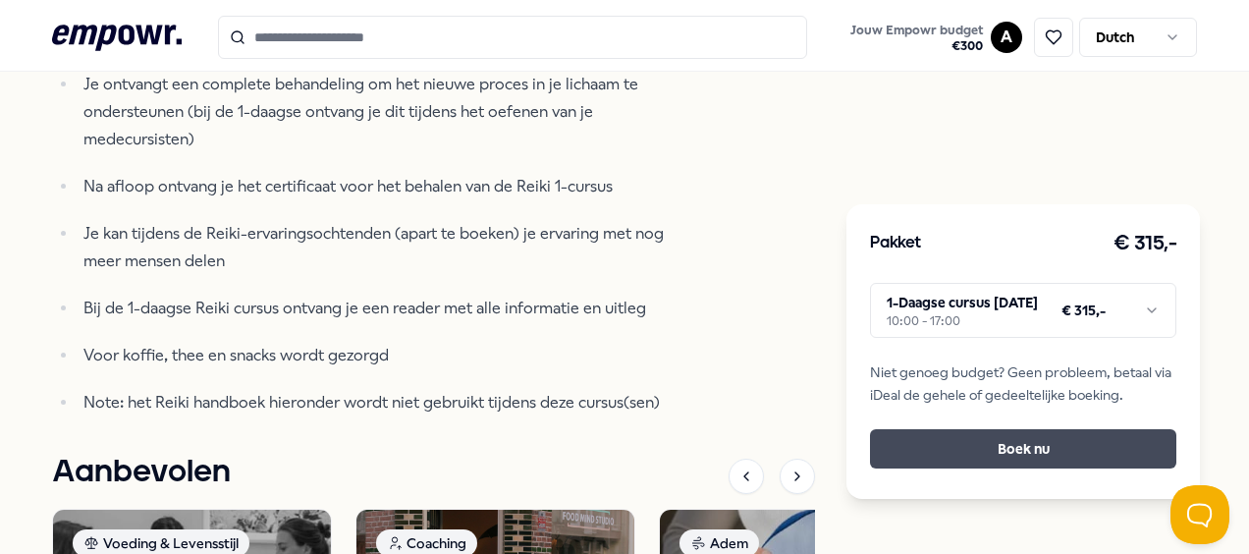
click at [1004, 464] on button "Boek nu" at bounding box center [1023, 448] width 306 height 39
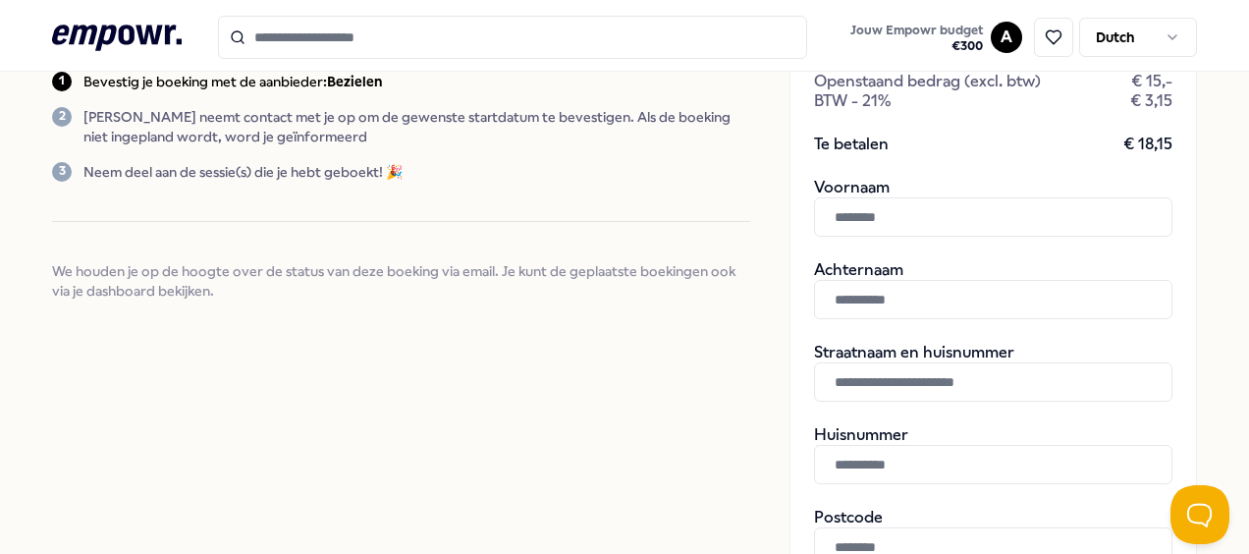
scroll to position [386, 0]
click at [953, 238] on input "text" at bounding box center [993, 217] width 359 height 39
type input "******"
type input "*****"
click at [940, 397] on input "text" at bounding box center [993, 382] width 359 height 39
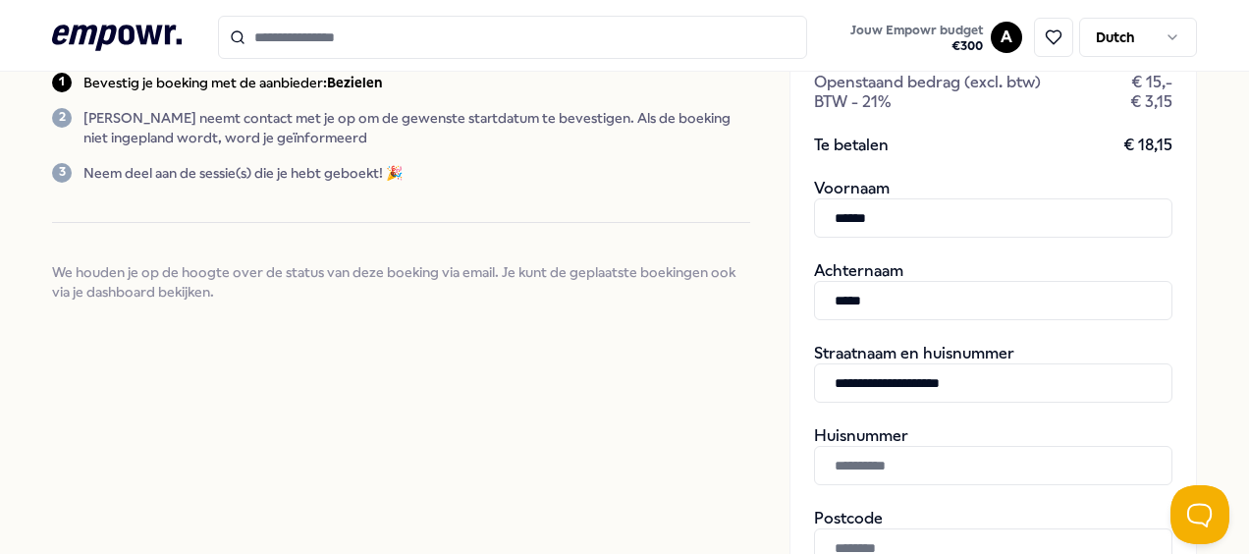
type input "**********"
click at [925, 464] on input "text" at bounding box center [993, 465] width 359 height 39
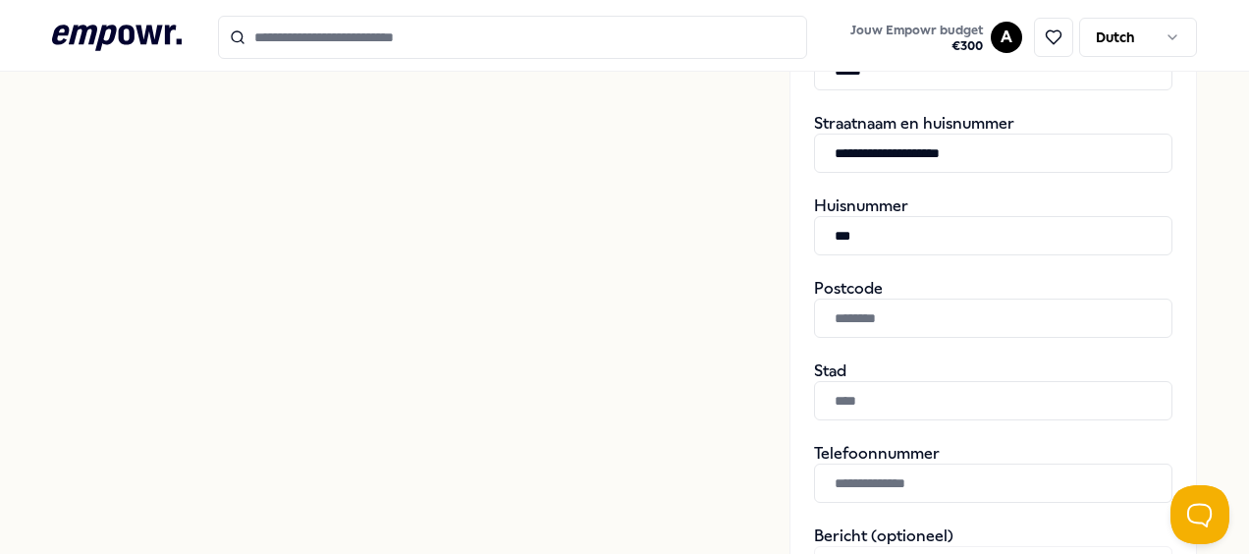
scroll to position [620, 0]
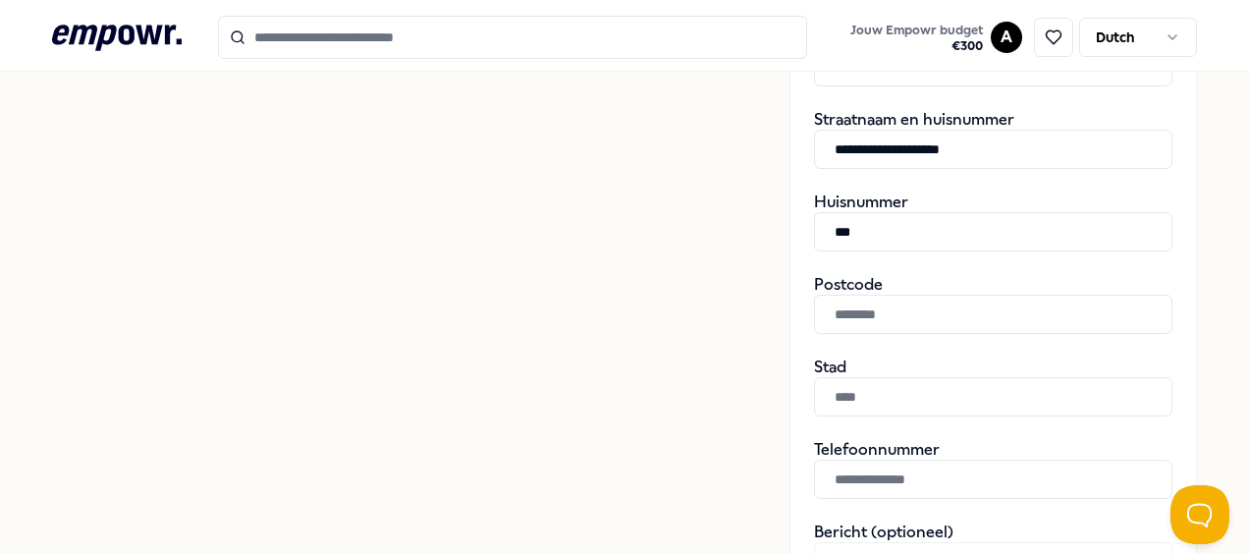
type input "***"
click at [927, 319] on input "text" at bounding box center [993, 314] width 359 height 39
type input "******"
click at [901, 416] on input "text" at bounding box center [993, 396] width 359 height 39
type input "*********"
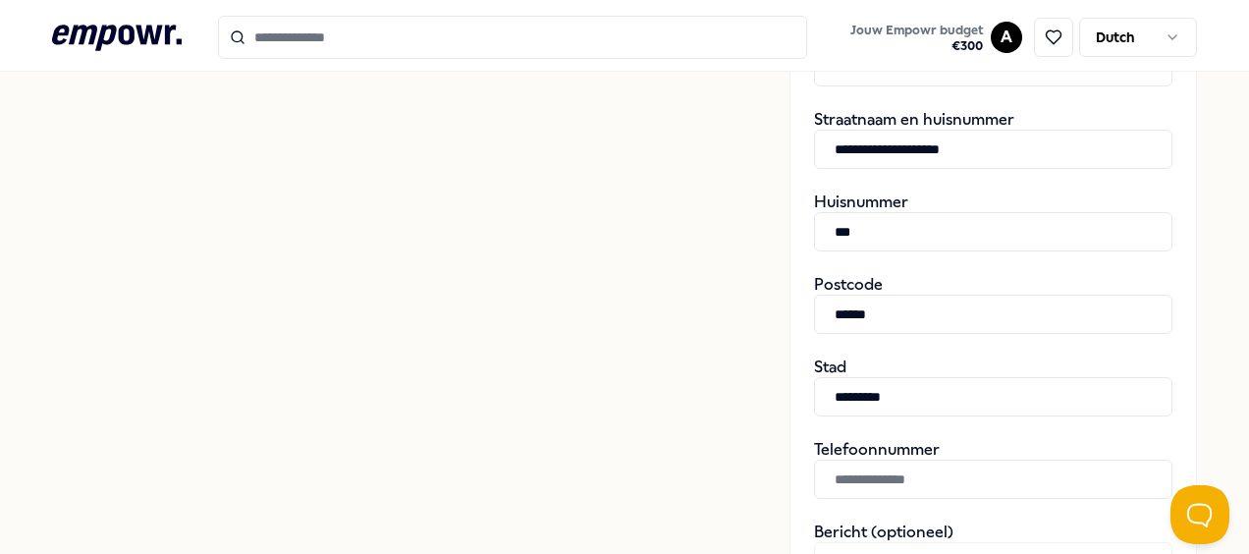
click at [917, 497] on input "text" at bounding box center [993, 479] width 359 height 39
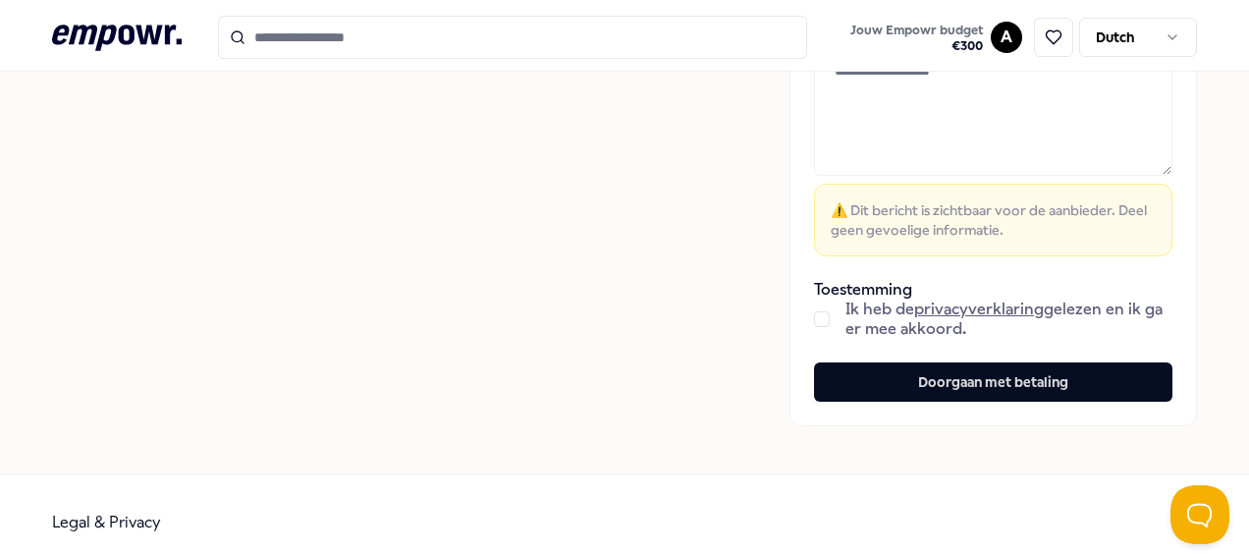
scroll to position [1119, 0]
type input "**********"
click at [814, 326] on button "button" at bounding box center [822, 318] width 16 height 16
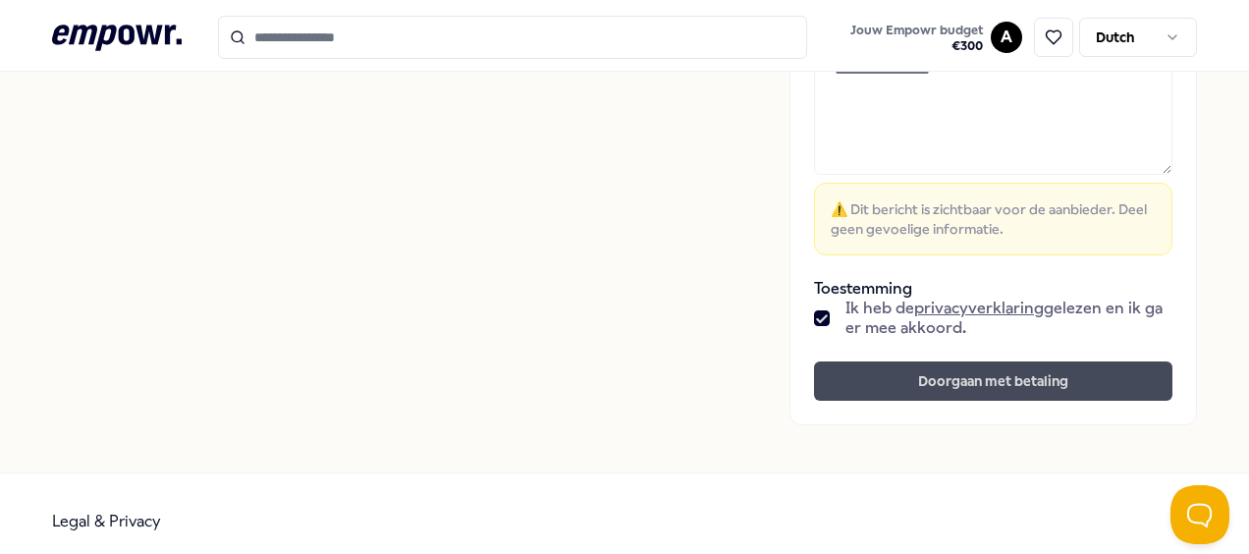
click at [900, 383] on button "Doorgaan met betaling" at bounding box center [993, 380] width 359 height 39
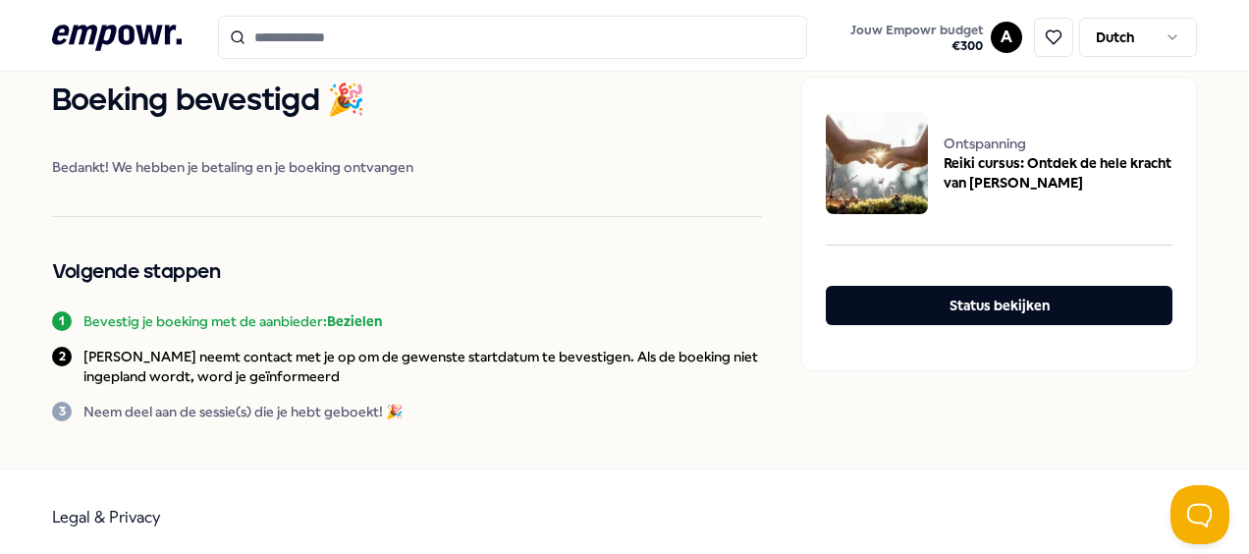
scroll to position [53, 0]
